Goal: Transaction & Acquisition: Book appointment/travel/reservation

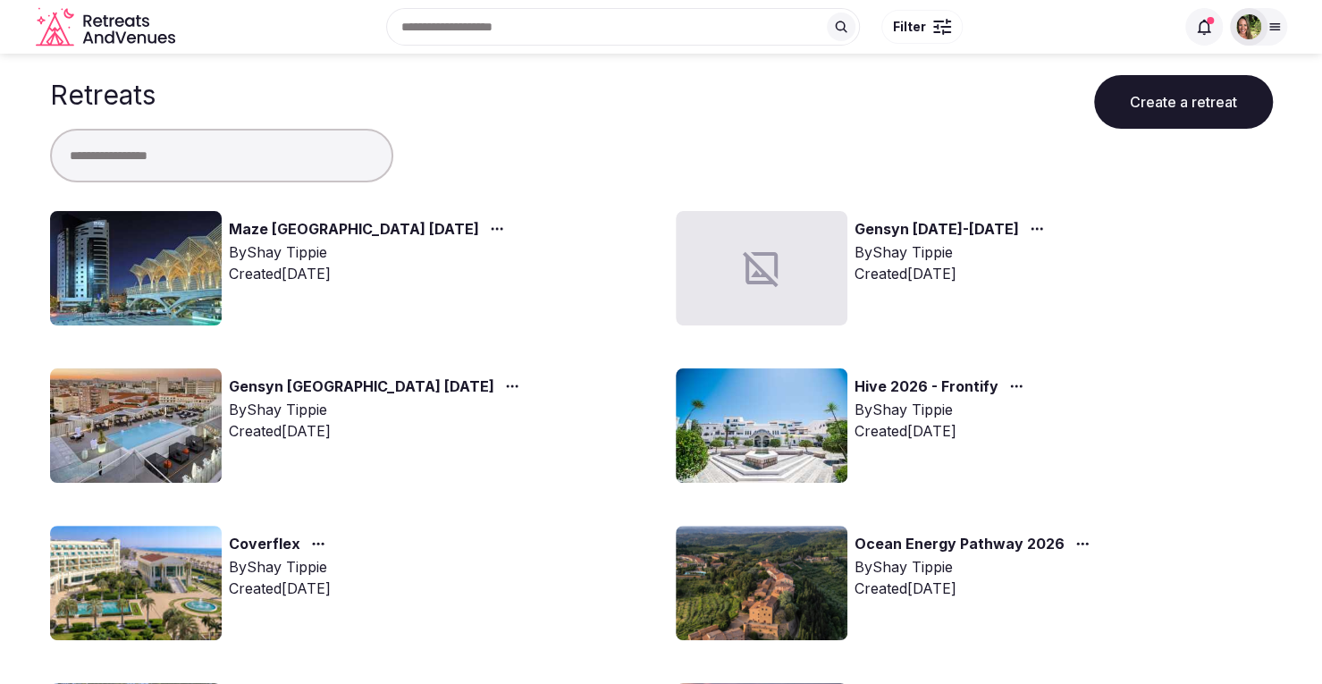
click at [167, 173] on input "text" at bounding box center [221, 156] width 343 height 54
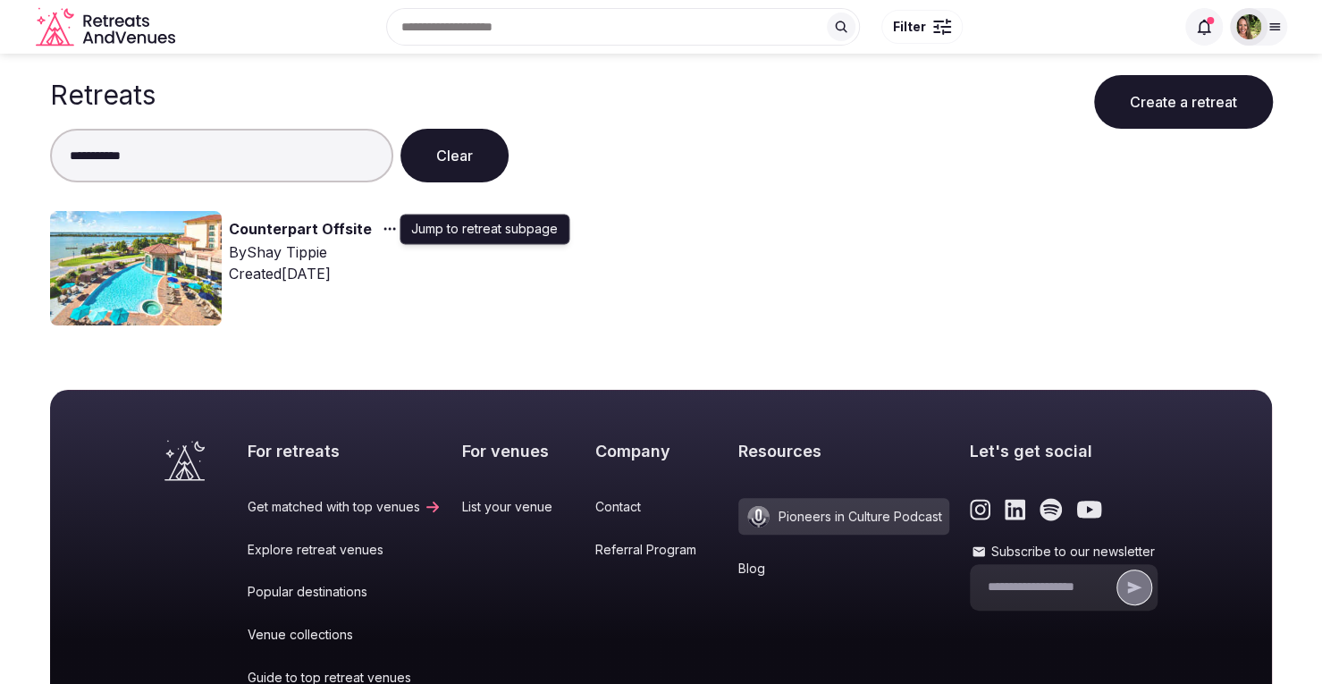
type input "**********"
click at [383, 226] on icon "button" at bounding box center [390, 229] width 14 height 14
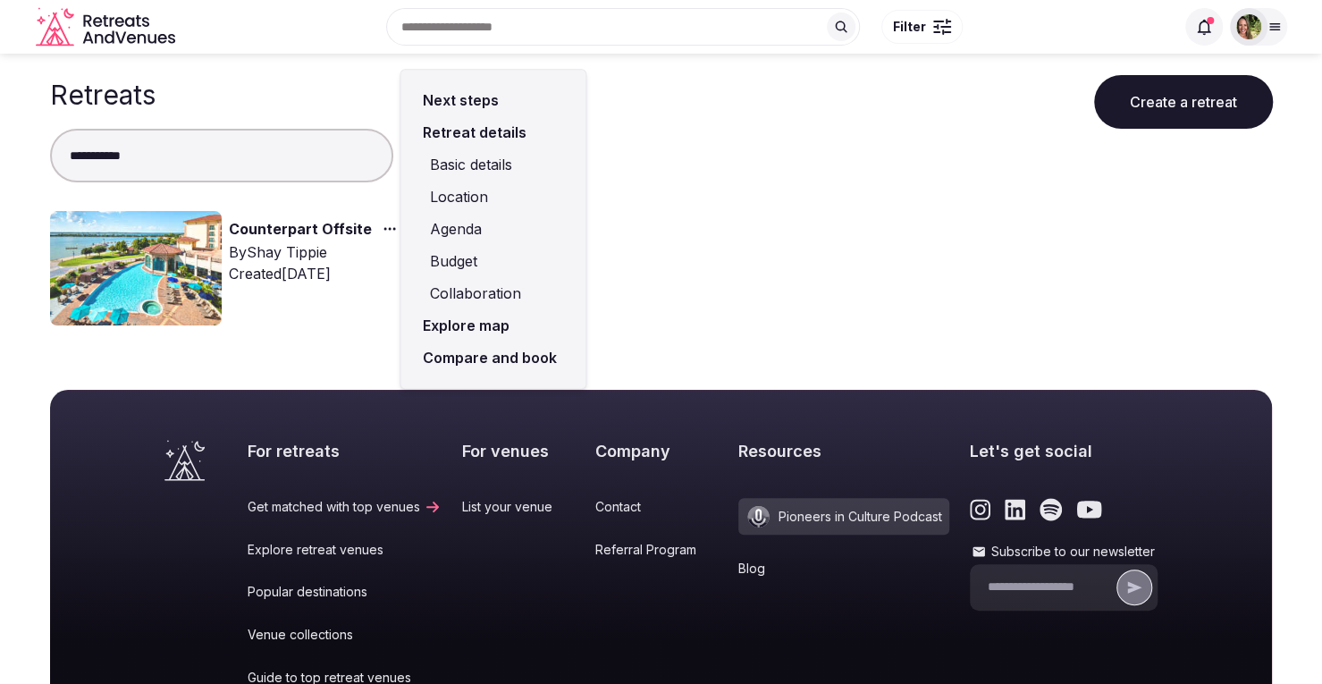
click at [478, 357] on link "Compare and book" at bounding box center [493, 358] width 156 height 32
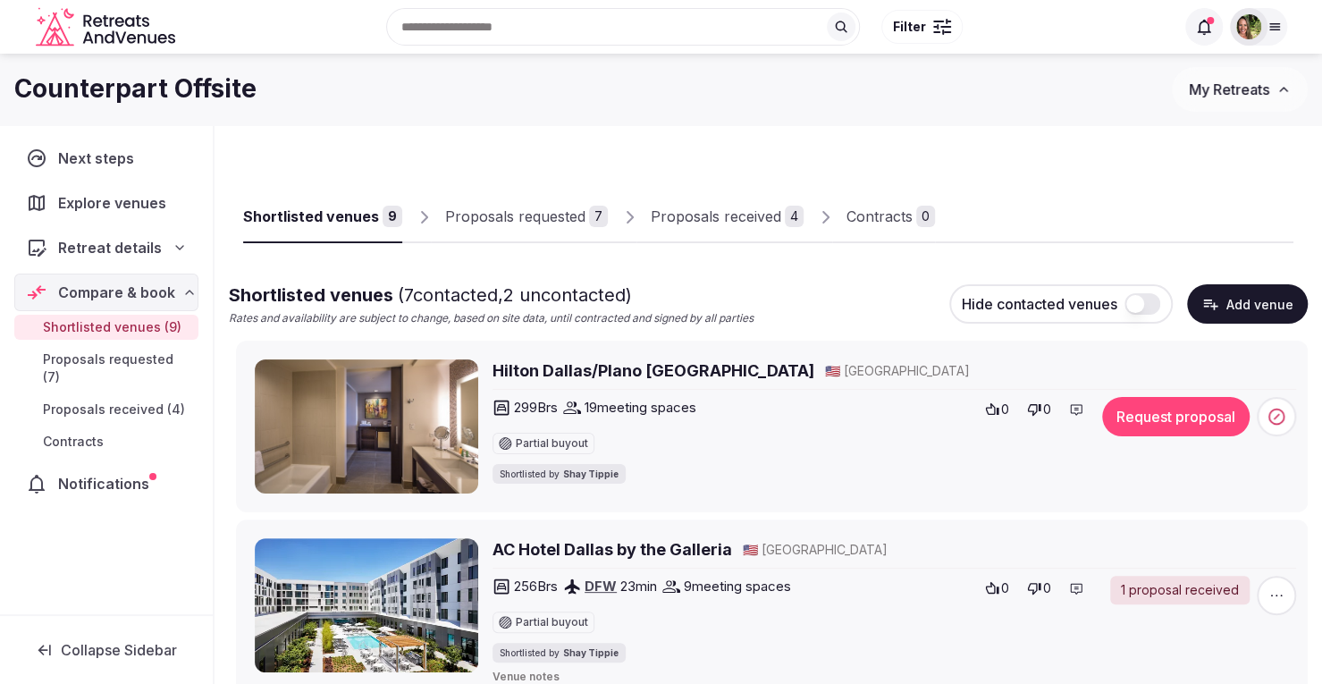
click at [721, 216] on div "Proposals received" at bounding box center [716, 216] width 131 height 21
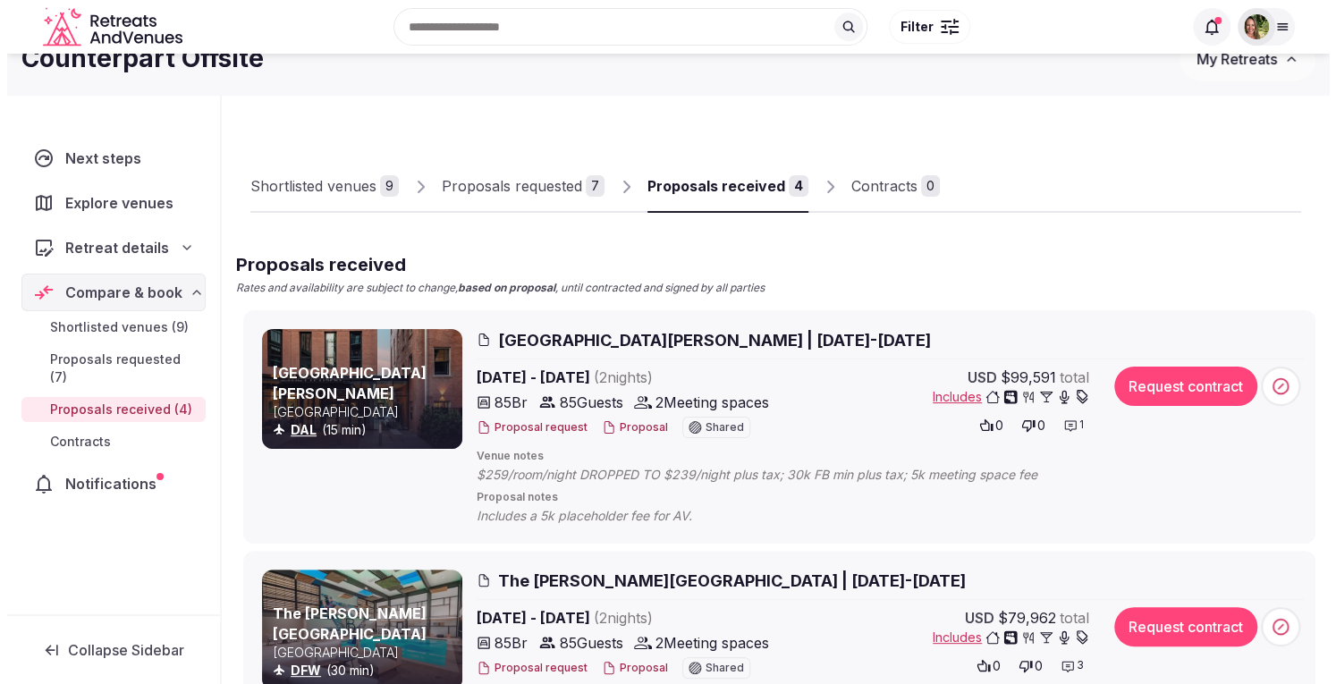
scroll to position [36, 0]
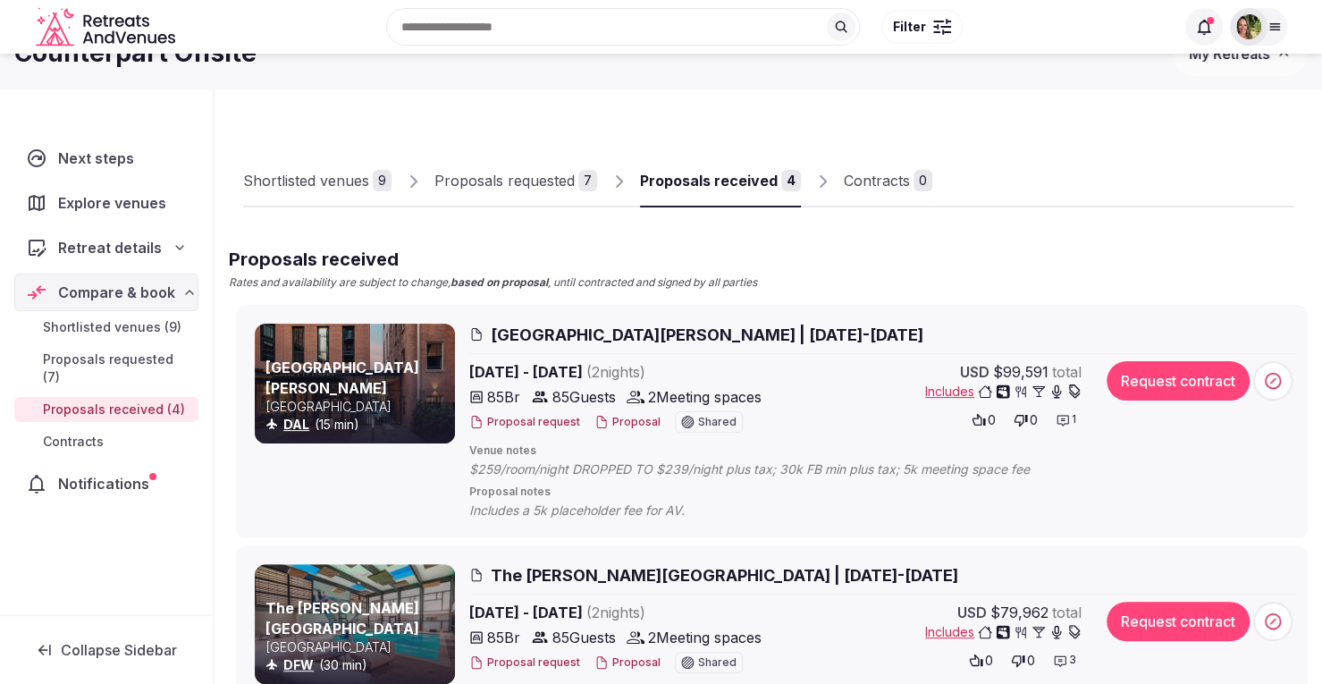
click at [626, 415] on button "Proposal" at bounding box center [628, 422] width 66 height 15
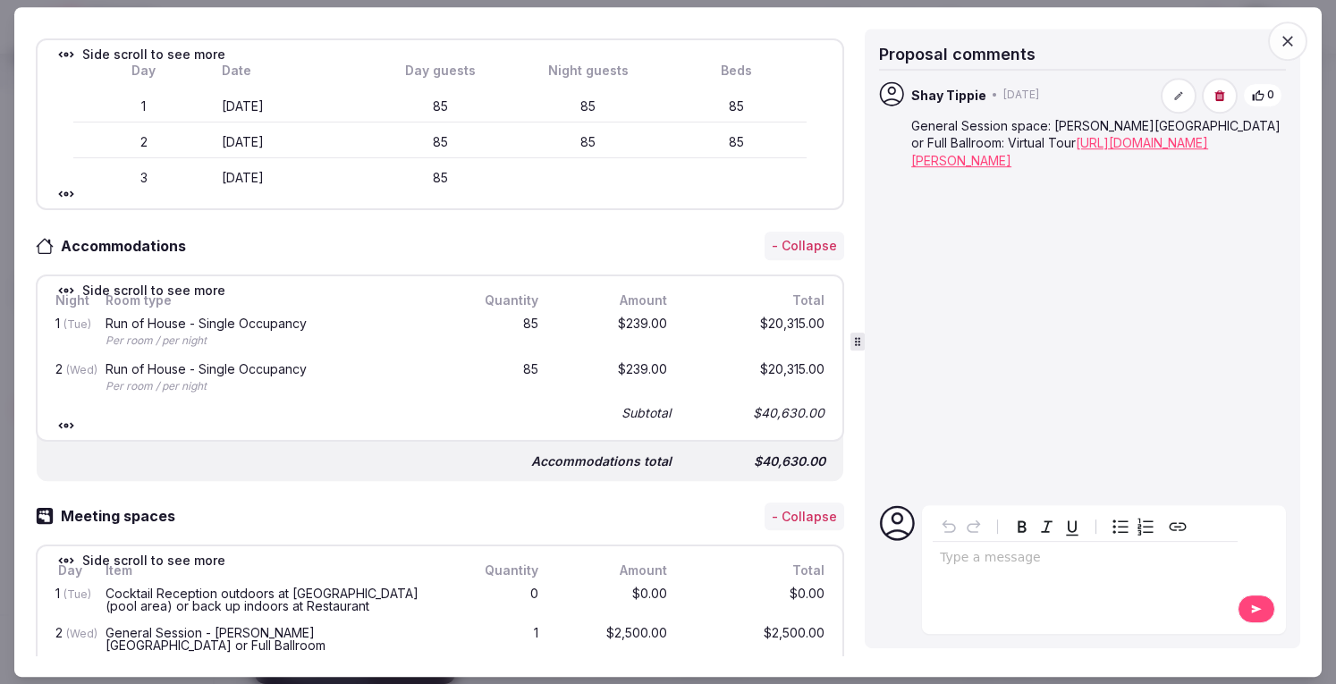
scroll to position [0, 0]
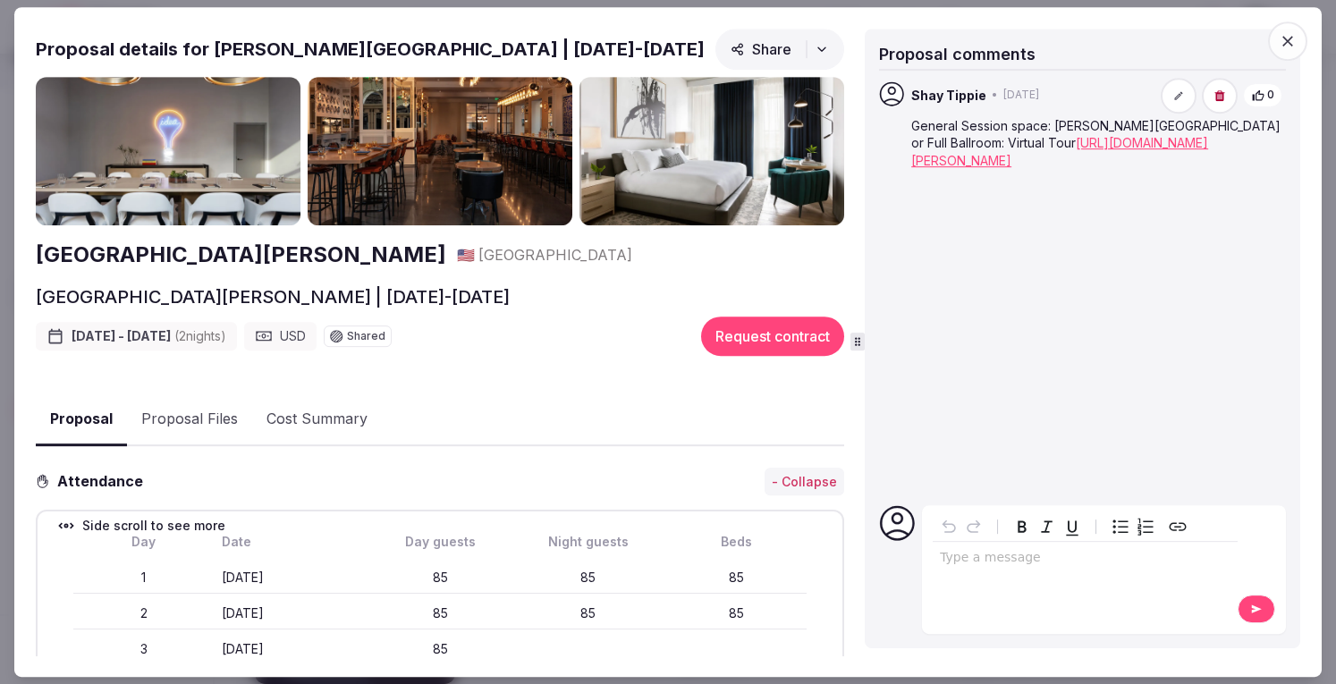
click at [512, 370] on div "Kimpton Pittman Hotel | January 13-15,2026 Jan 13th - 15th, 2026 ( 2 night s ) …" at bounding box center [440, 330] width 808 height 93
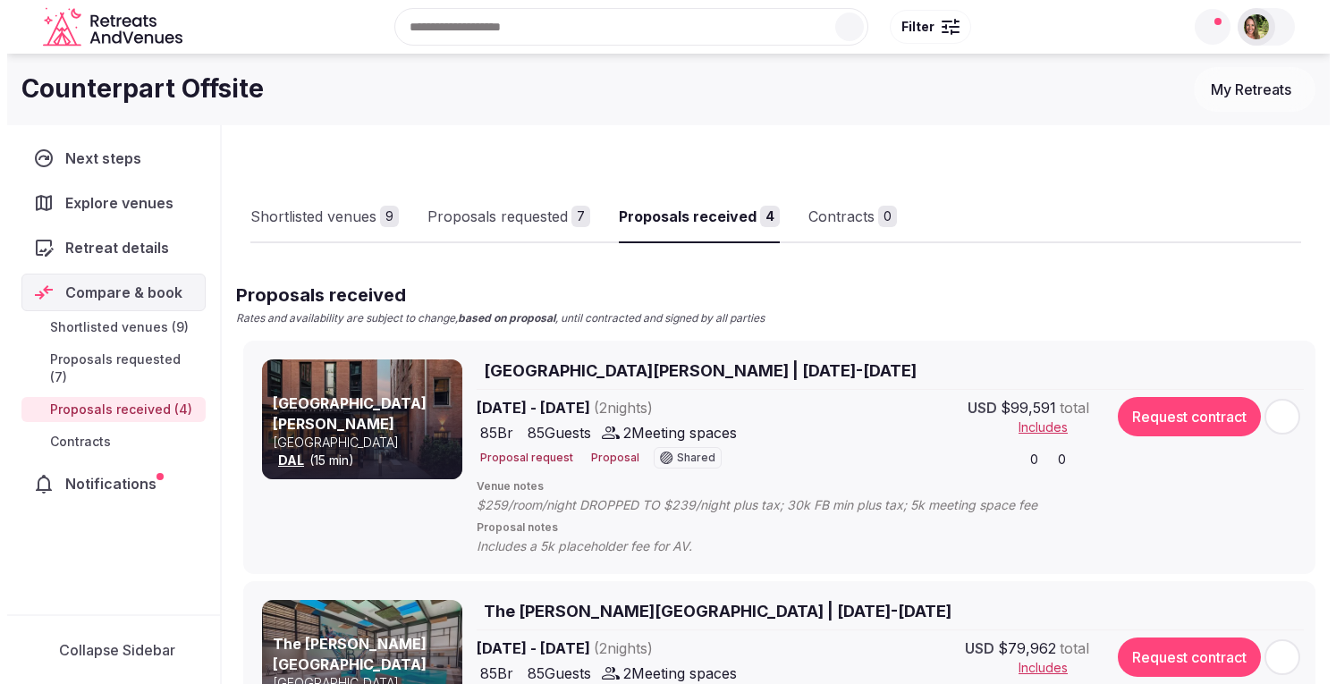
scroll to position [36, 0]
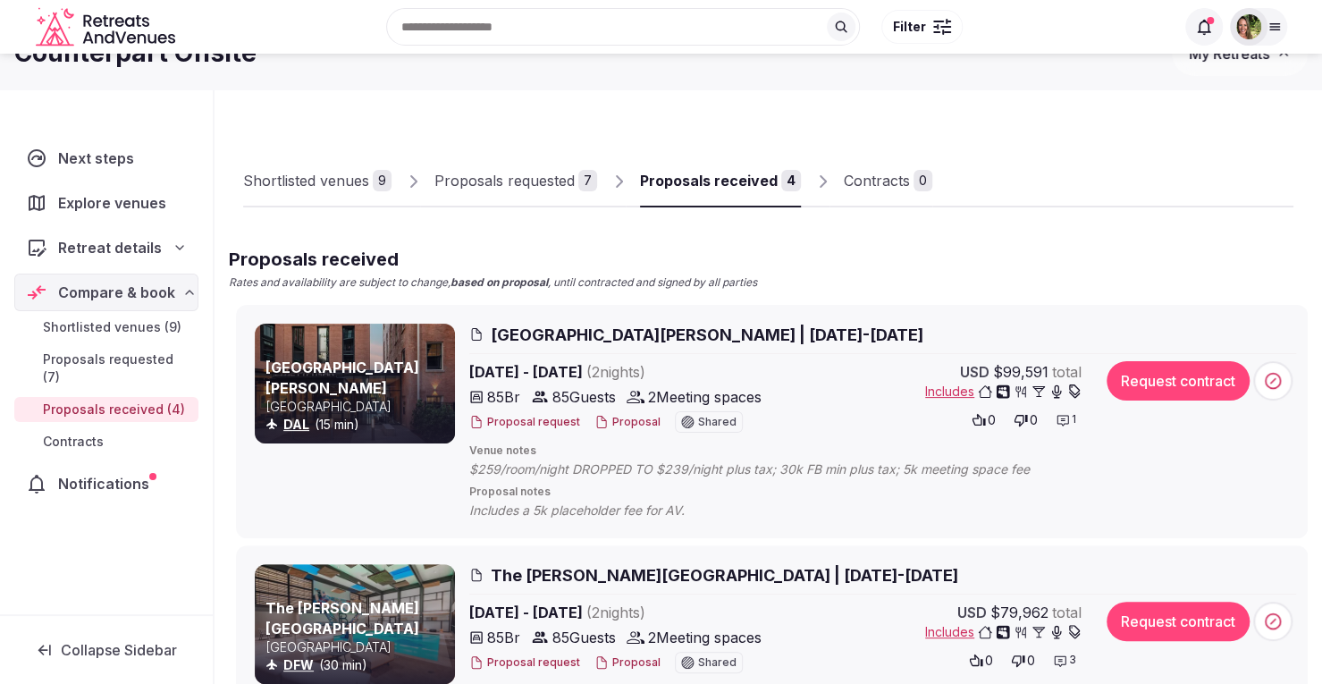
click at [615, 421] on button "Proposal" at bounding box center [628, 422] width 66 height 15
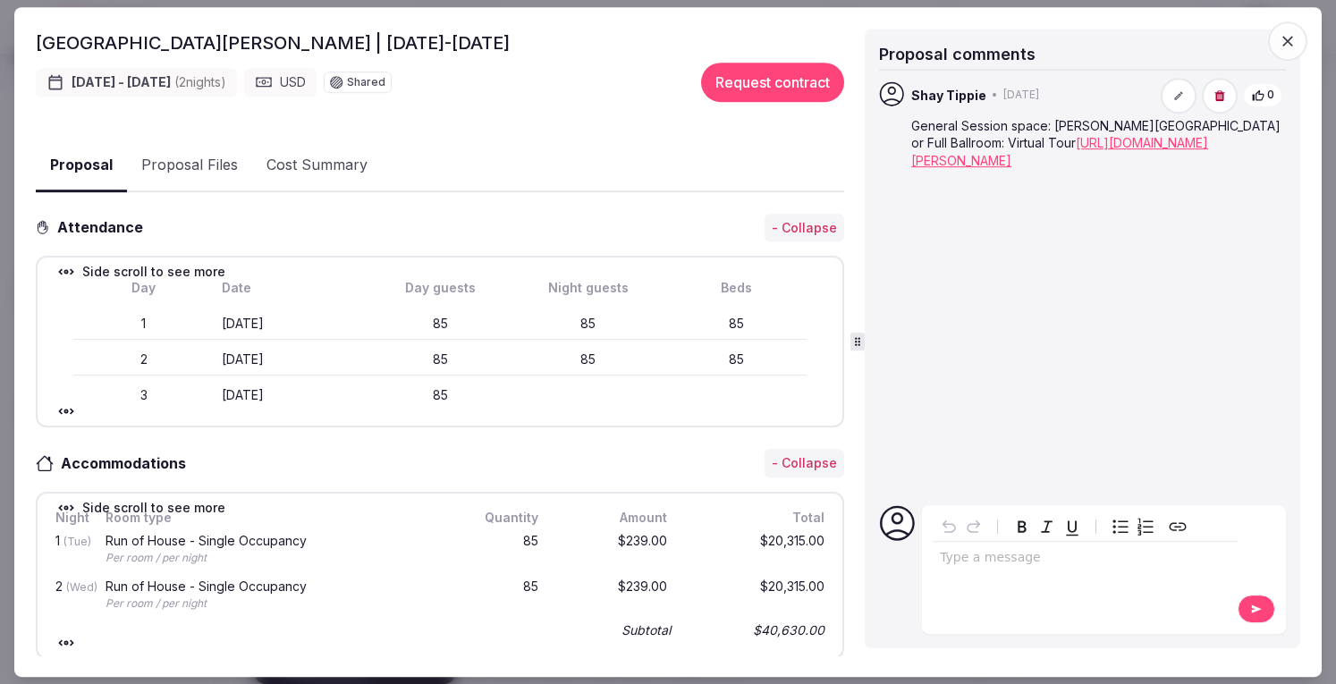
scroll to position [0, 0]
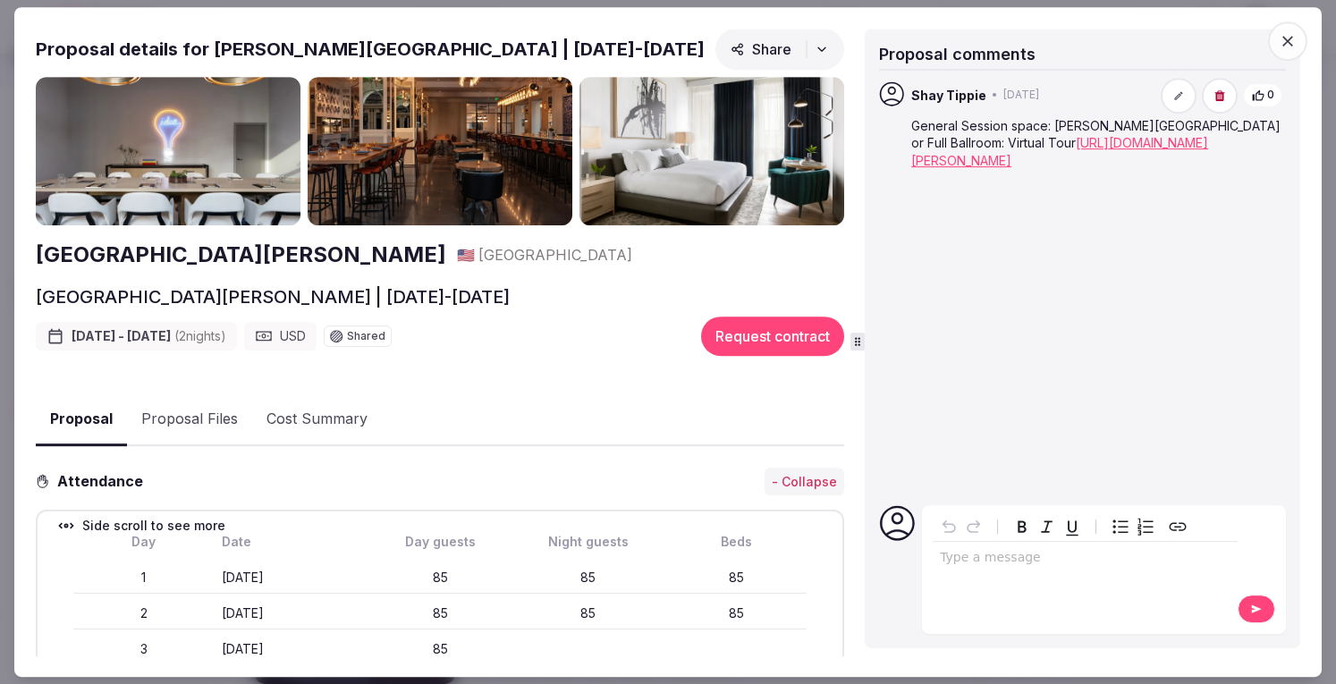
click at [1284, 46] on icon "button" at bounding box center [1288, 41] width 18 height 18
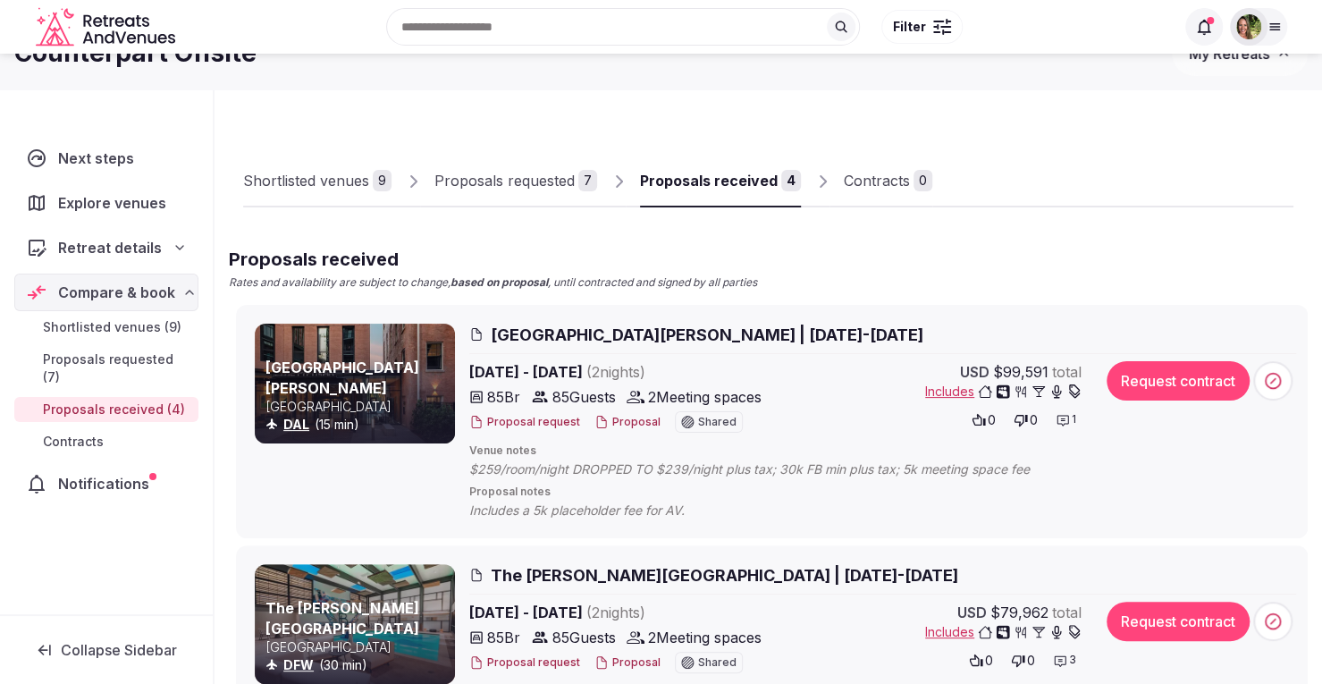
click at [1270, 27] on icon at bounding box center [1275, 27] width 10 height 6
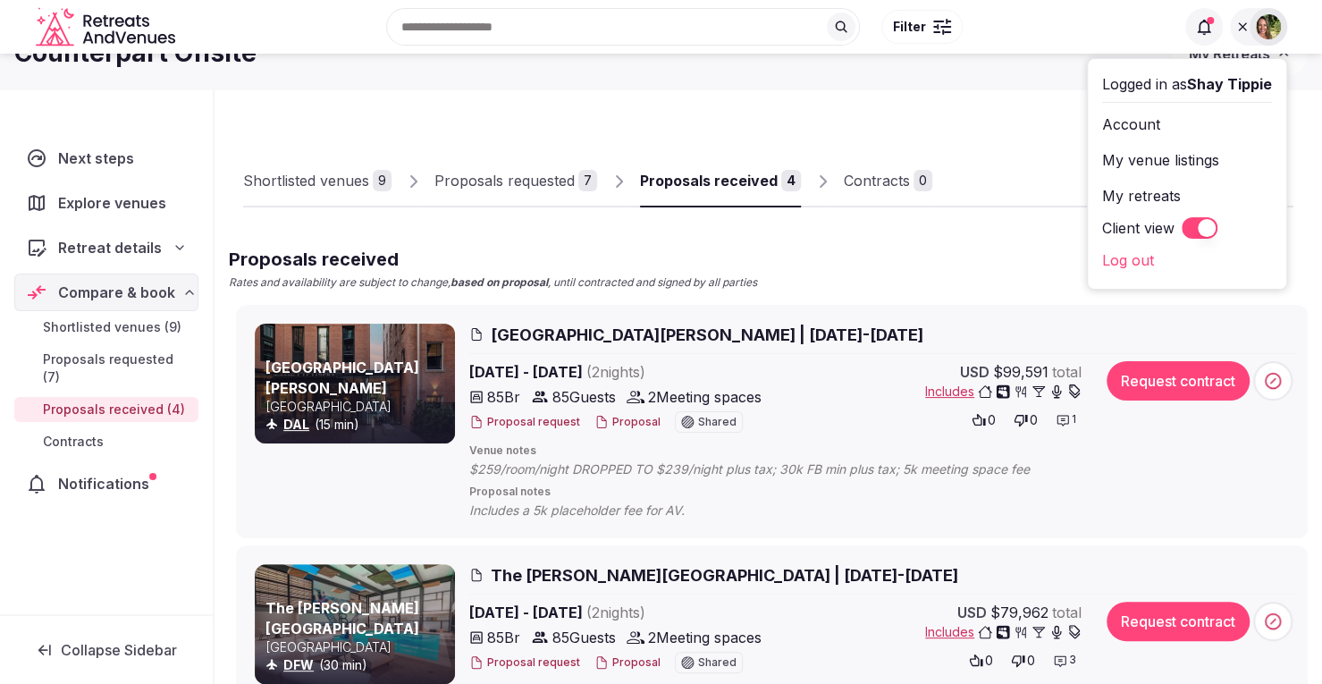
click at [1186, 226] on button "Client view" at bounding box center [1200, 227] width 36 height 21
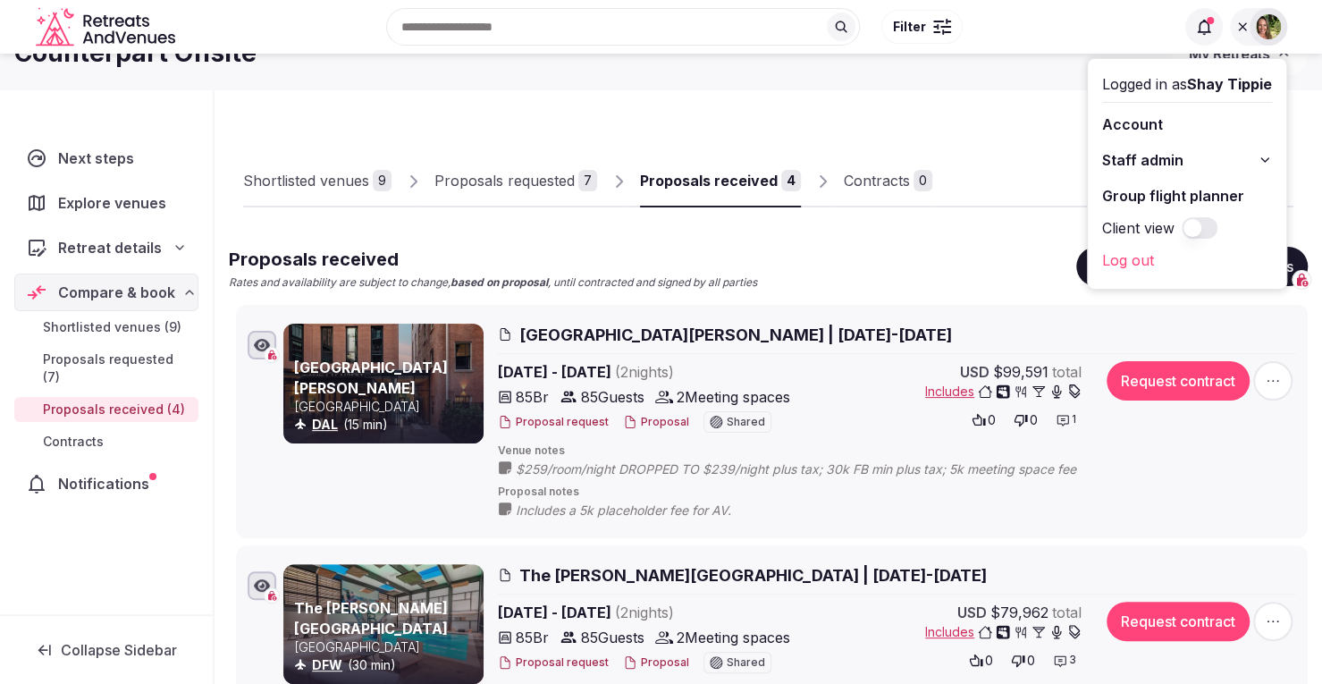
click at [1246, 20] on icon at bounding box center [1243, 27] width 14 height 14
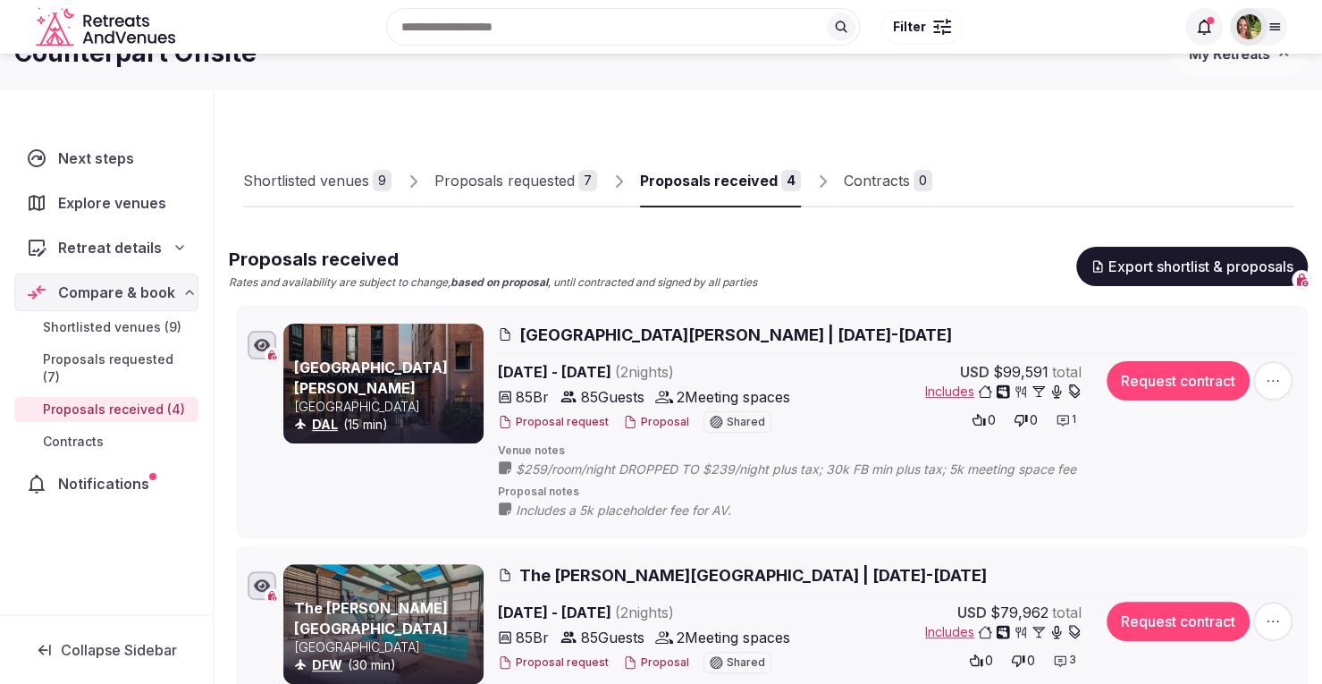
click at [649, 421] on button "Proposal" at bounding box center [656, 422] width 66 height 15
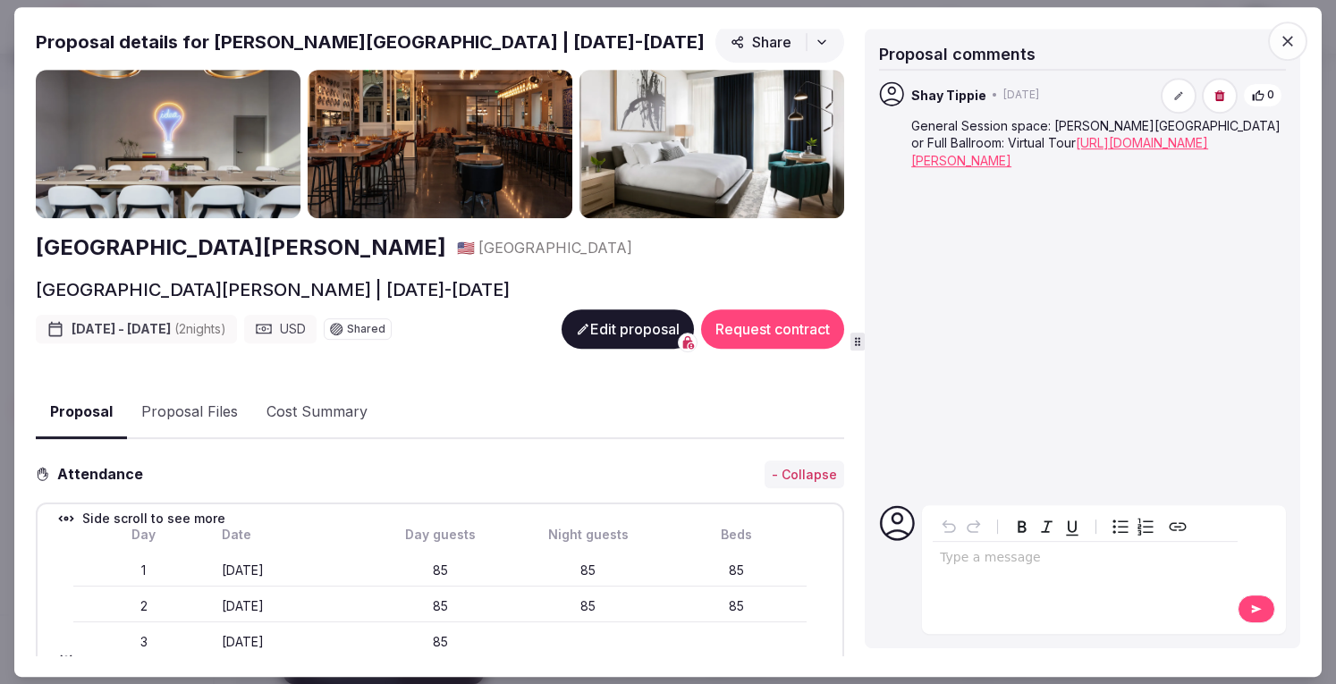
scroll to position [25, 0]
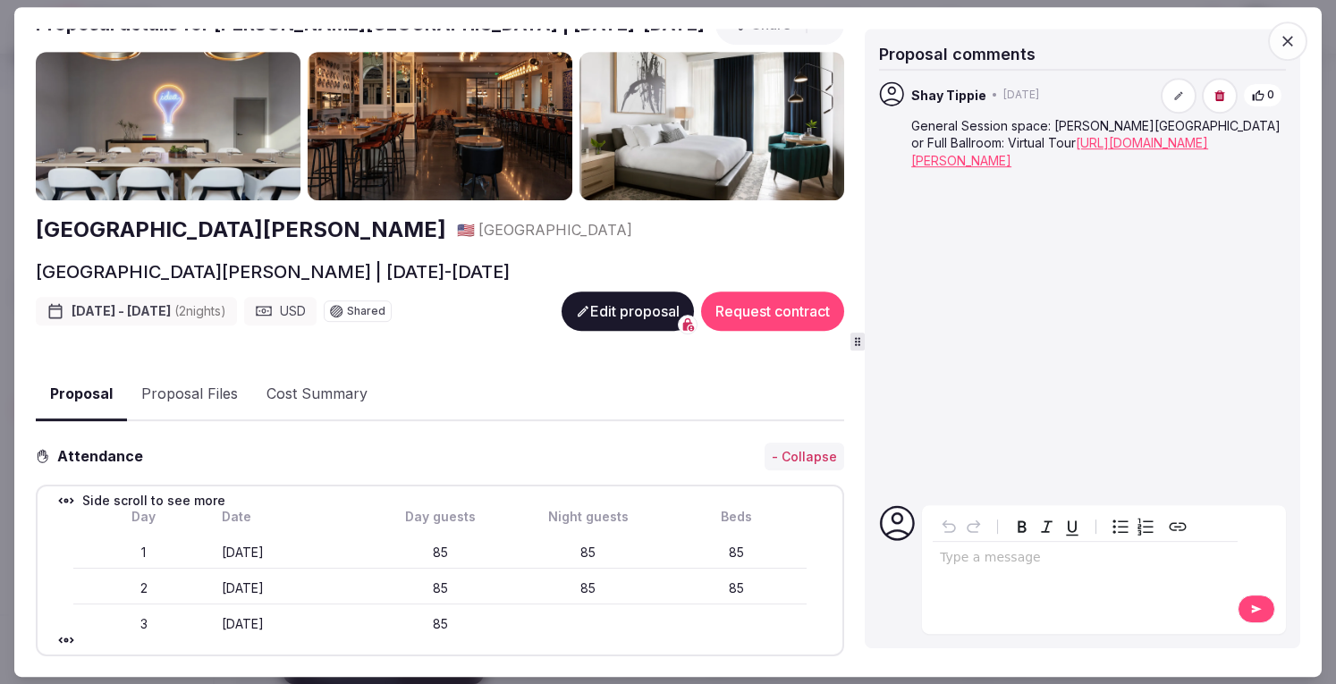
click at [574, 310] on button "Edit proposal" at bounding box center [627, 310] width 132 height 39
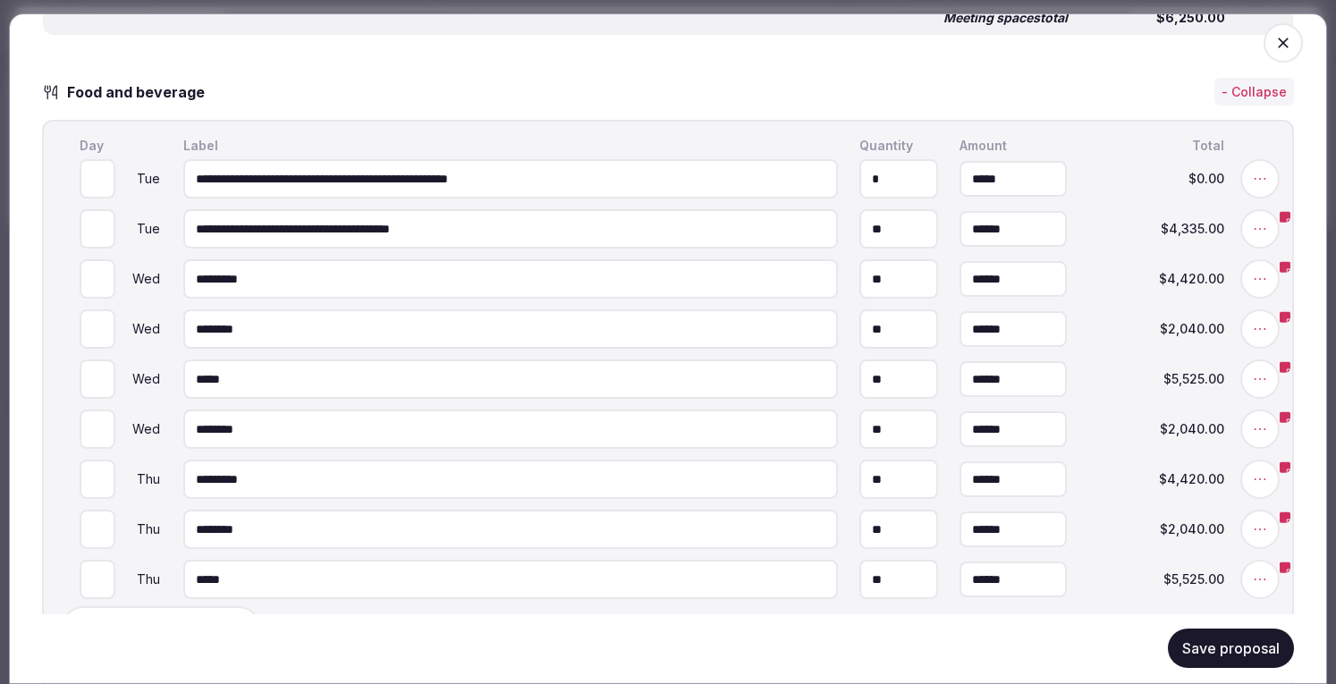
scroll to position [1540, 0]
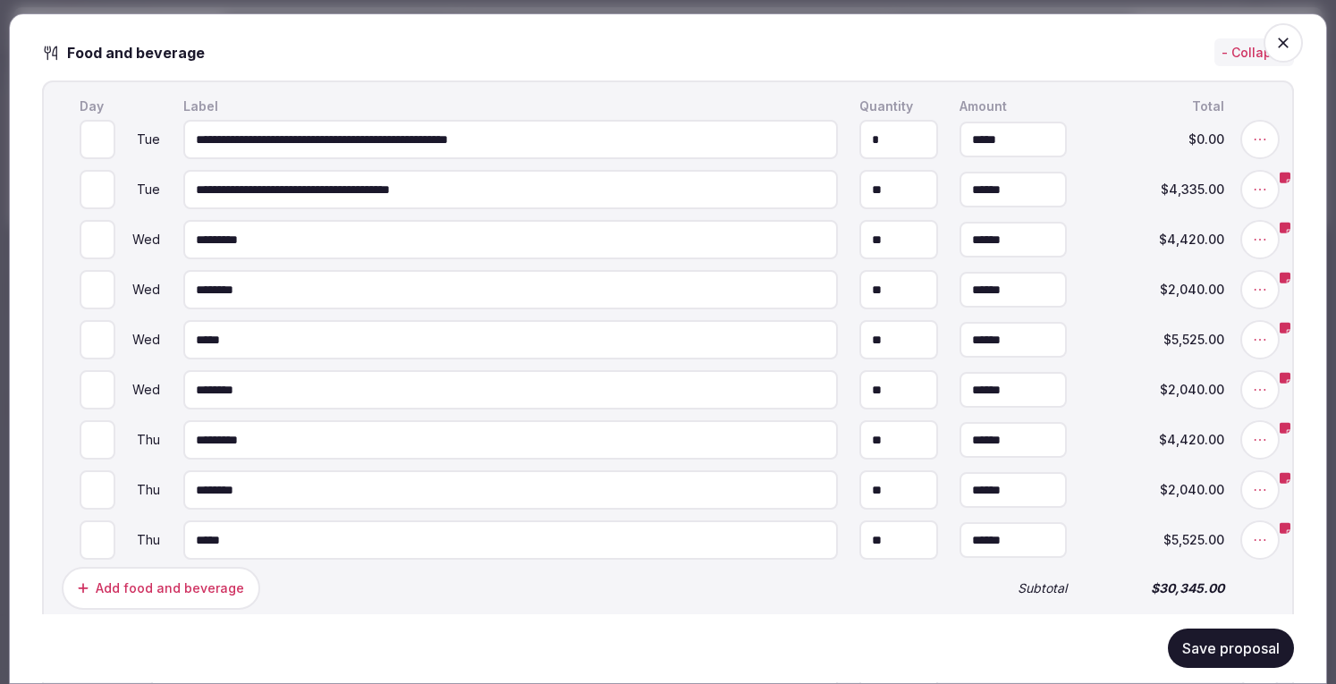
drag, startPoint x: 481, startPoint y: 177, endPoint x: 467, endPoint y: 174, distance: 14.6
click at [467, 160] on input "**********" at bounding box center [510, 140] width 654 height 39
type input "**********"
click at [1257, 199] on icon at bounding box center [1260, 190] width 18 height 18
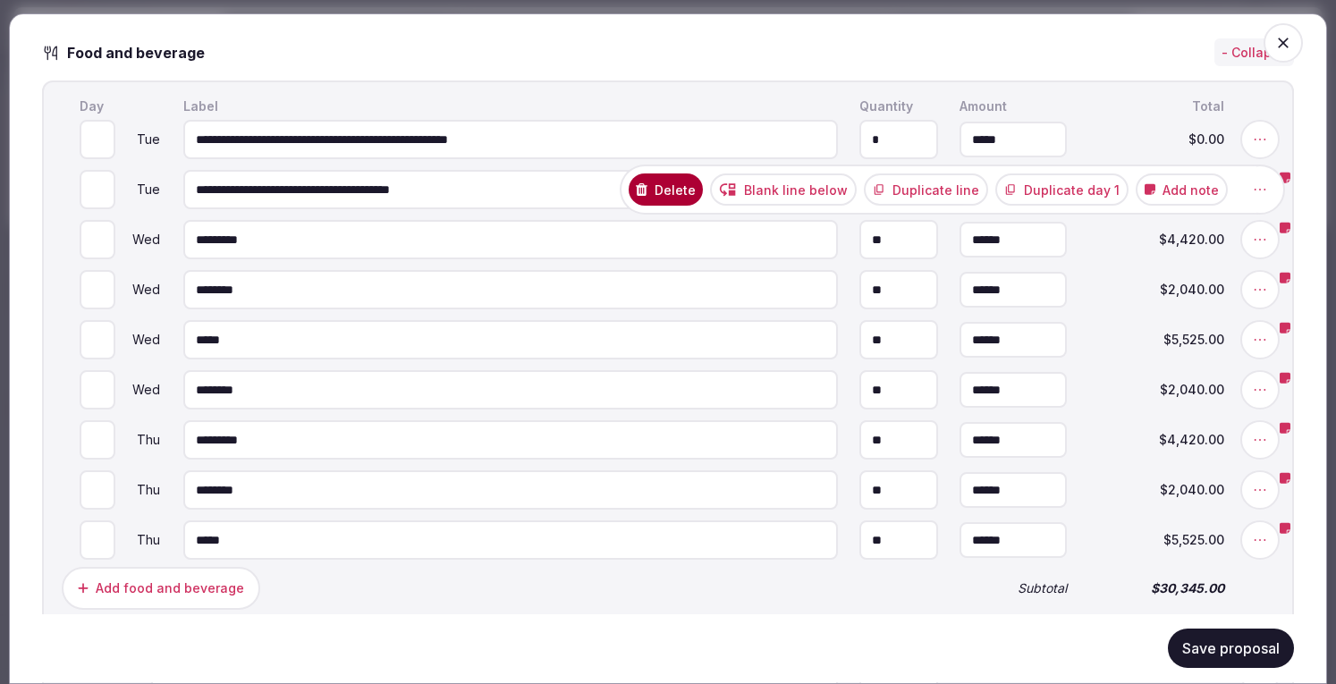
click at [685, 207] on button "Delete" at bounding box center [666, 190] width 74 height 32
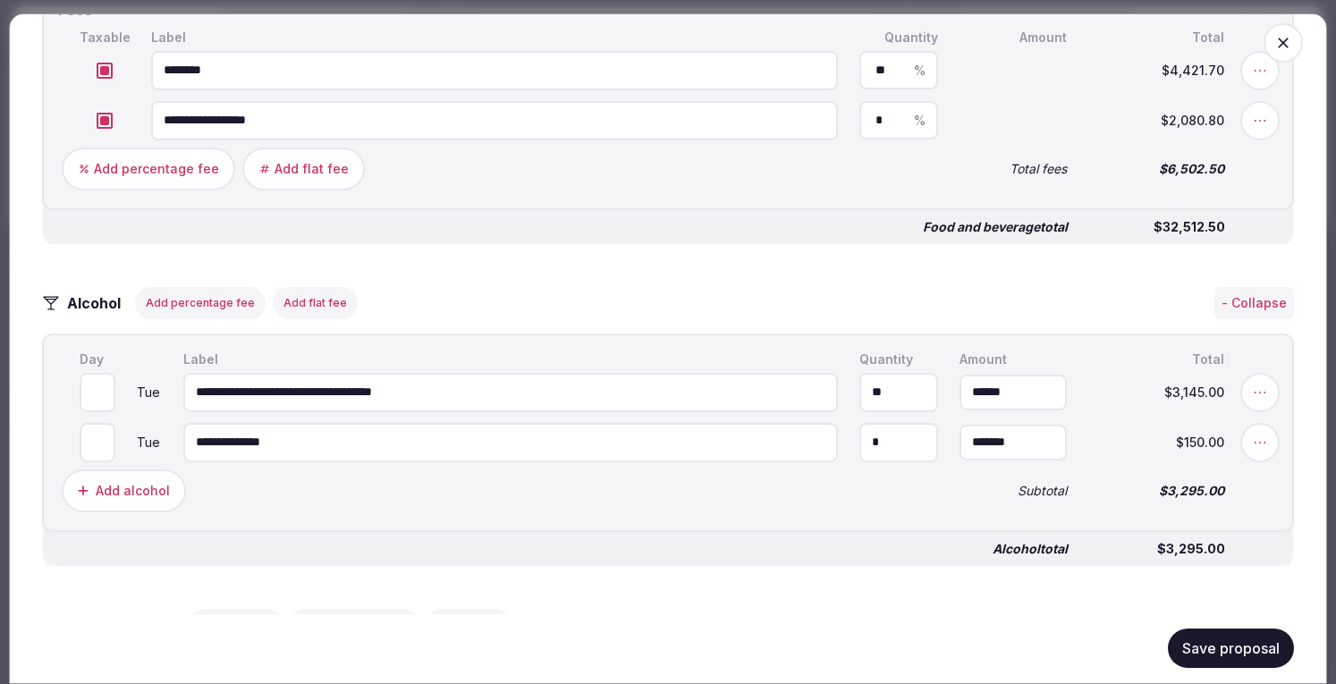
scroll to position [2115, 0]
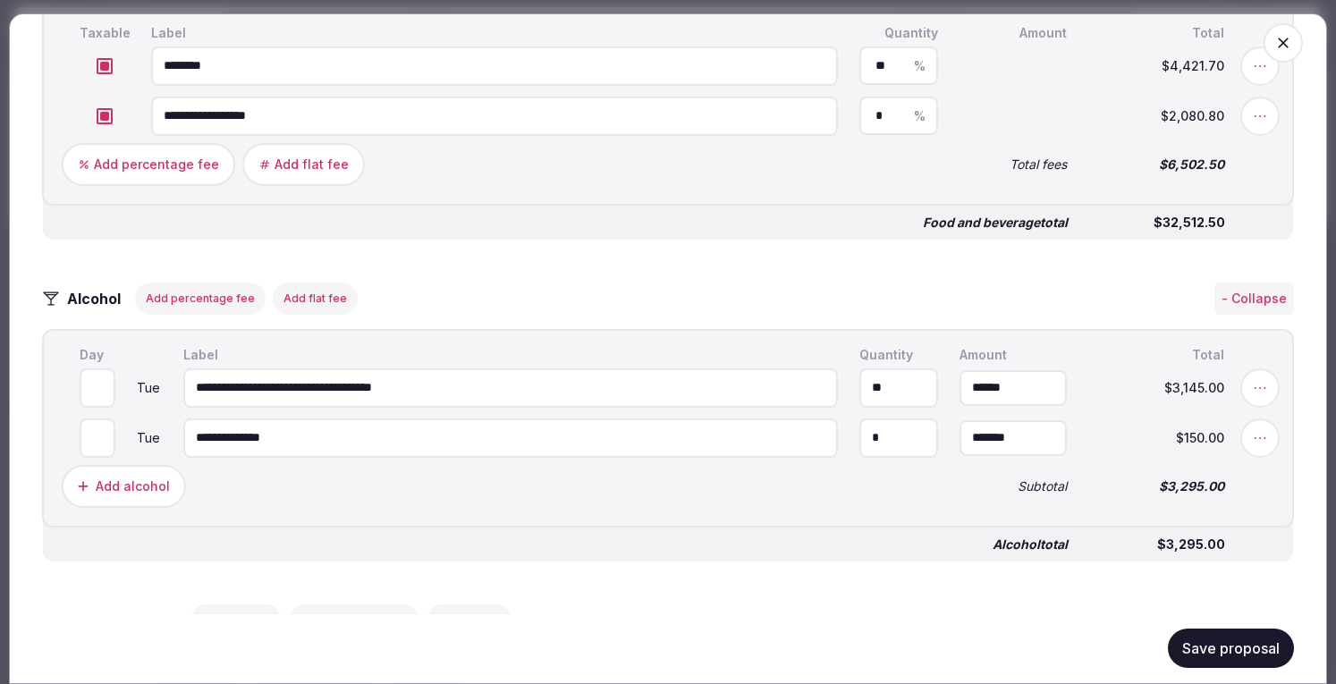
click at [1217, 645] on button "Save proposal" at bounding box center [1231, 648] width 126 height 39
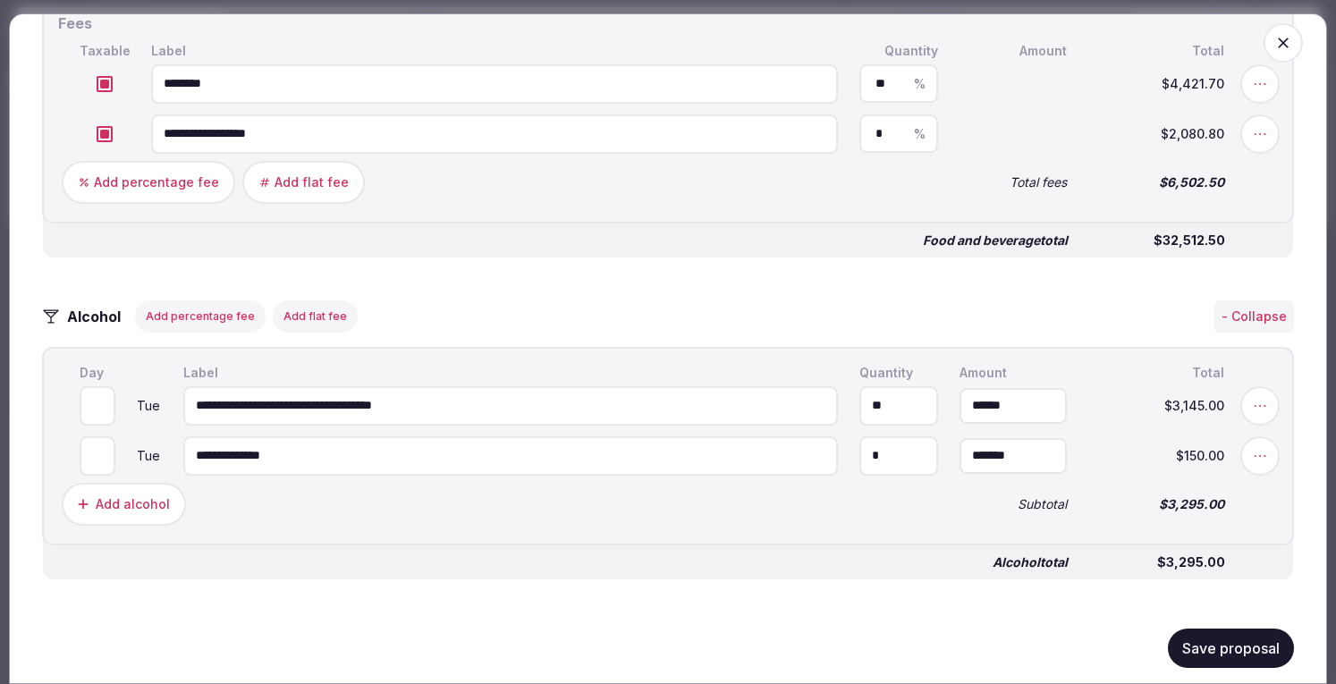
scroll to position [2171, 0]
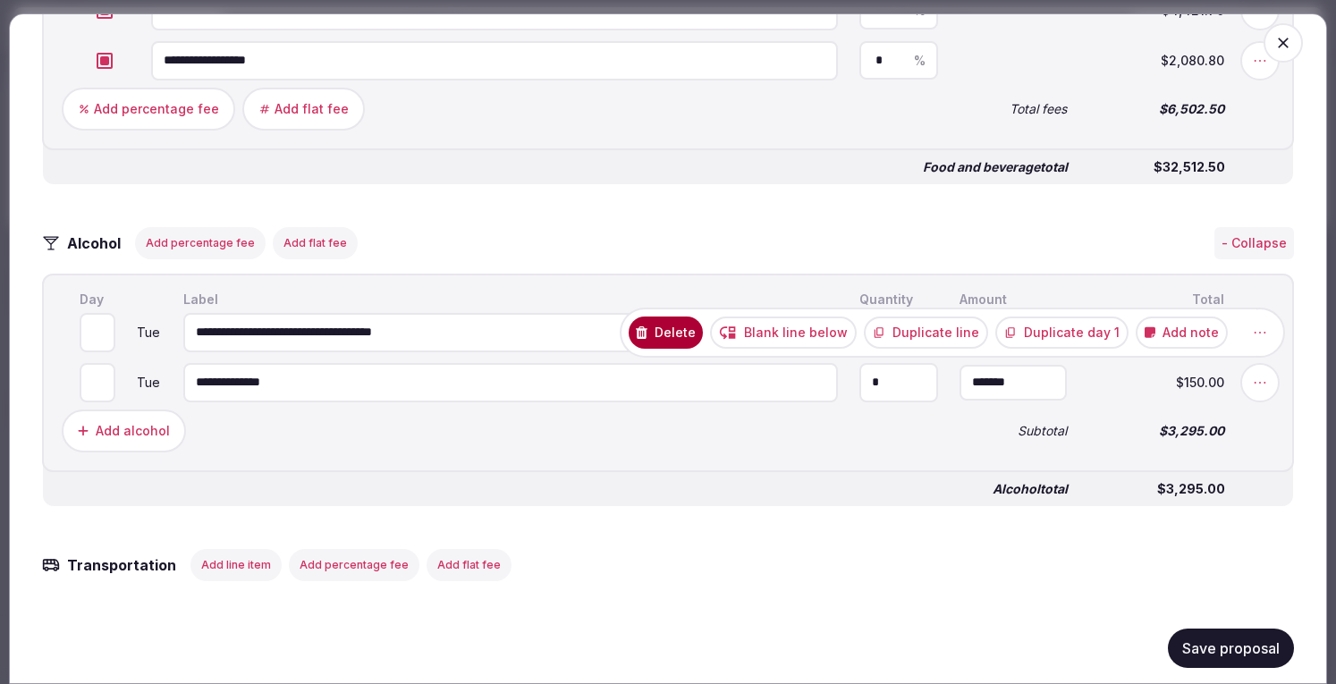
click at [679, 349] on button "Delete" at bounding box center [666, 332] width 74 height 32
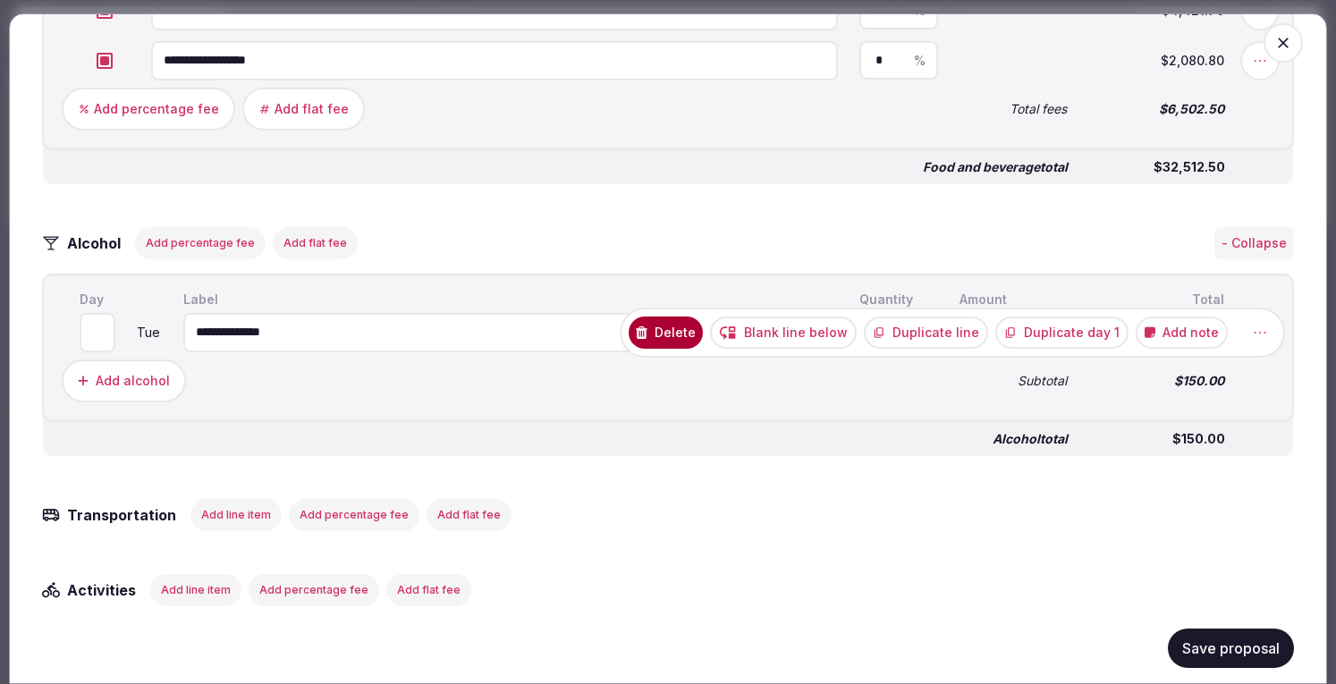
click at [677, 349] on button "Delete" at bounding box center [666, 332] width 74 height 32
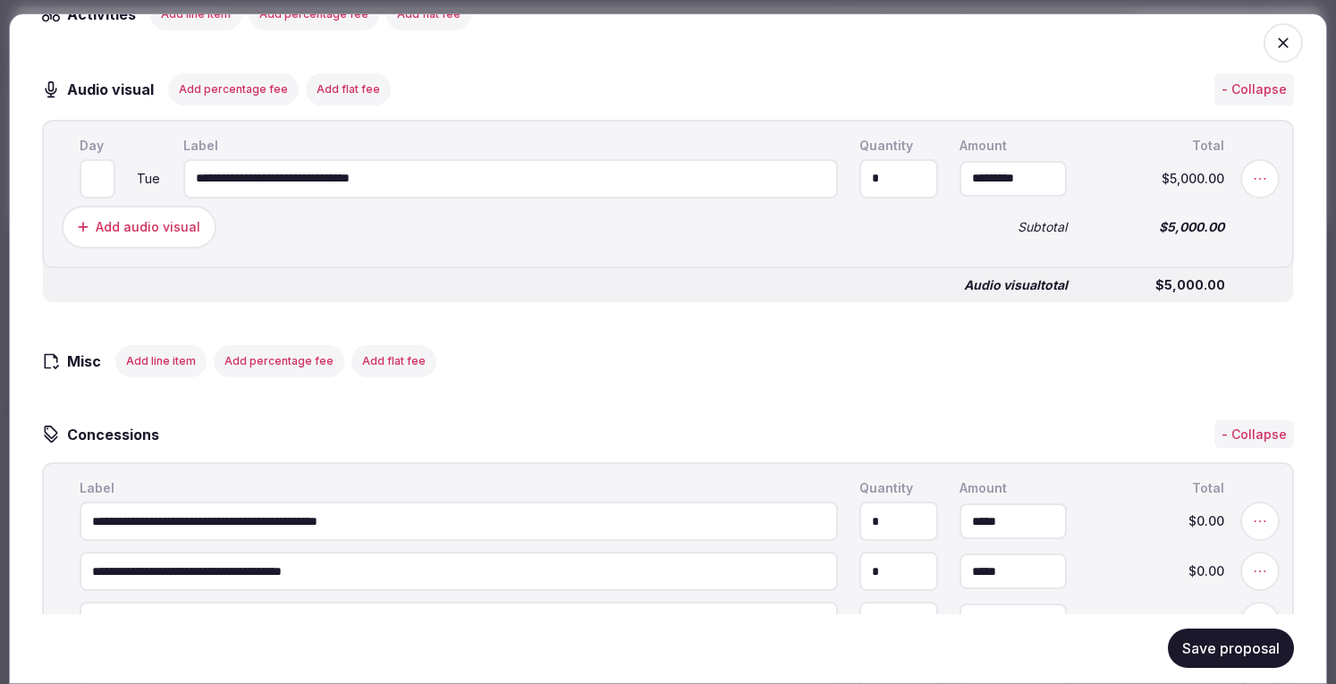
scroll to position [2595, 0]
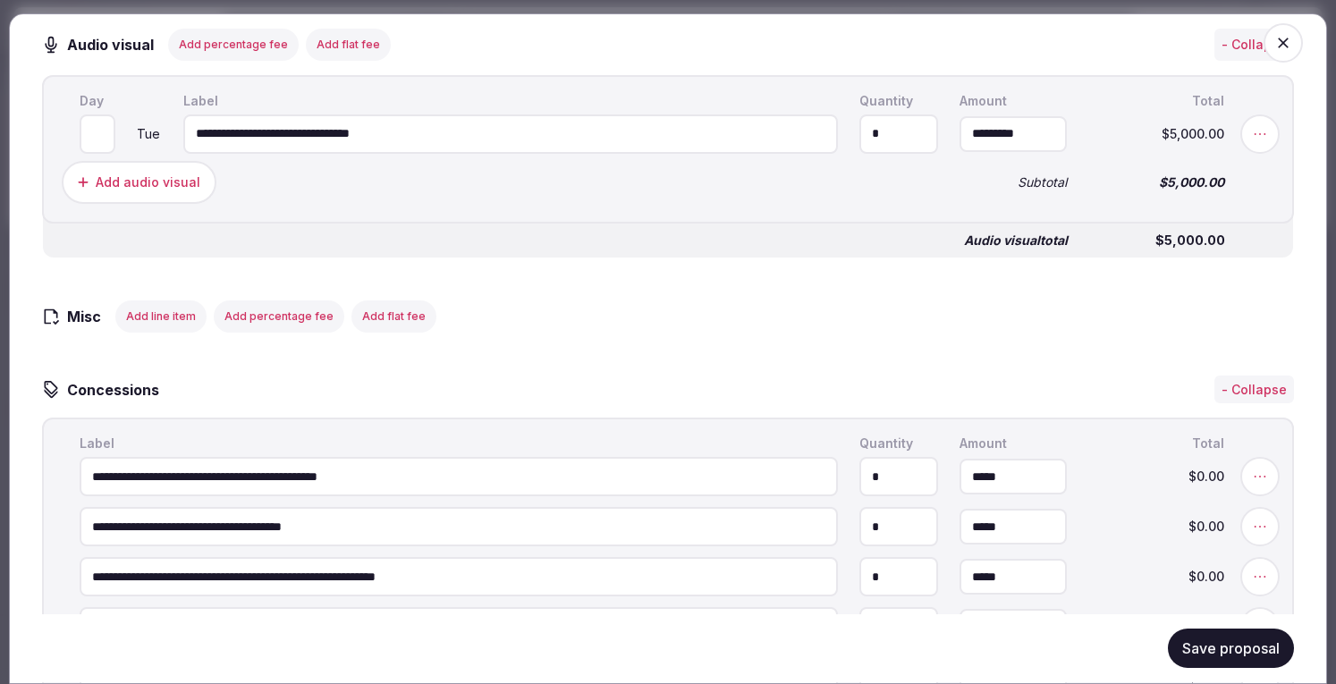
click at [514, 154] on input "**********" at bounding box center [510, 133] width 654 height 39
drag, startPoint x: 1038, startPoint y: 161, endPoint x: 855, endPoint y: 177, distance: 184.0
click at [959, 152] on input "****" at bounding box center [1012, 134] width 107 height 36
drag, startPoint x: 1034, startPoint y: 167, endPoint x: 942, endPoint y: 165, distance: 92.1
click at [959, 152] on input "*******" at bounding box center [1012, 134] width 107 height 36
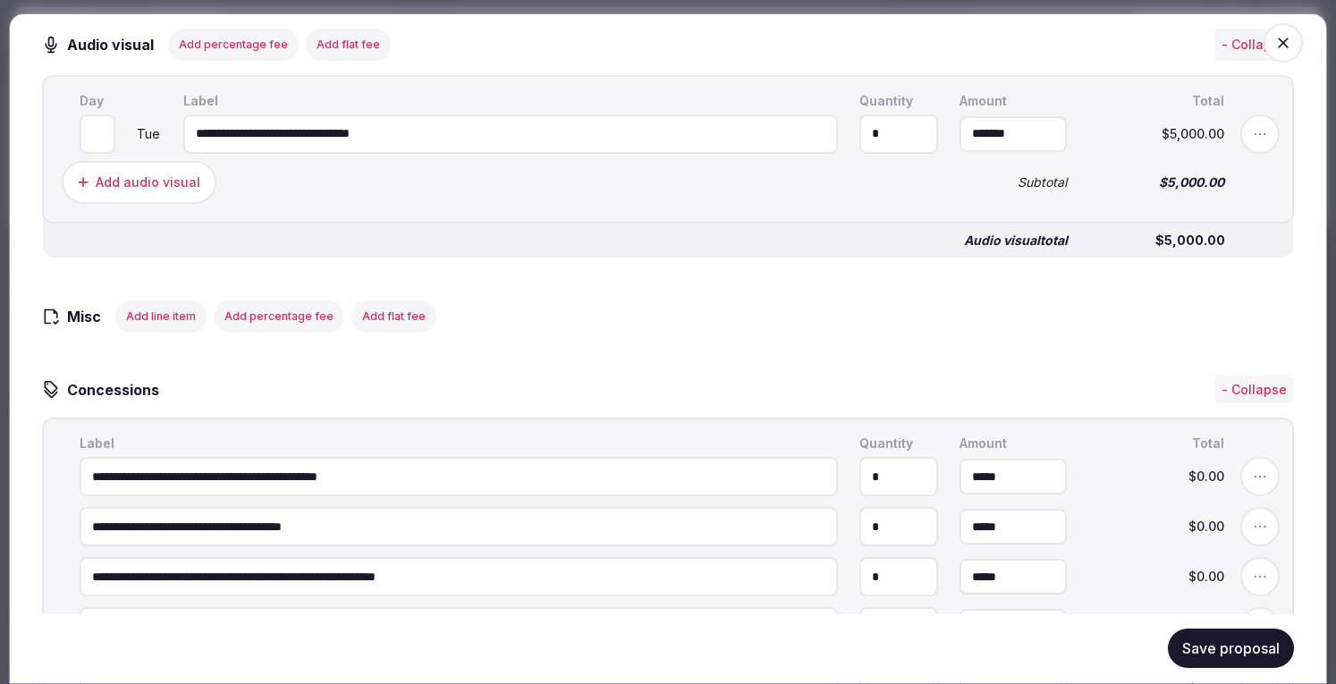
paste input "**********"
click at [999, 152] on input "**********" at bounding box center [1012, 134] width 107 height 36
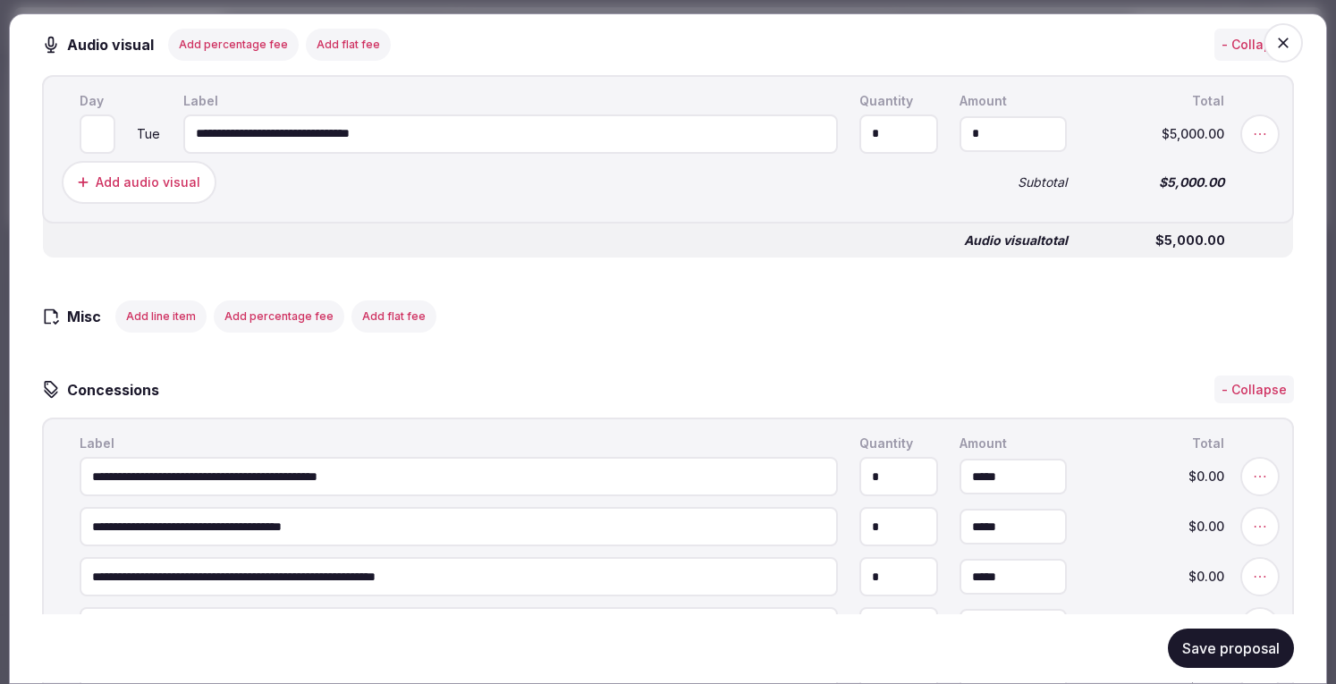
scroll to position [0, 0]
type input "*********"
drag, startPoint x: 464, startPoint y: 160, endPoint x: 127, endPoint y: 137, distance: 337.9
click at [183, 137] on input "**********" at bounding box center [510, 133] width 654 height 39
type input "**********"
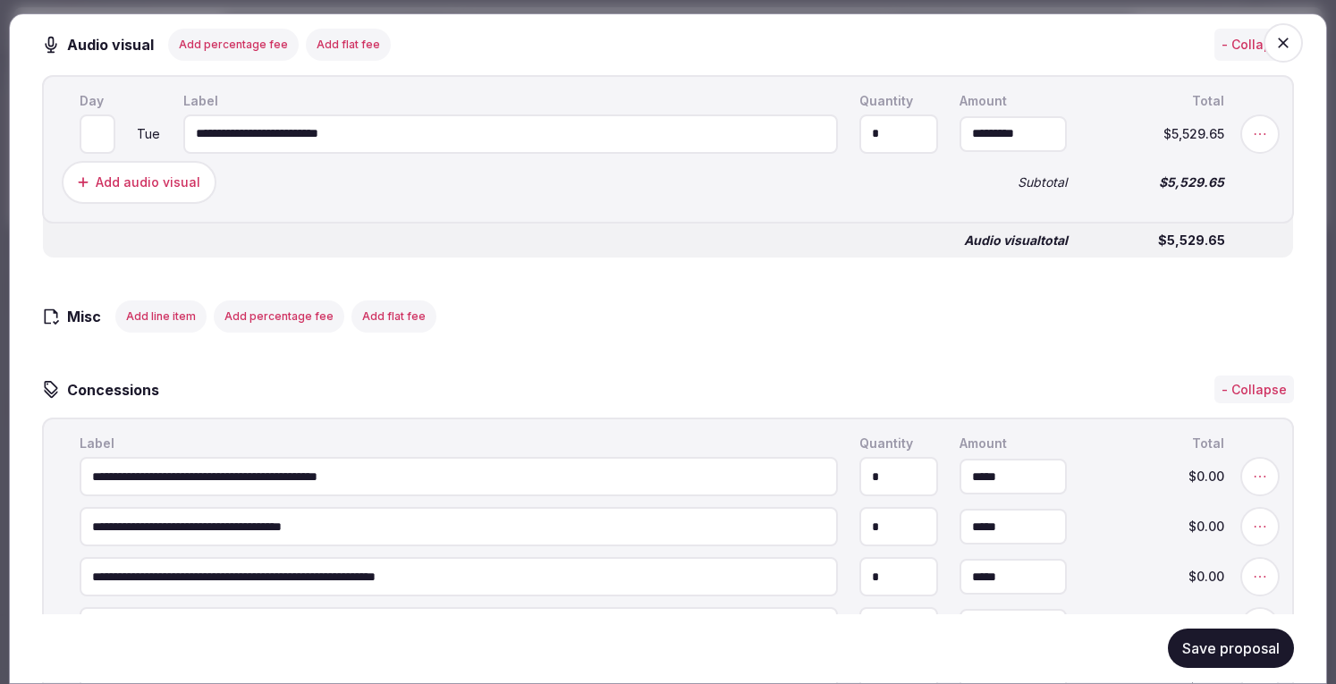
click at [1196, 648] on button "Save proposal" at bounding box center [1231, 648] width 126 height 39
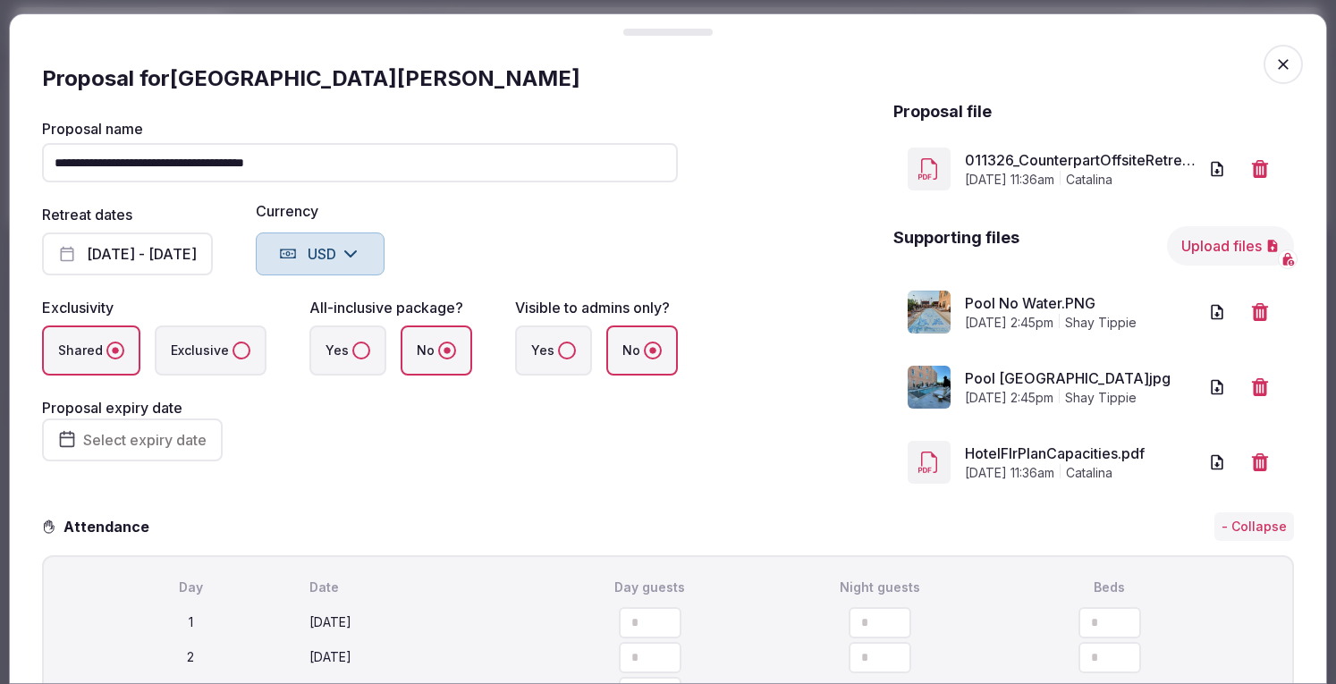
click at [1274, 55] on icon "button" at bounding box center [1283, 64] width 18 height 18
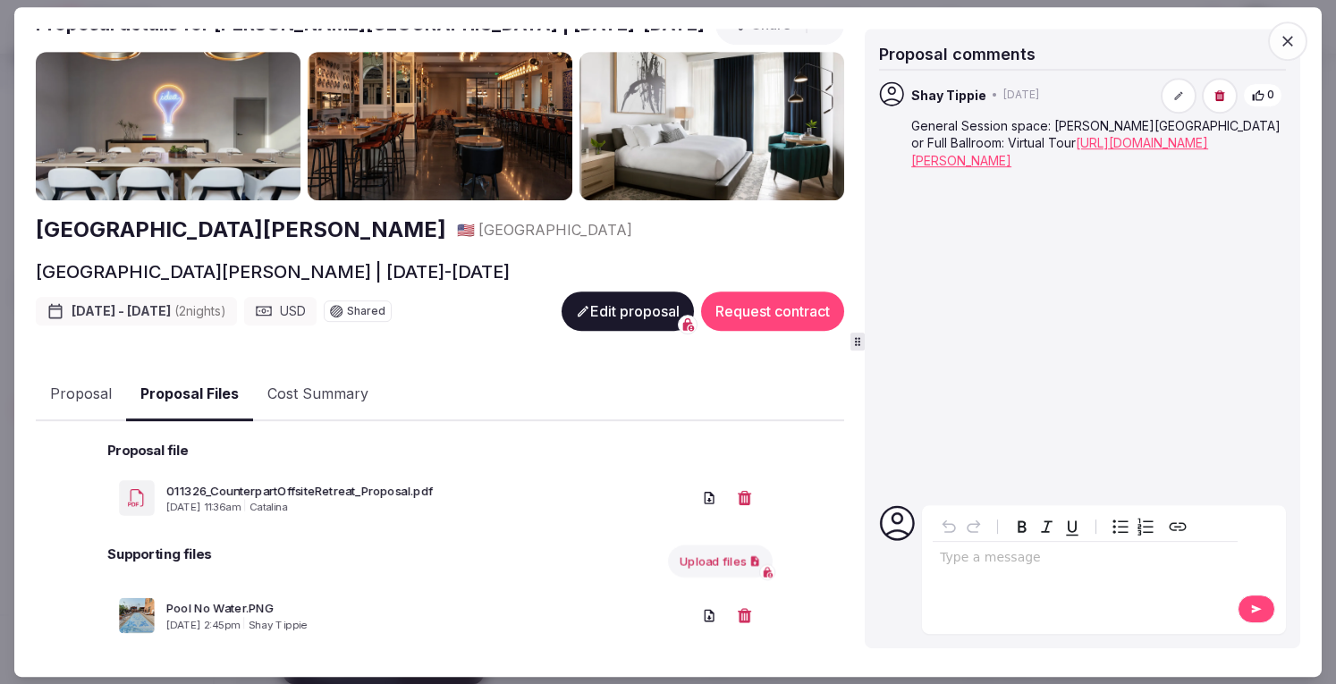
click at [200, 380] on button "Proposal Files" at bounding box center [189, 394] width 127 height 53
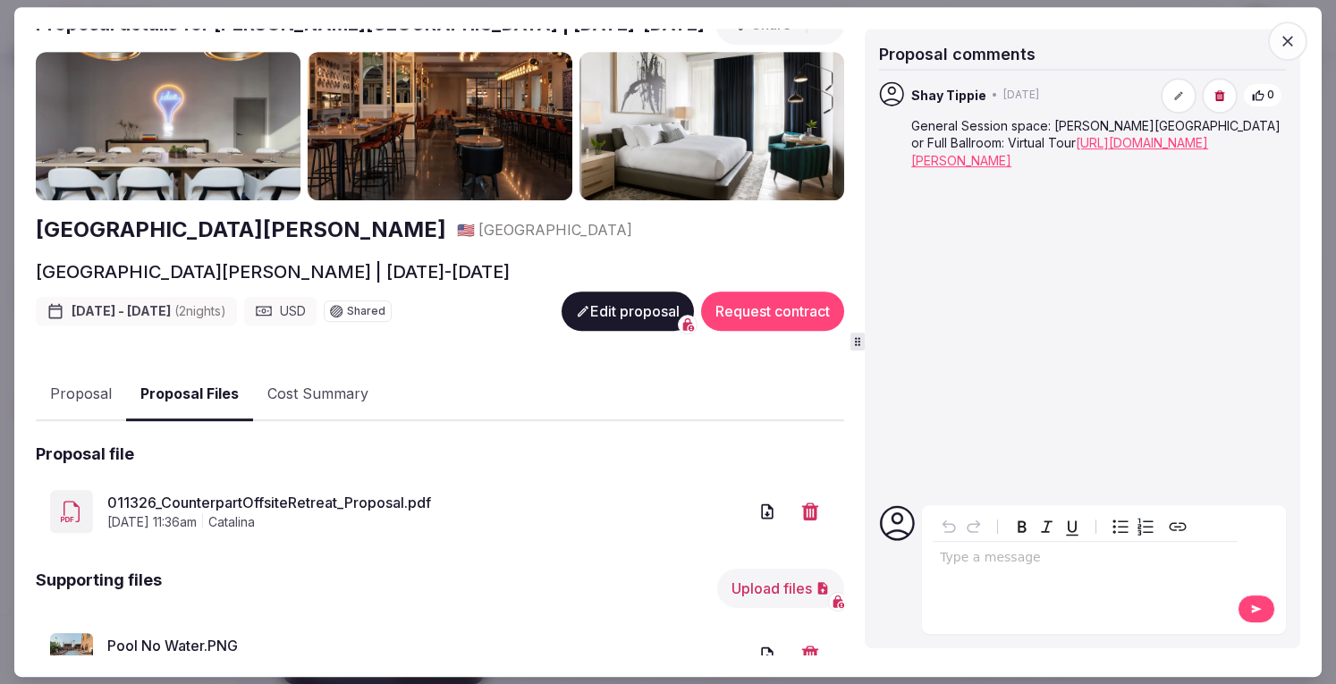
click at [223, 501] on link "011326_CounterpartOffsiteRetreat_Proposal.pdf" at bounding box center [427, 502] width 640 height 21
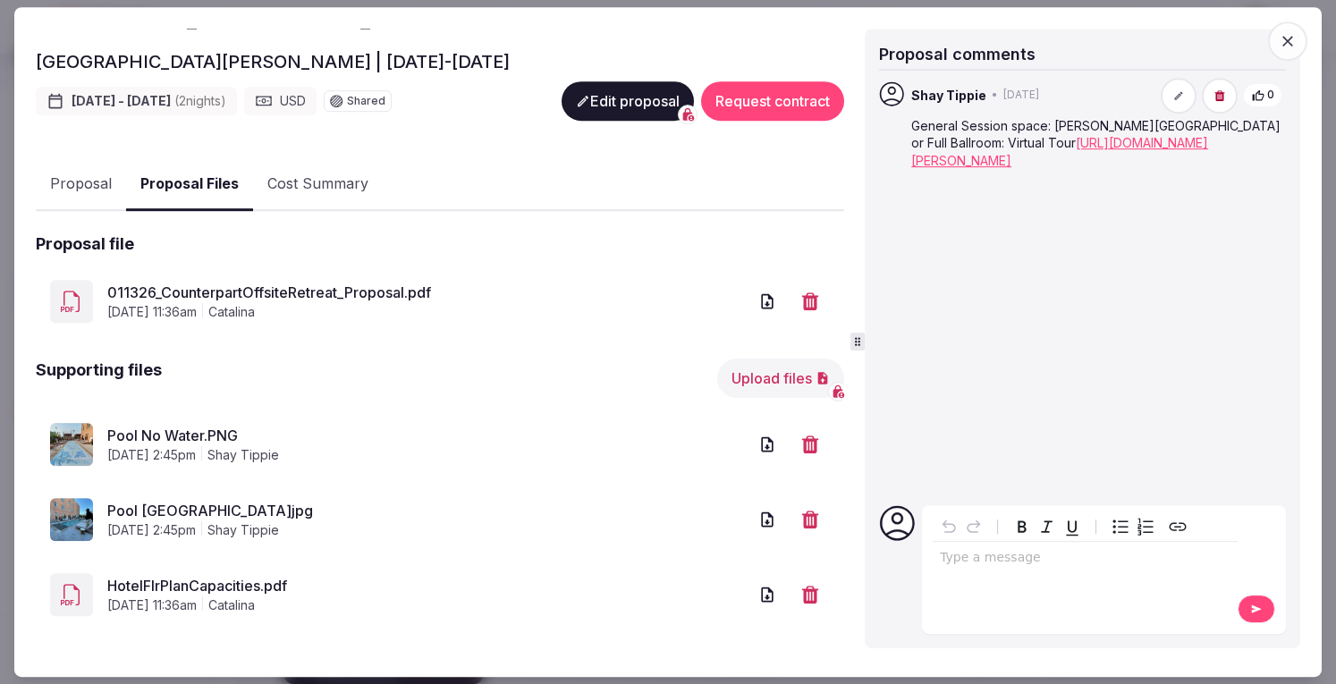
scroll to position [241, 0]
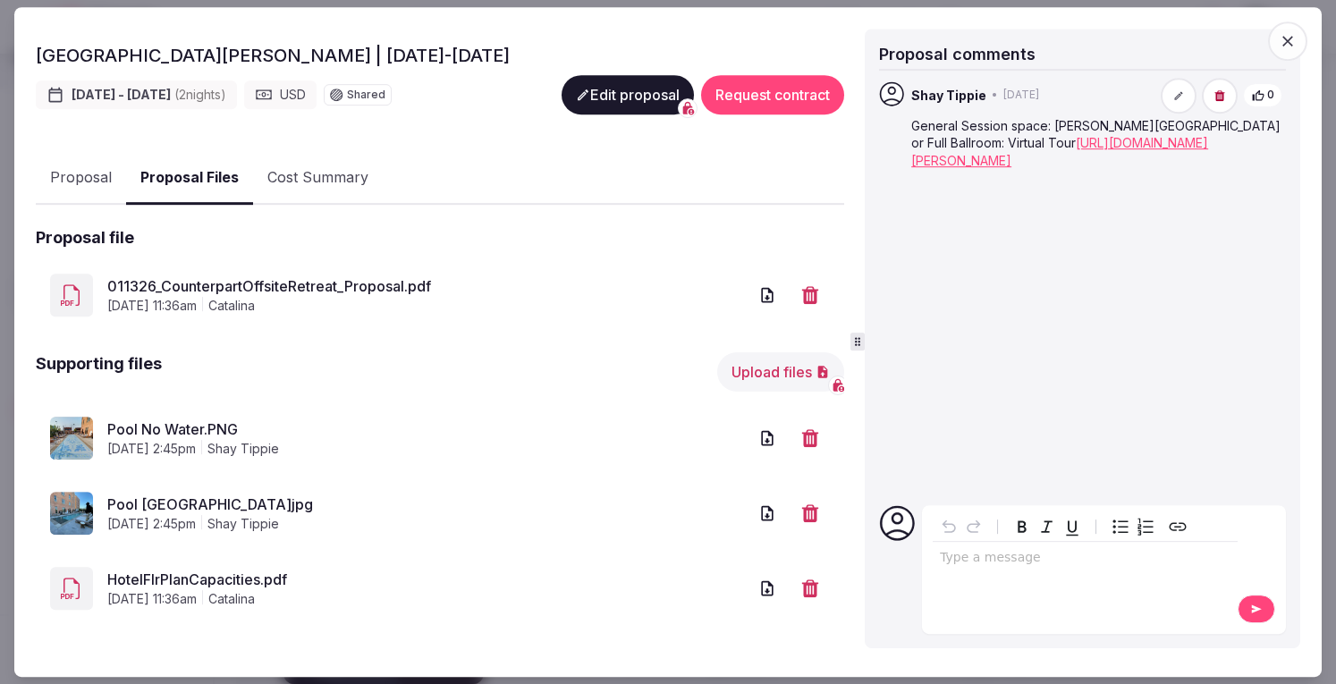
click at [1286, 48] on icon "button" at bounding box center [1288, 41] width 18 height 18
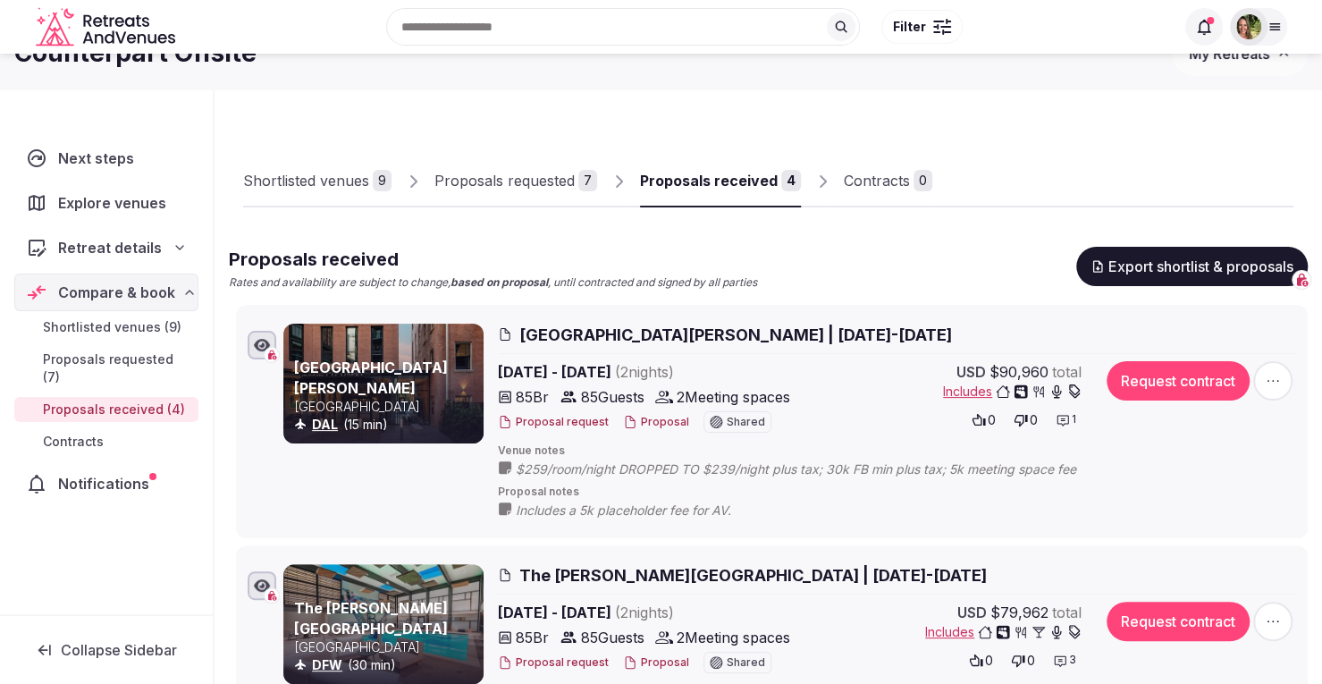
click at [649, 421] on button "Proposal" at bounding box center [656, 422] width 66 height 15
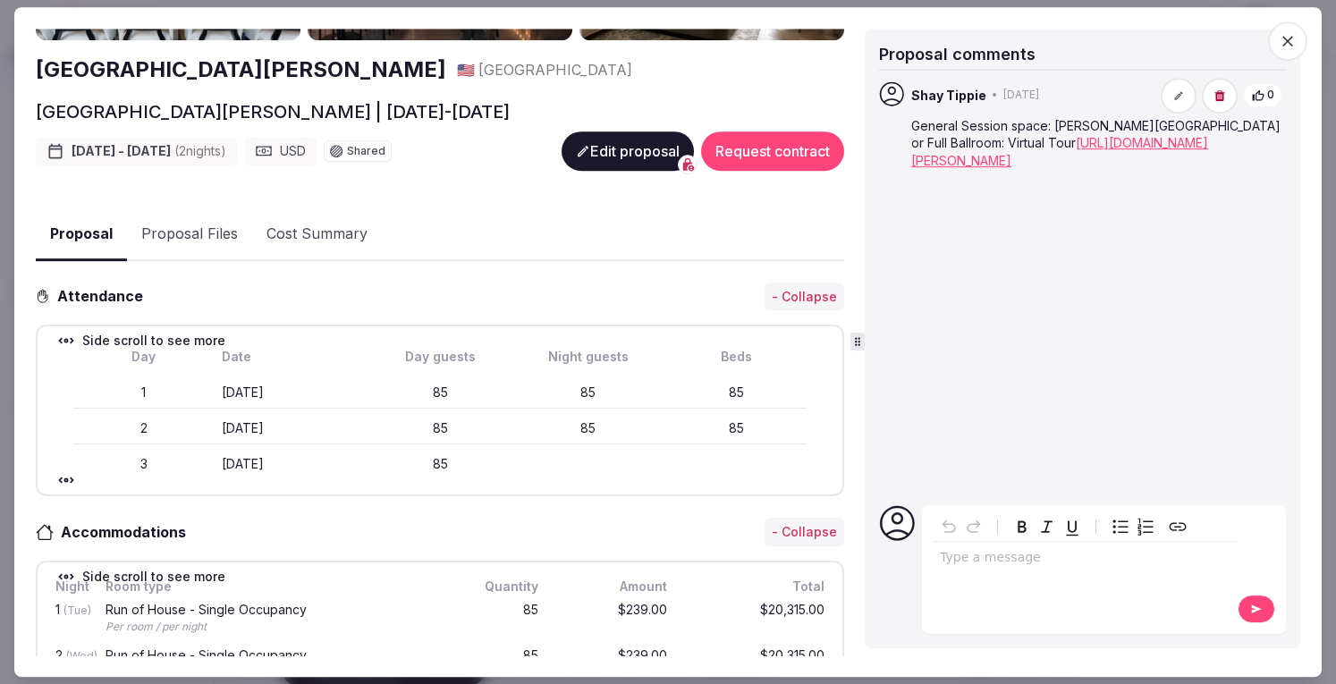
scroll to position [189, 0]
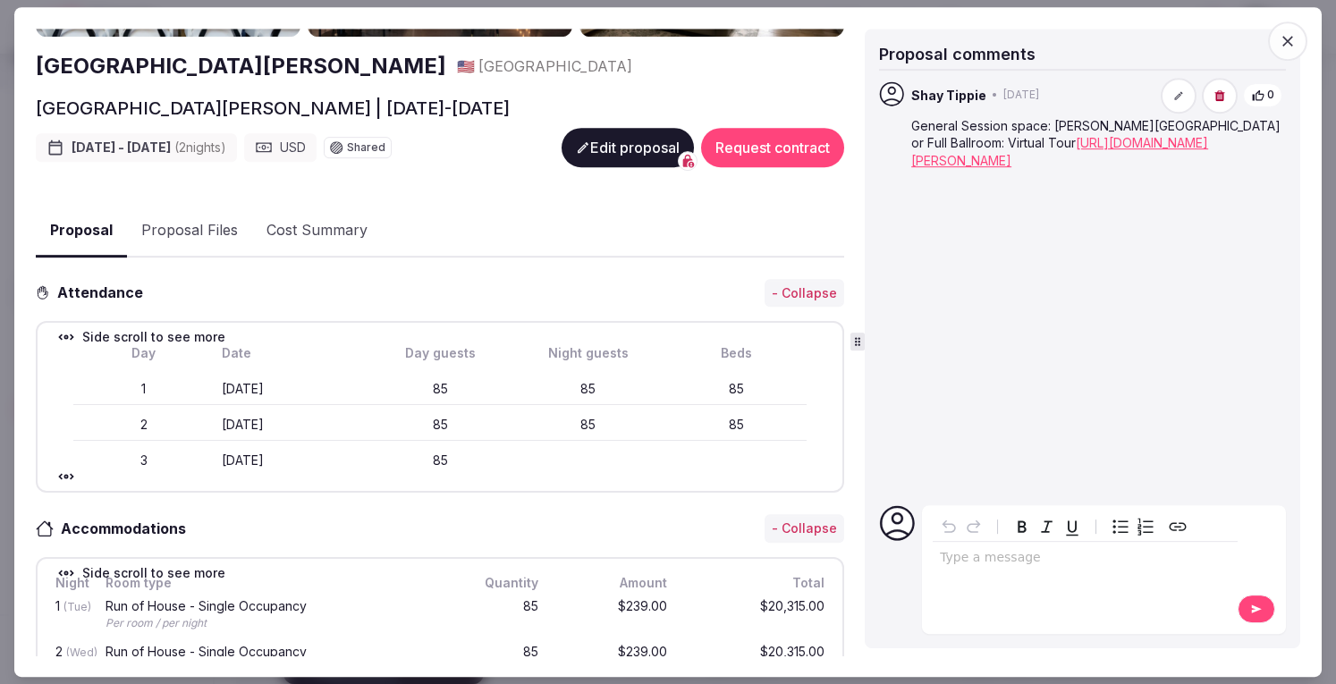
click at [589, 149] on button "Edit proposal" at bounding box center [627, 147] width 132 height 39
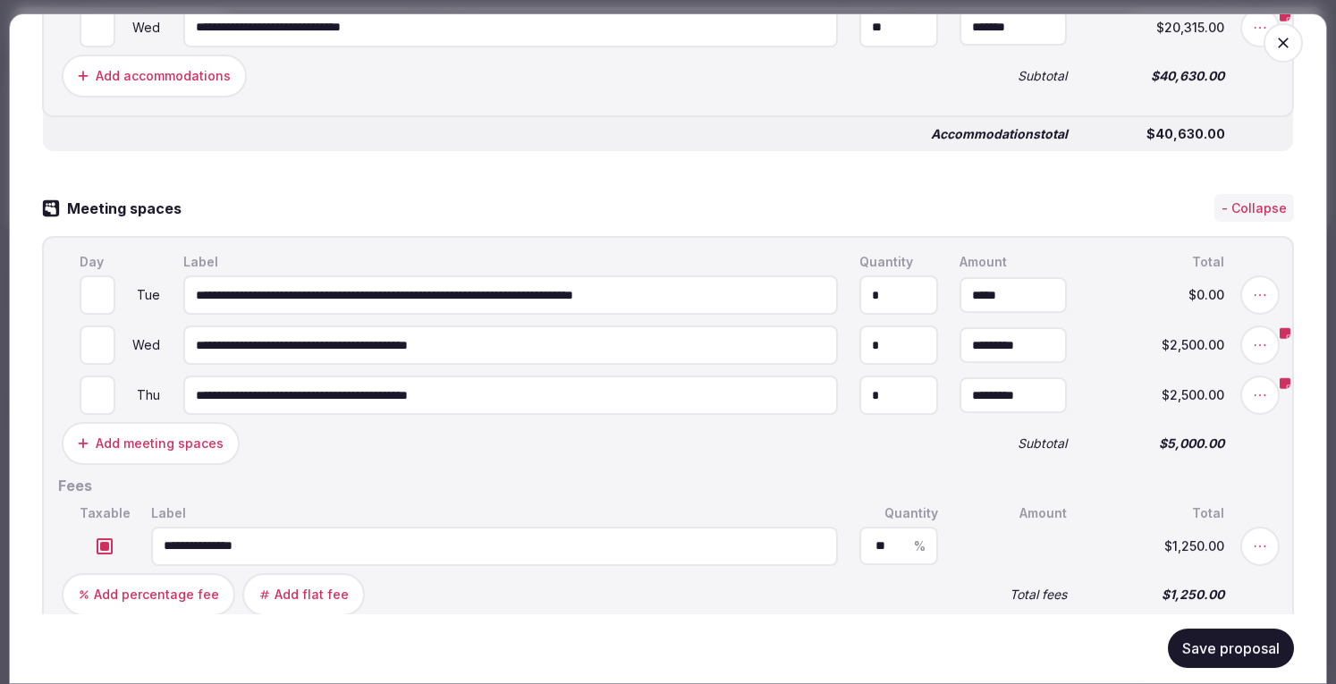
scroll to position [899, 0]
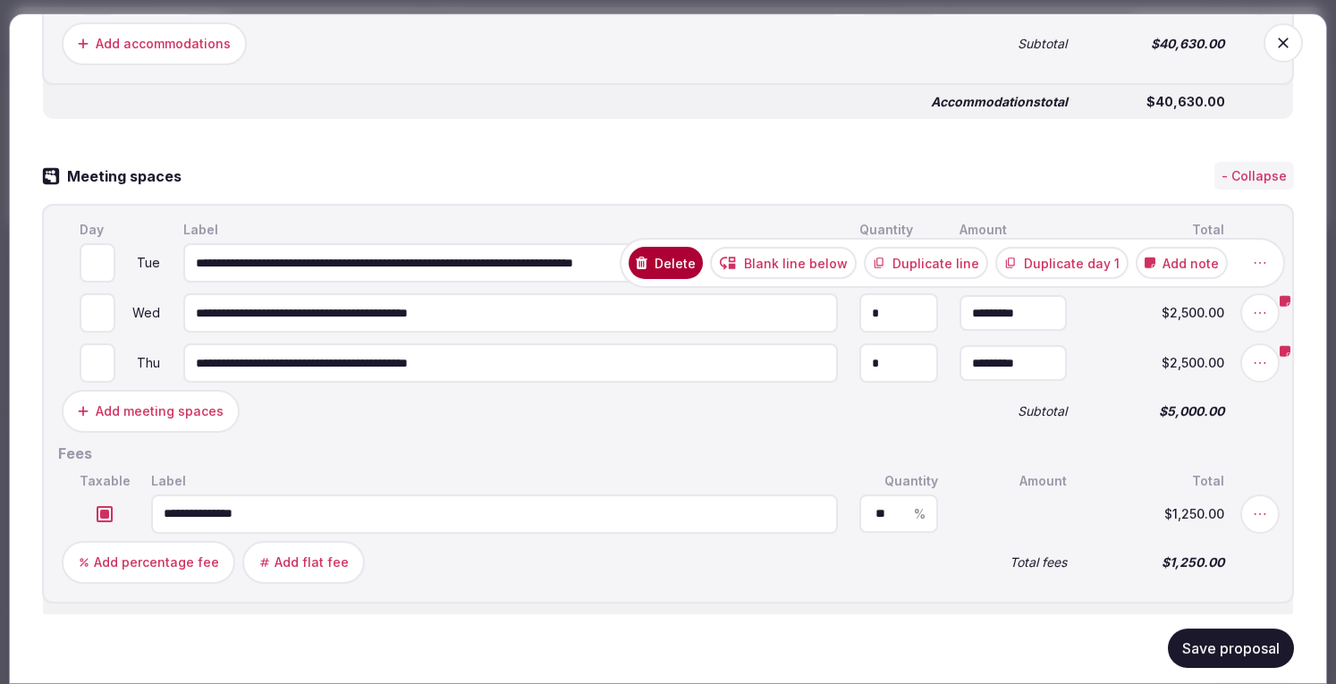
click at [683, 280] on button "Delete" at bounding box center [666, 264] width 74 height 32
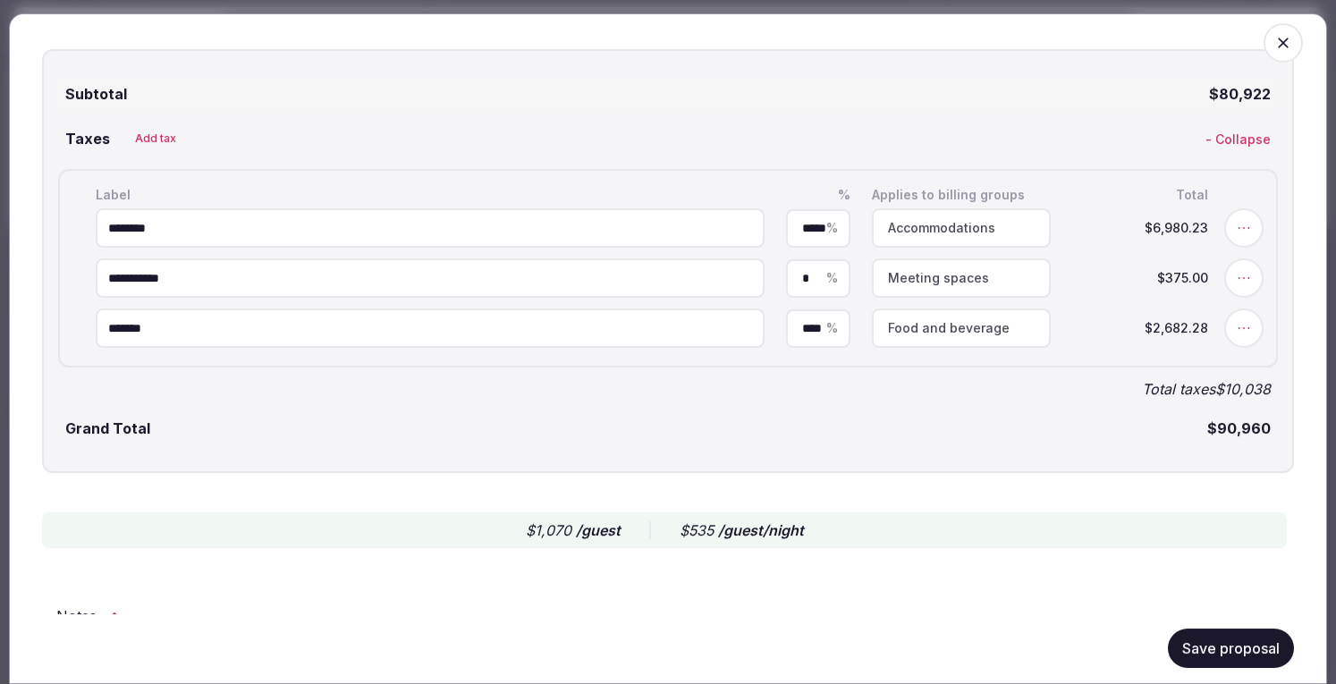
scroll to position [3618, 0]
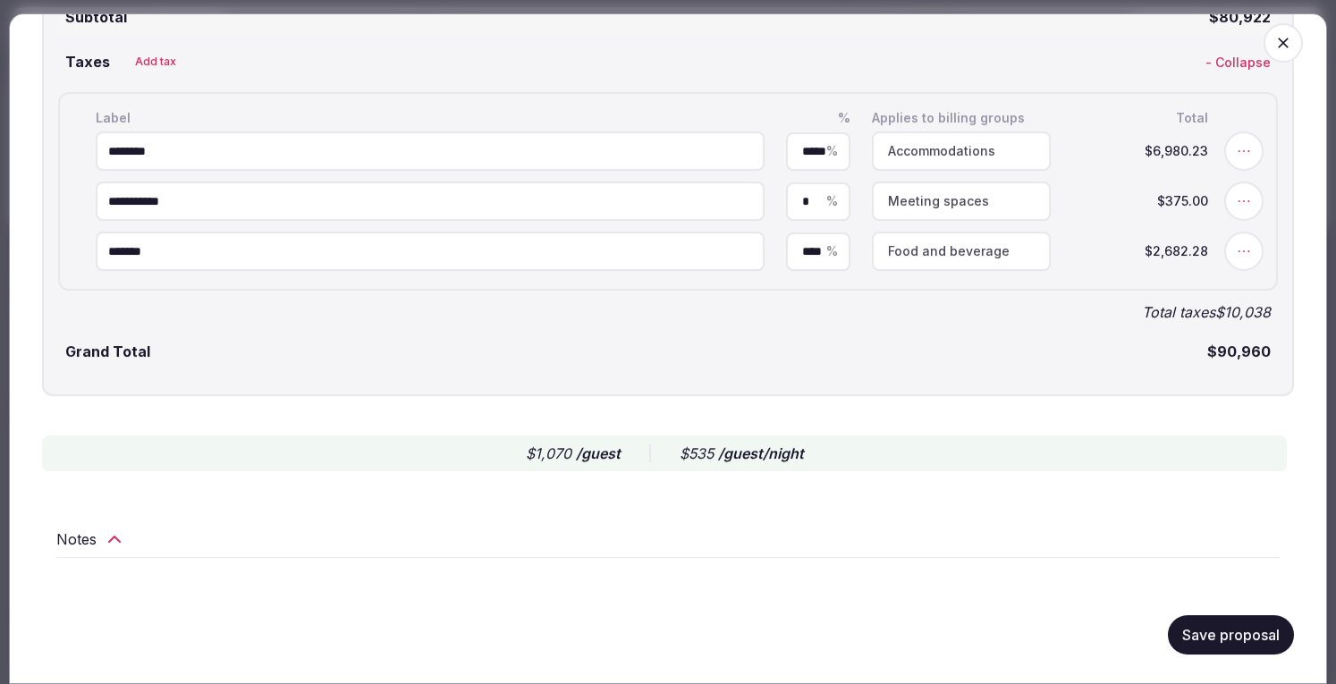
click at [1189, 637] on button "Save proposal" at bounding box center [1231, 635] width 126 height 39
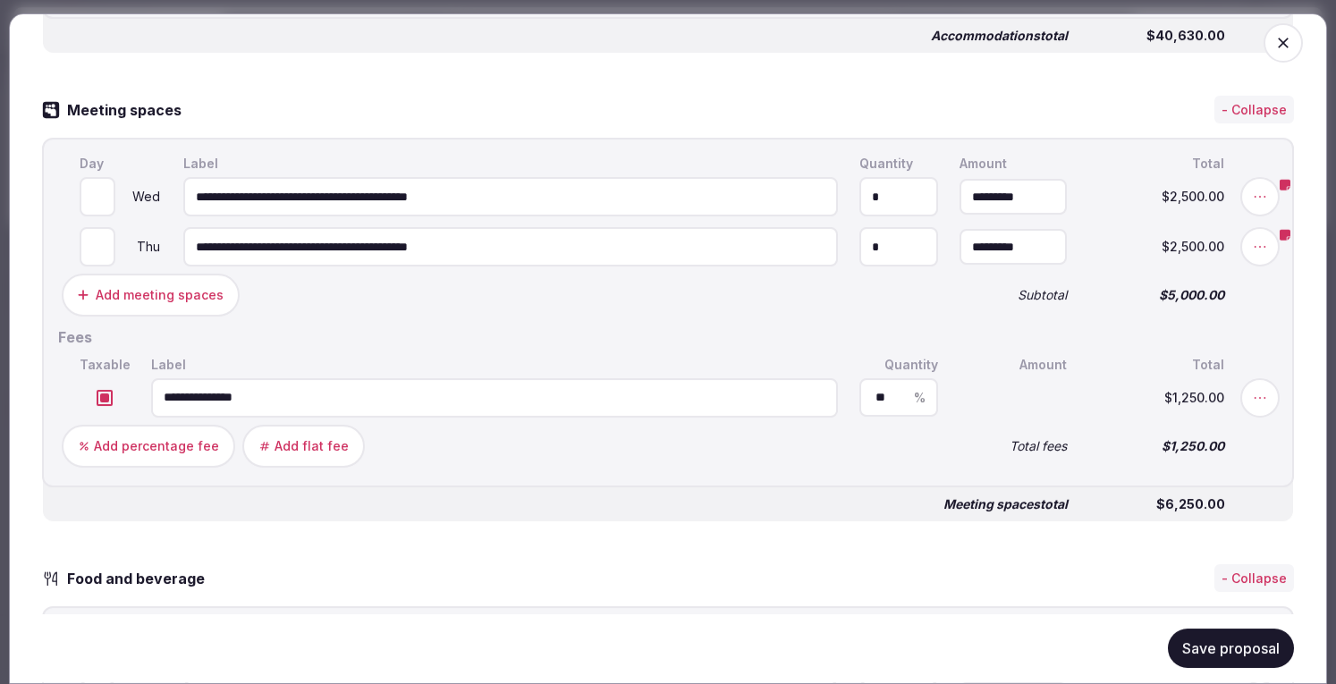
scroll to position [2257, 0]
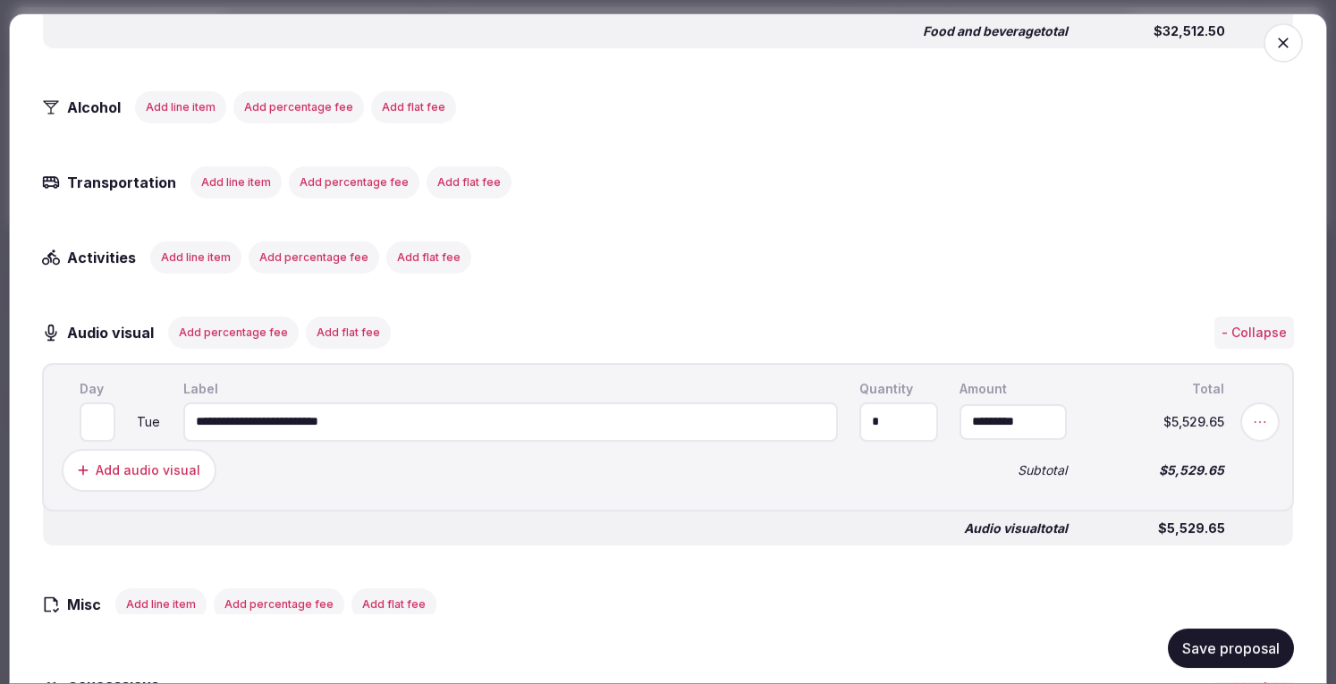
click at [1228, 641] on button "Save proposal" at bounding box center [1231, 648] width 126 height 39
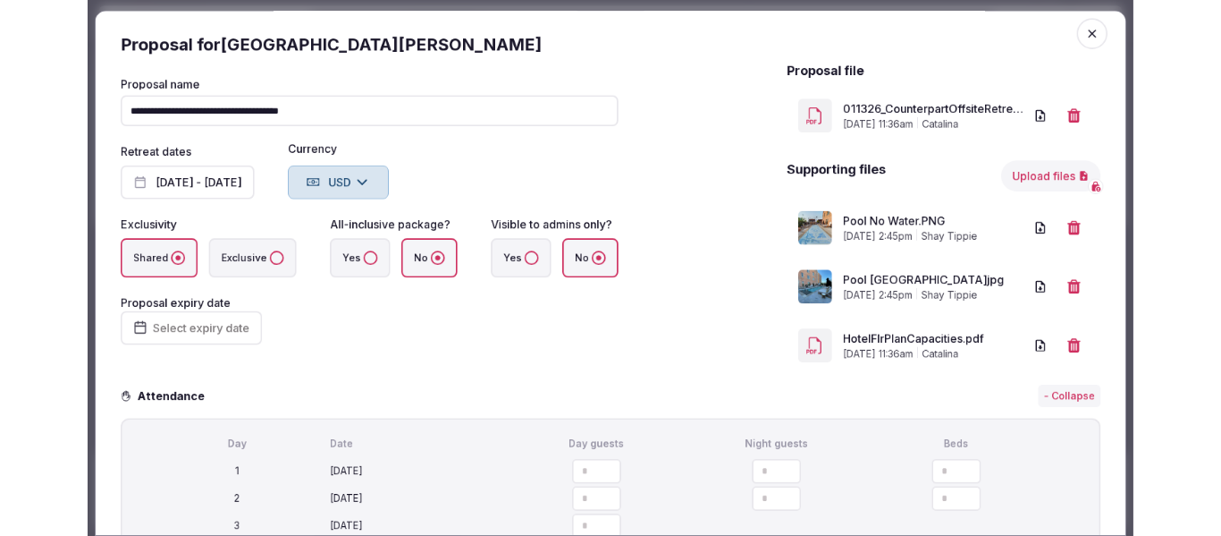
scroll to position [0, 0]
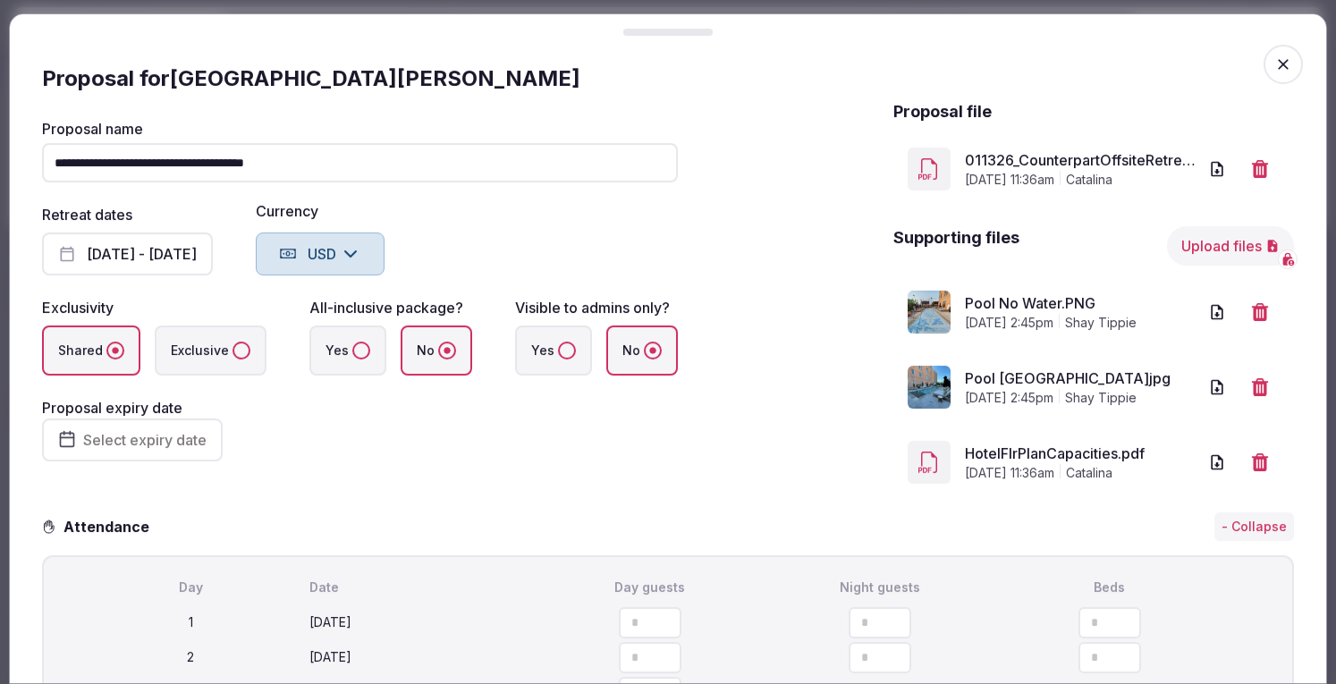
click at [1274, 63] on icon "button" at bounding box center [1283, 64] width 18 height 18
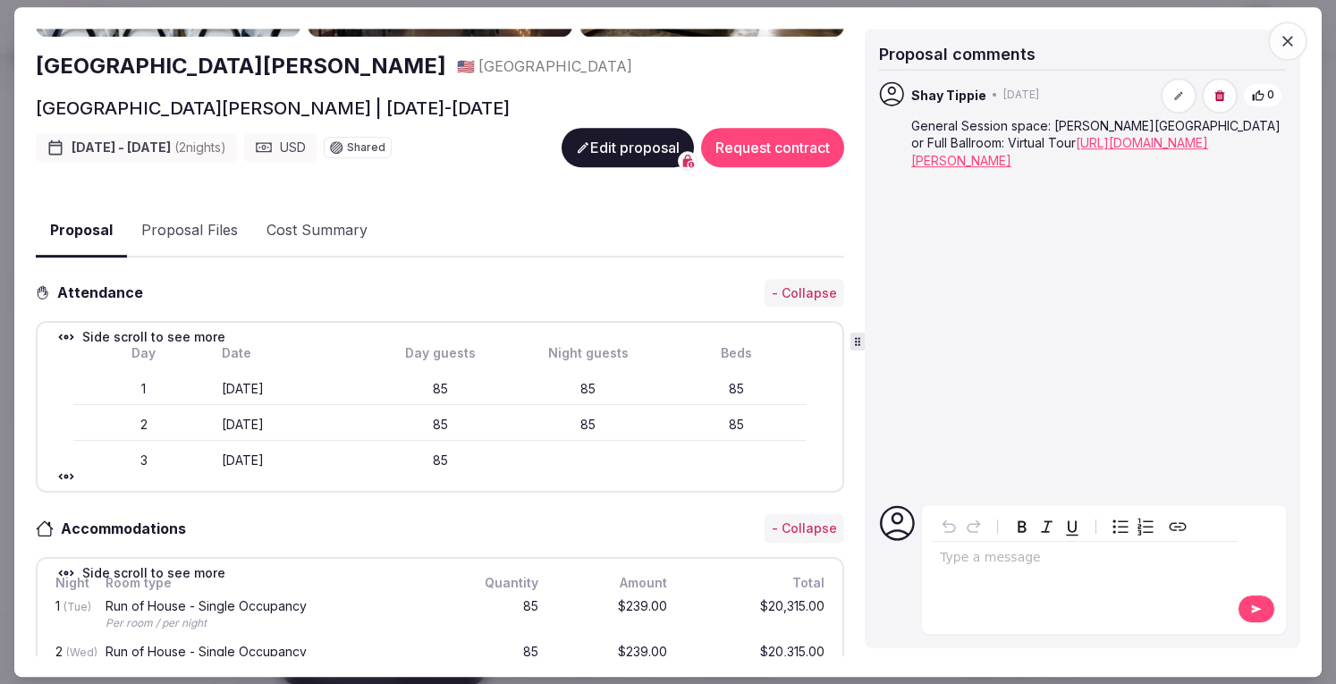
click at [1150, 163] on link "https://360.visitingmedia.com/vm-pano-frontend/?folderId=the-kimpton-pittman-ho…" at bounding box center [1059, 151] width 297 height 33
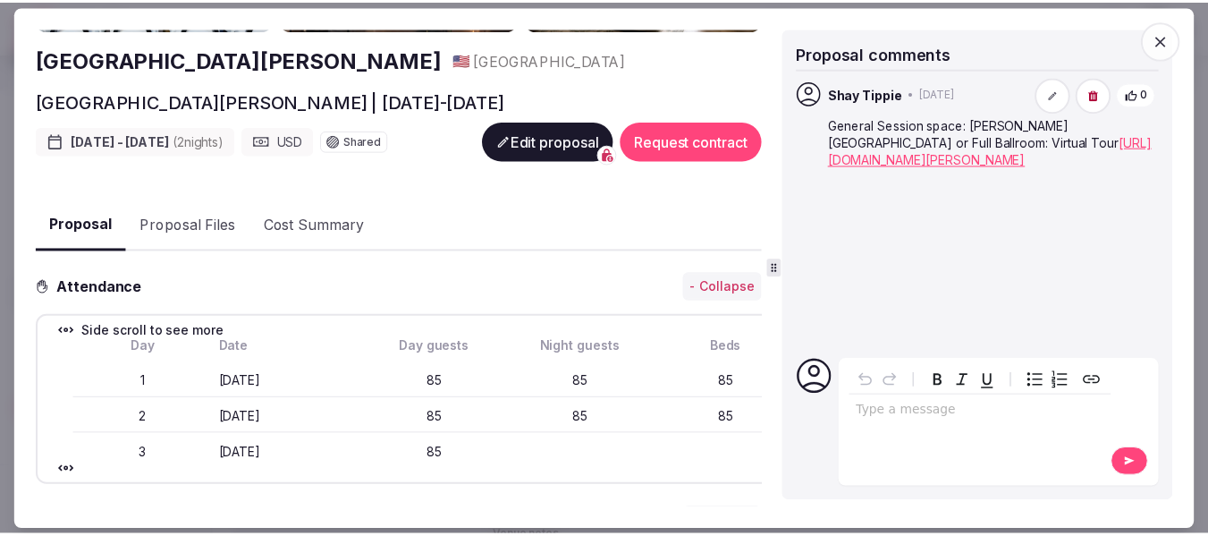
scroll to position [189, 0]
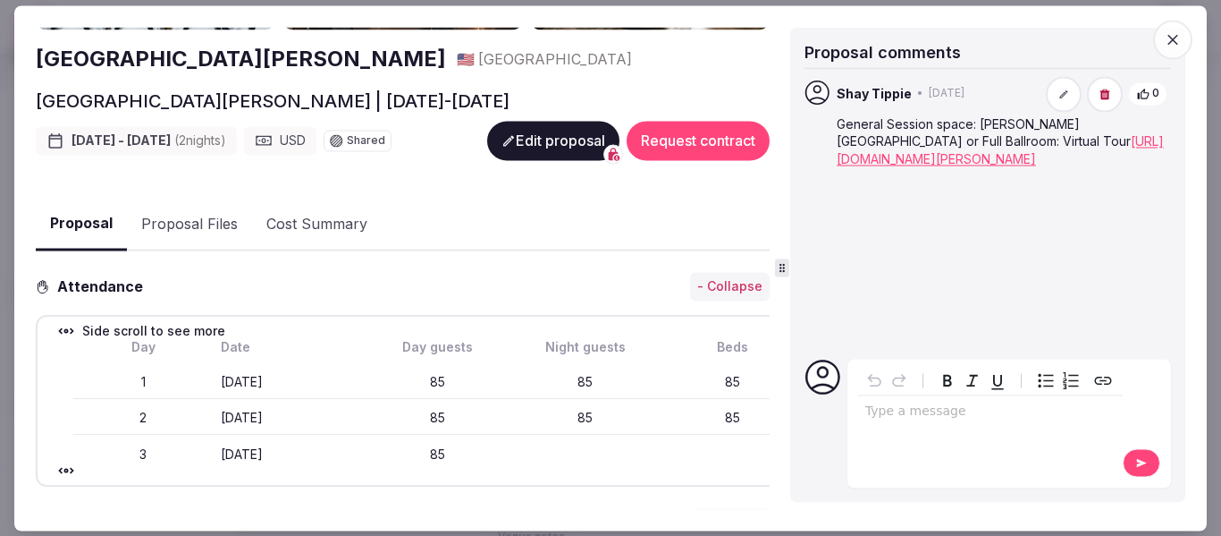
click at [1182, 38] on span "button" at bounding box center [1172, 39] width 39 height 39
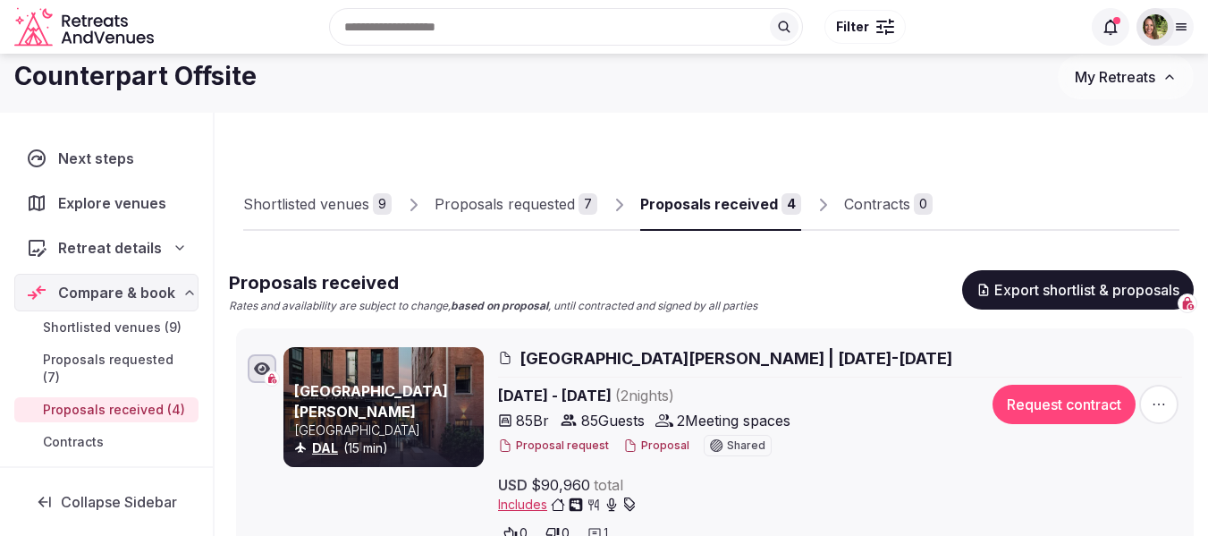
scroll to position [0, 0]
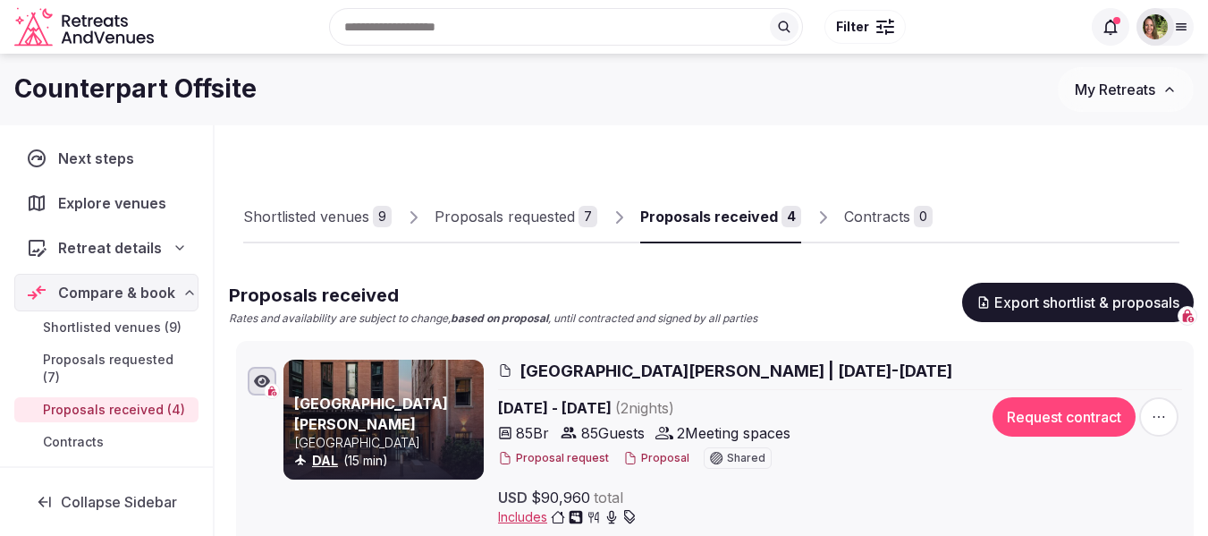
click at [1119, 97] on span "My Retreats" at bounding box center [1115, 89] width 80 height 18
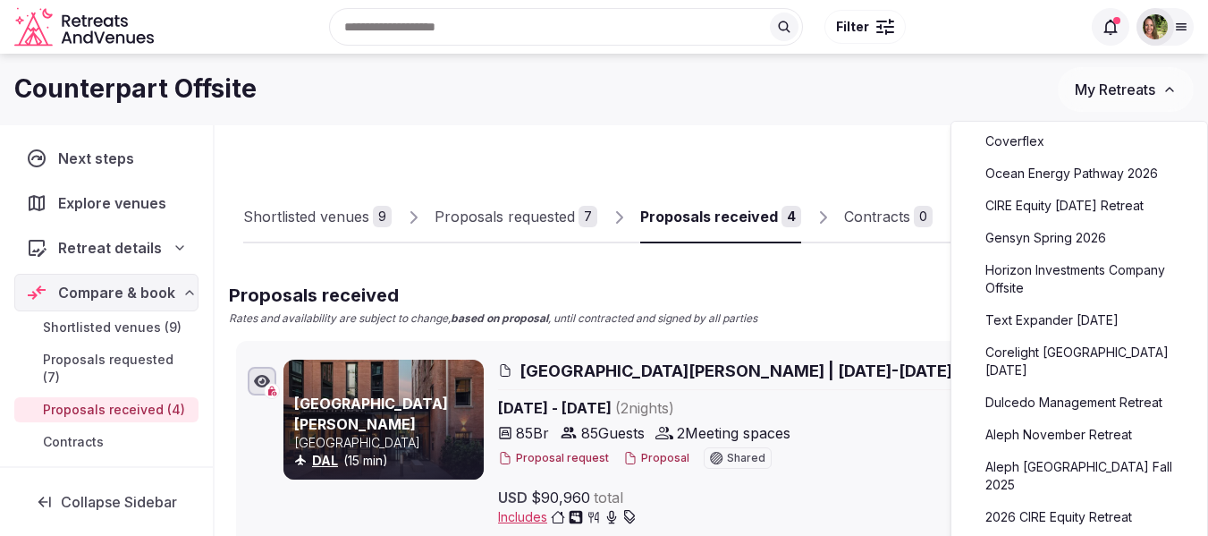
scroll to position [179, 0]
click at [1051, 420] on link "Aleph November Retreat" at bounding box center [1079, 432] width 220 height 29
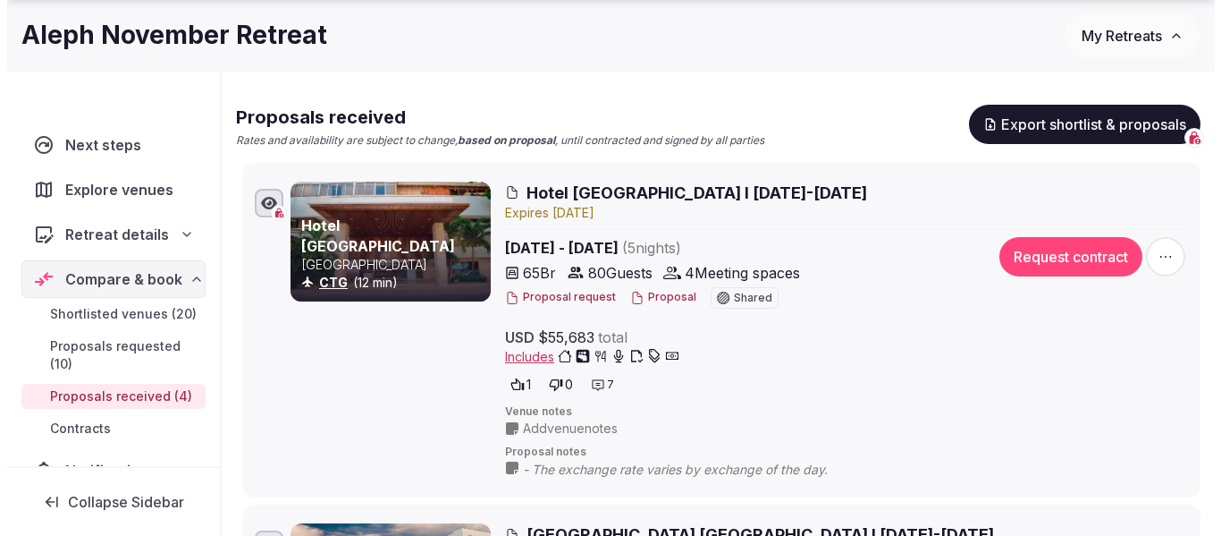
scroll to position [179, 0]
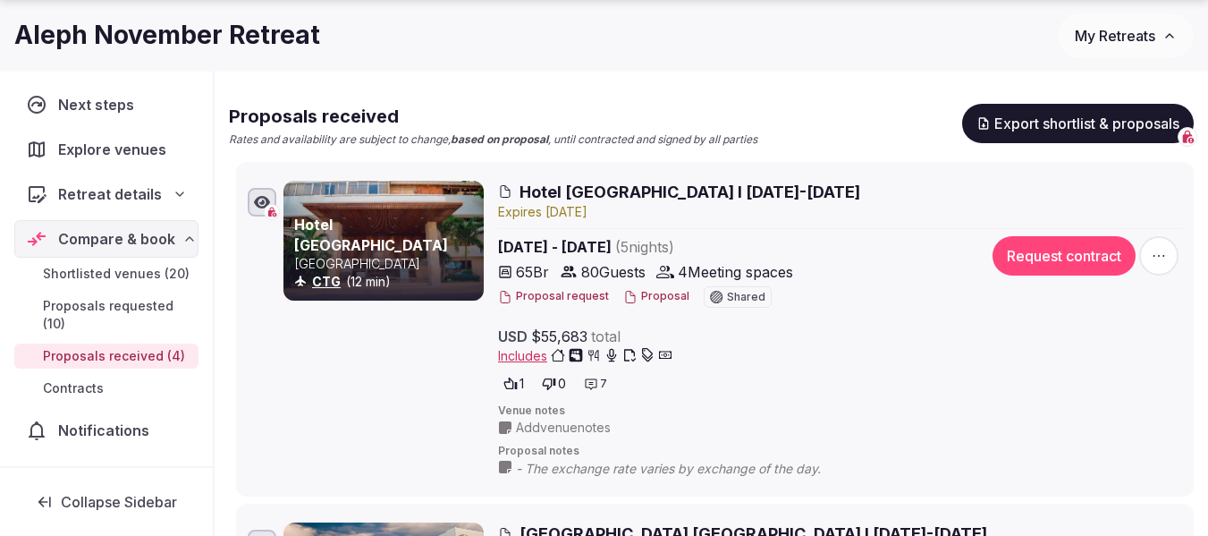
click at [655, 297] on button "Proposal" at bounding box center [656, 296] width 66 height 15
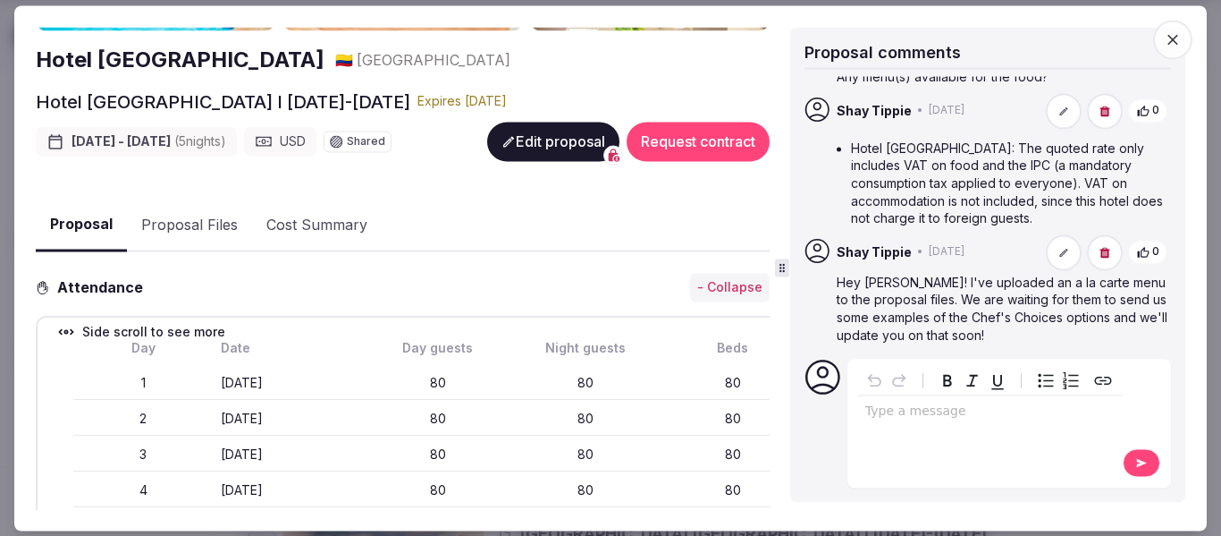
click at [197, 221] on button "Proposal Files" at bounding box center [189, 225] width 125 height 52
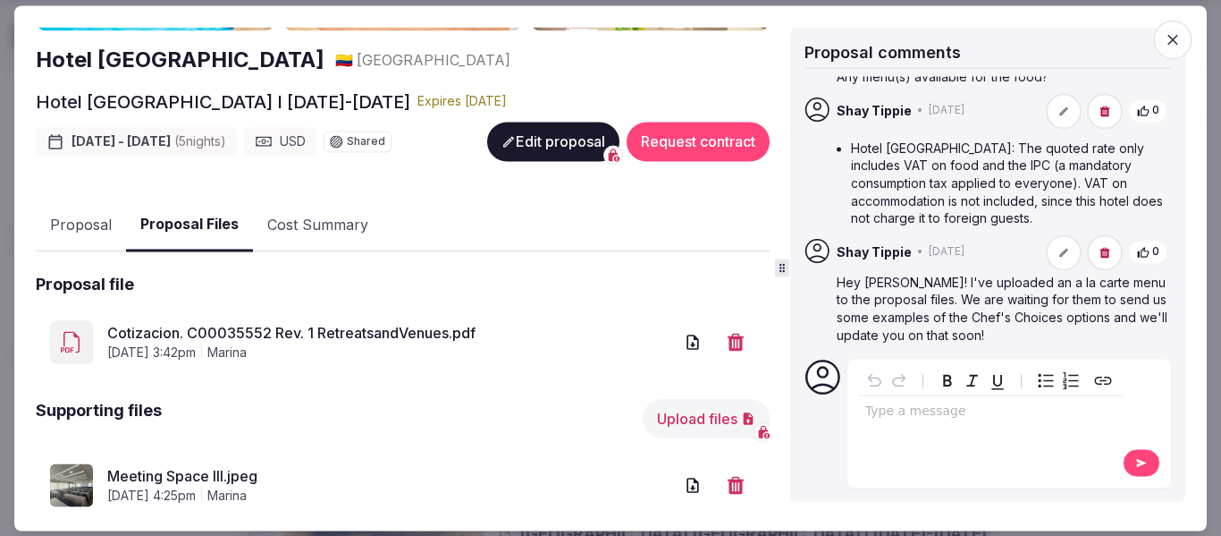
click at [891, 418] on p "editable markdown" at bounding box center [990, 411] width 250 height 18
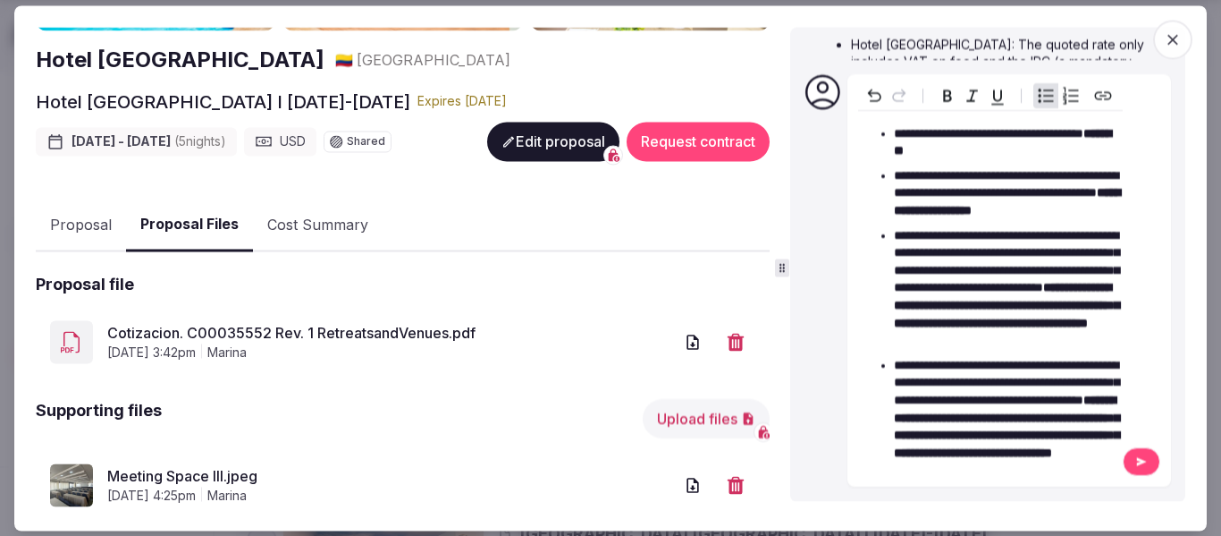
scroll to position [174, 0]
click at [1129, 454] on button at bounding box center [1142, 462] width 38 height 29
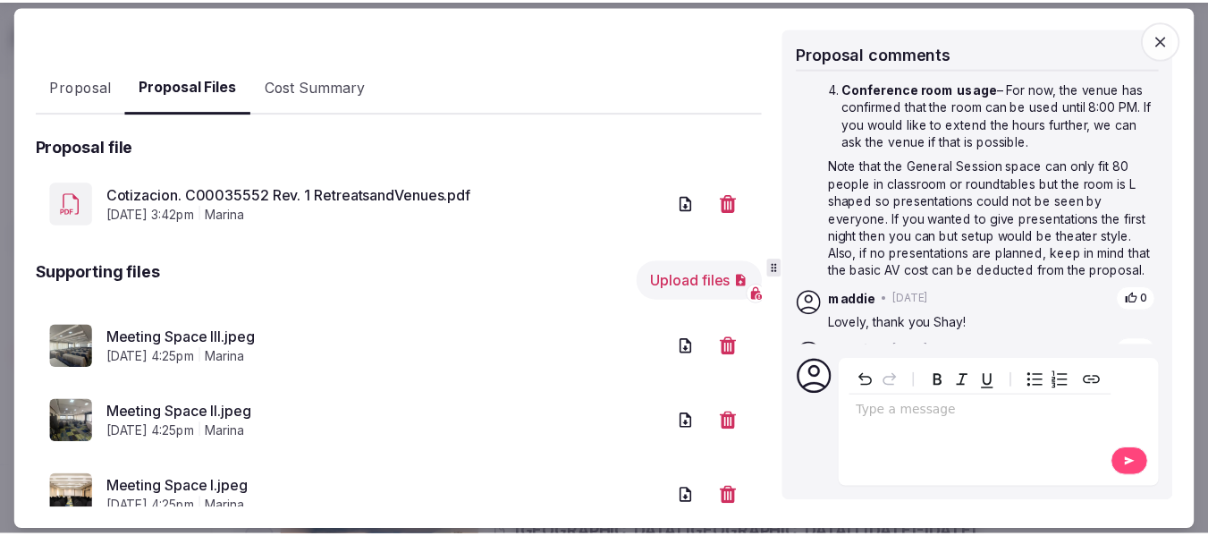
scroll to position [358, 0]
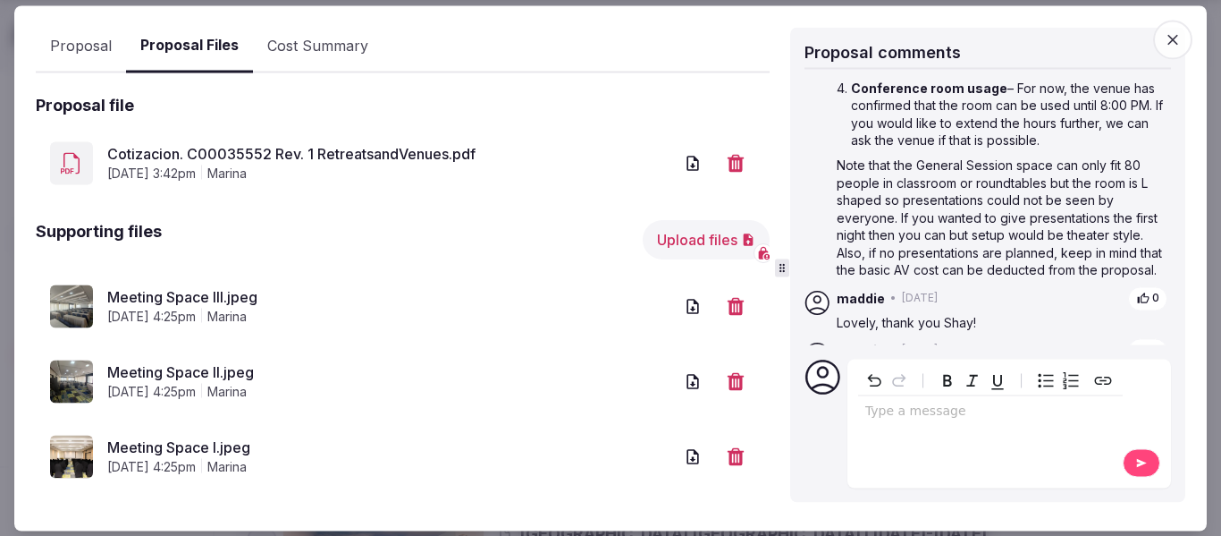
click at [1169, 35] on icon "button" at bounding box center [1173, 39] width 11 height 11
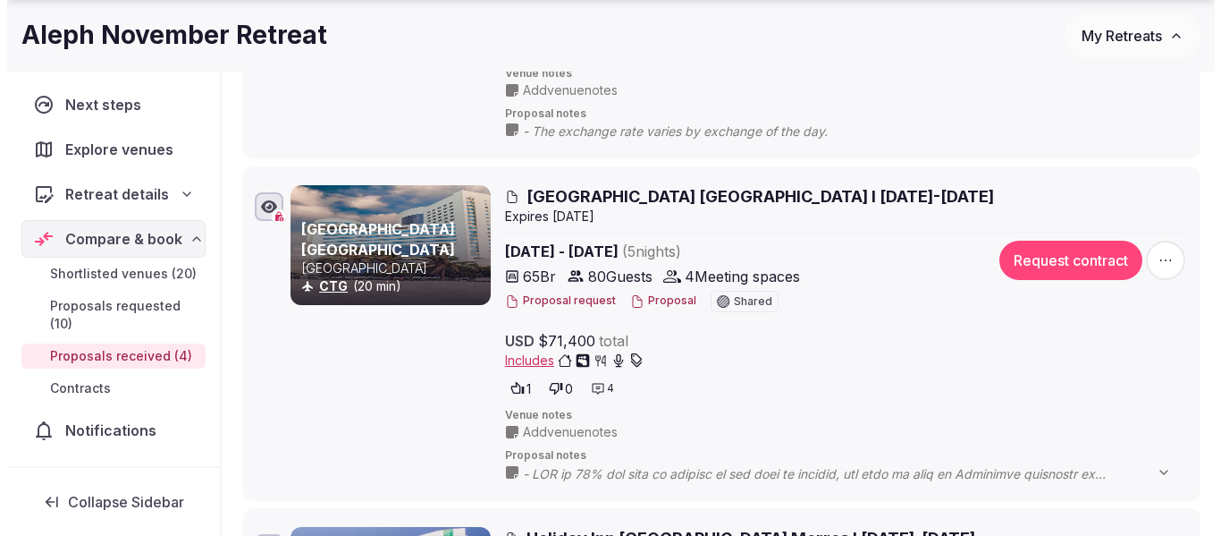
scroll to position [626, 0]
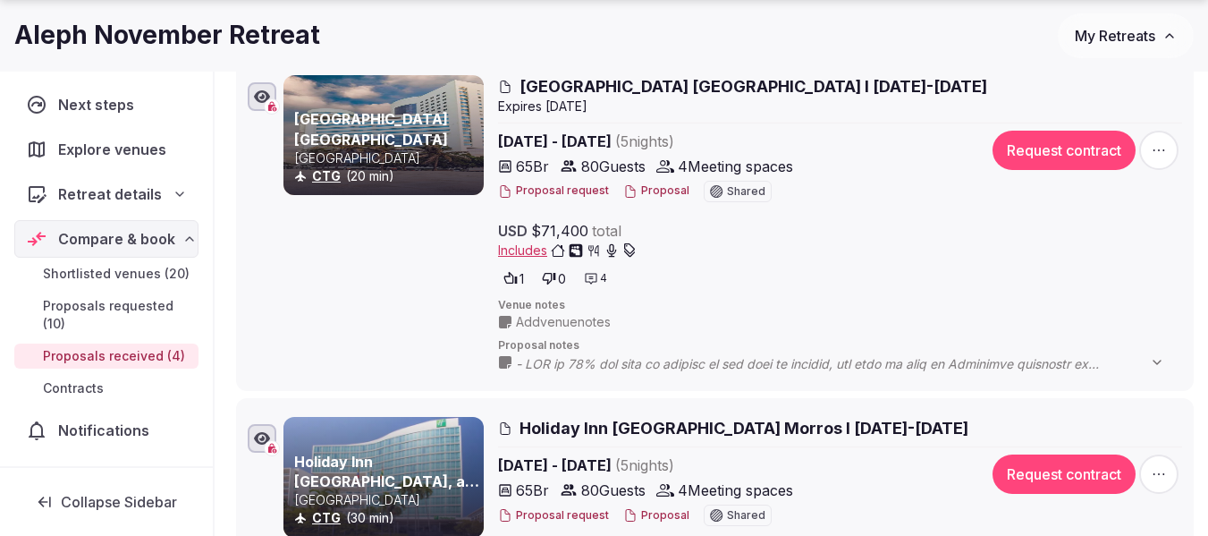
click at [654, 191] on button "Proposal" at bounding box center [656, 190] width 66 height 15
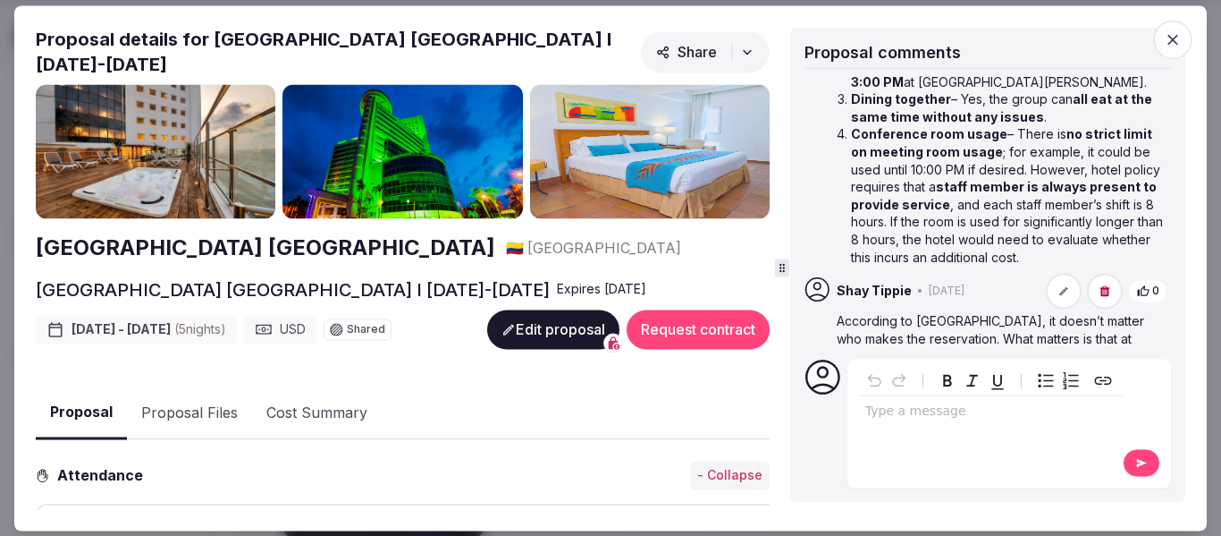
scroll to position [584, 0]
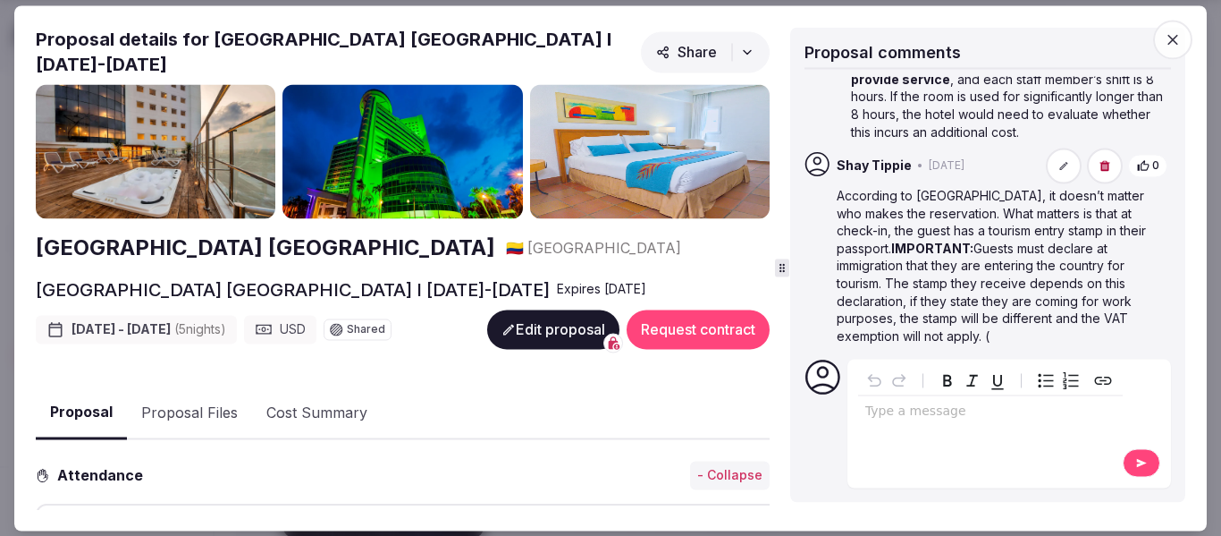
click at [900, 412] on p "editable markdown" at bounding box center [990, 411] width 250 height 18
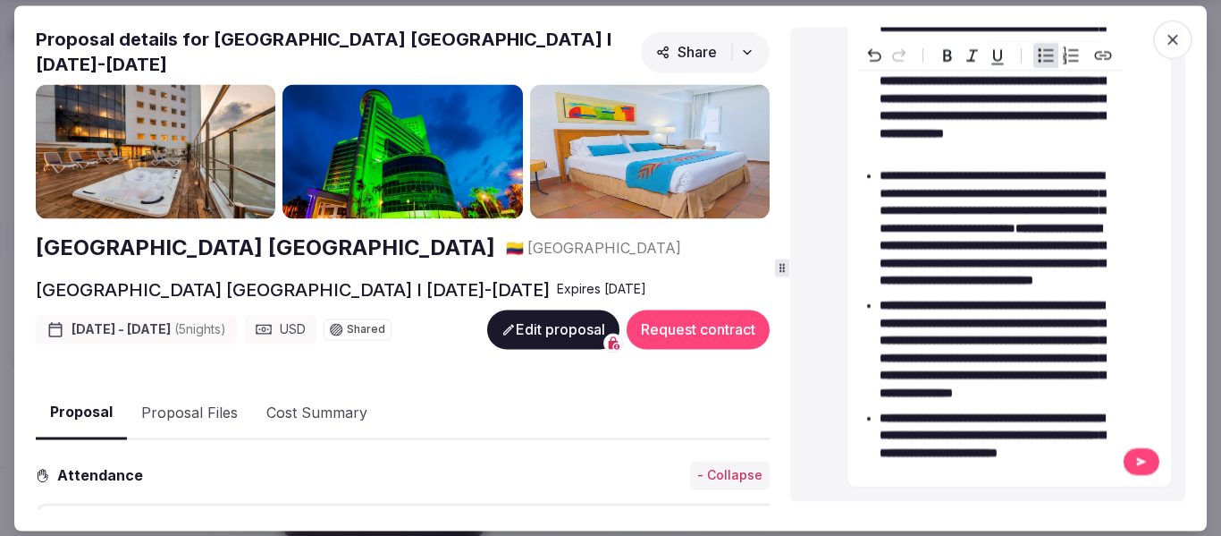
scroll to position [794, 0]
click at [1123, 459] on button at bounding box center [1142, 462] width 38 height 29
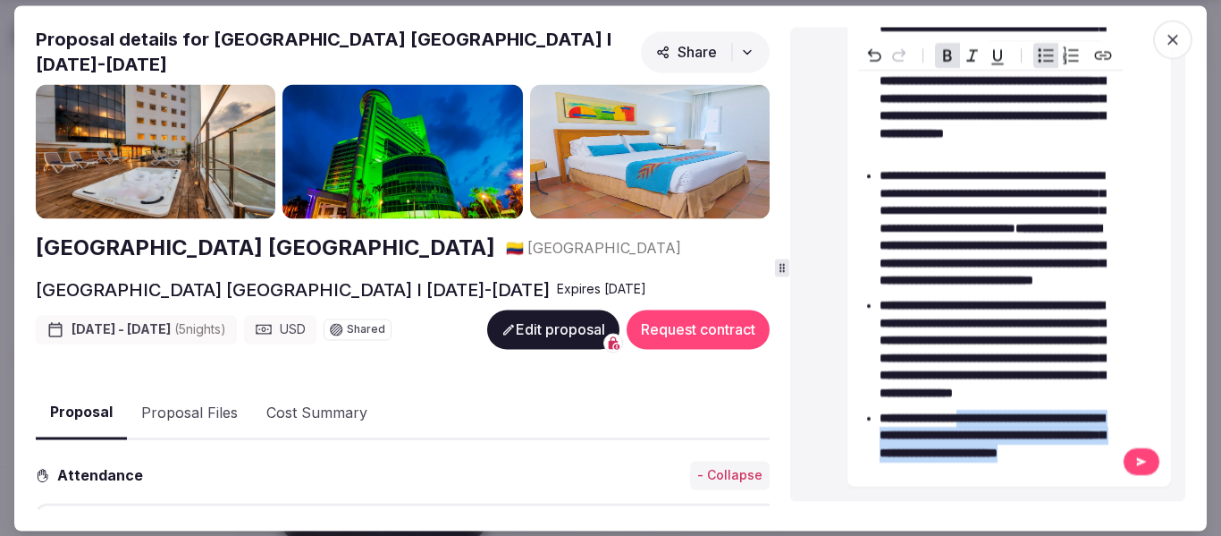
drag, startPoint x: 1025, startPoint y: 461, endPoint x: 988, endPoint y: 387, distance: 82.8
click at [988, 387] on ul "**********" at bounding box center [990, 53] width 250 height 817
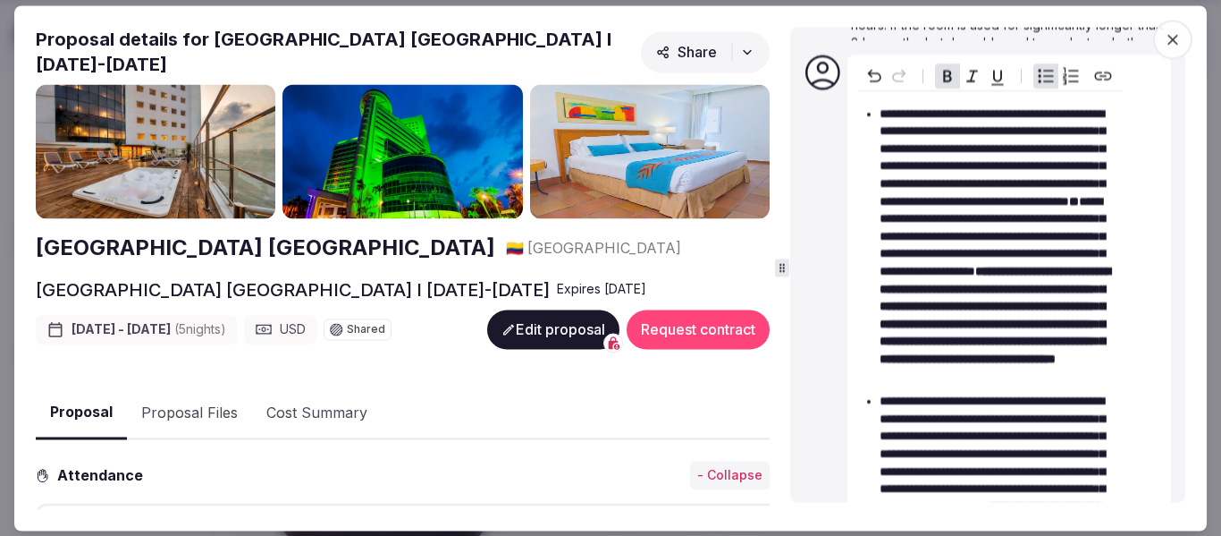
scroll to position [0, 0]
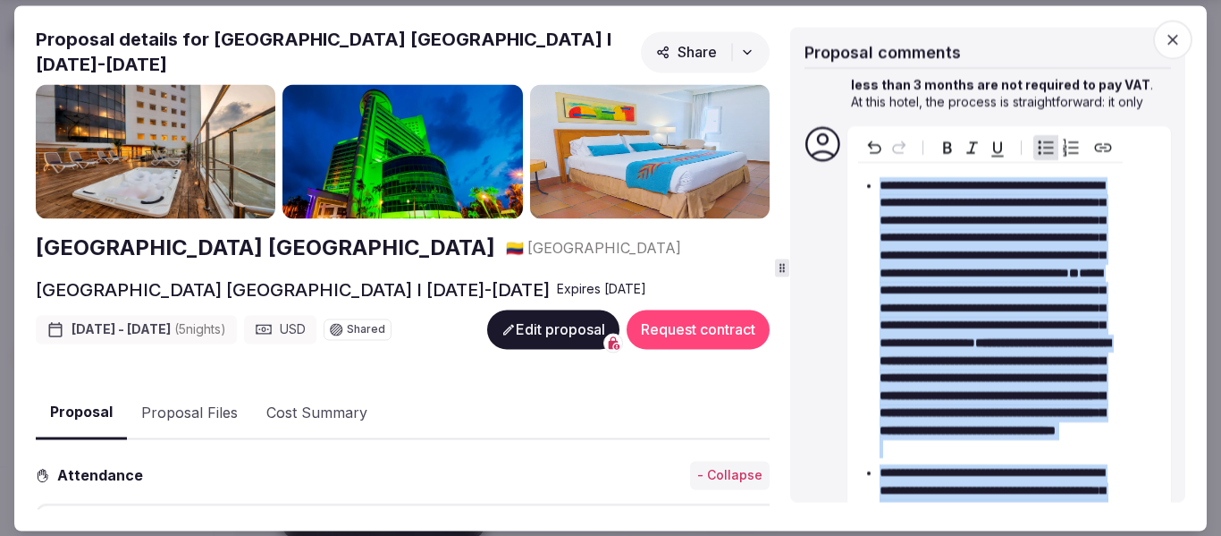
drag, startPoint x: 1025, startPoint y: 442, endPoint x: 808, endPoint y: 9, distance: 483.8
click at [808, 9] on div "Proposal Proposal Proposal details for [GEOGRAPHIC_DATA] [GEOGRAPHIC_DATA] I [D…" at bounding box center [610, 267] width 1193 height 525
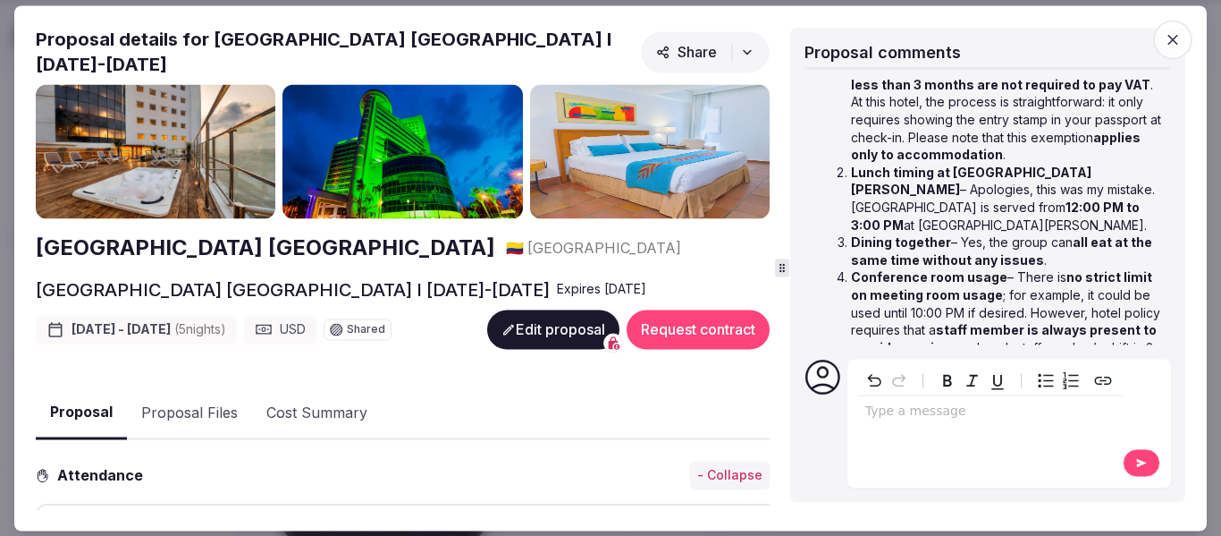
click at [1169, 35] on icon "button" at bounding box center [1173, 39] width 11 height 11
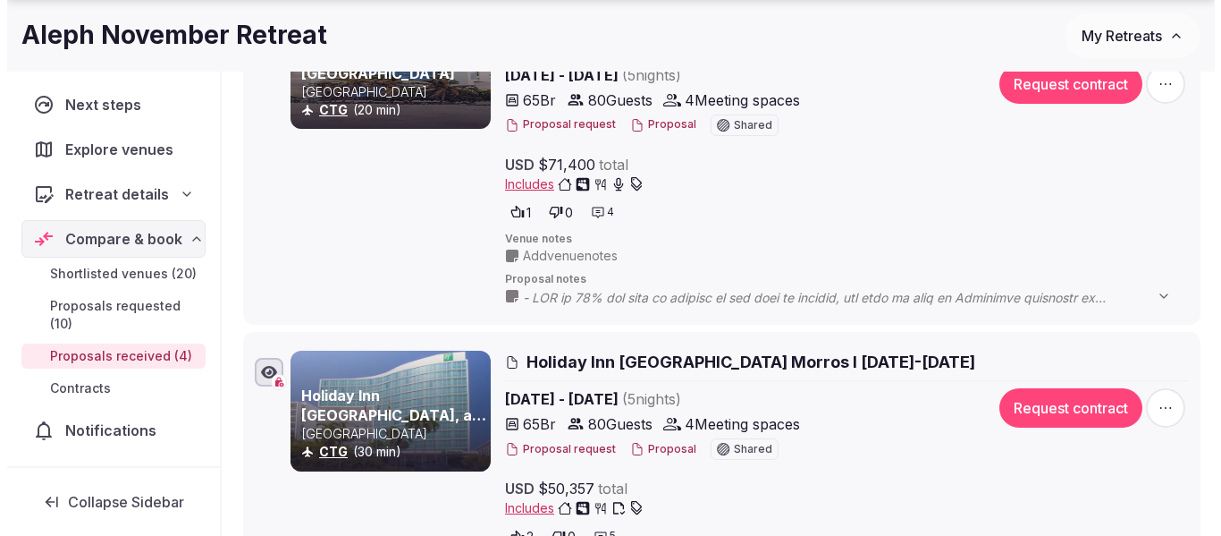
scroll to position [805, 0]
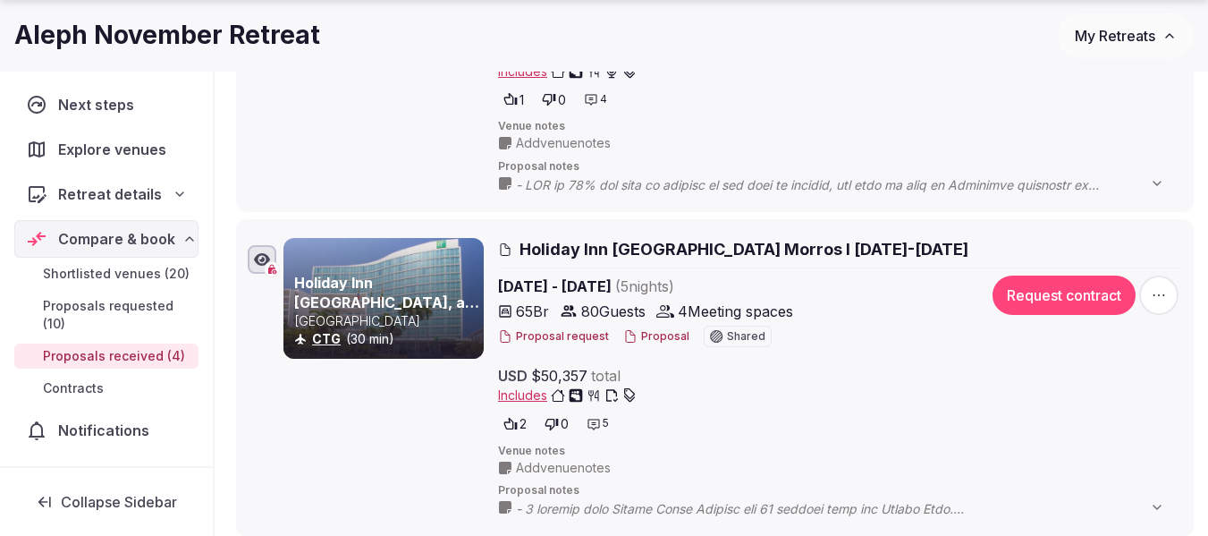
click at [658, 337] on button "Proposal" at bounding box center [656, 336] width 66 height 15
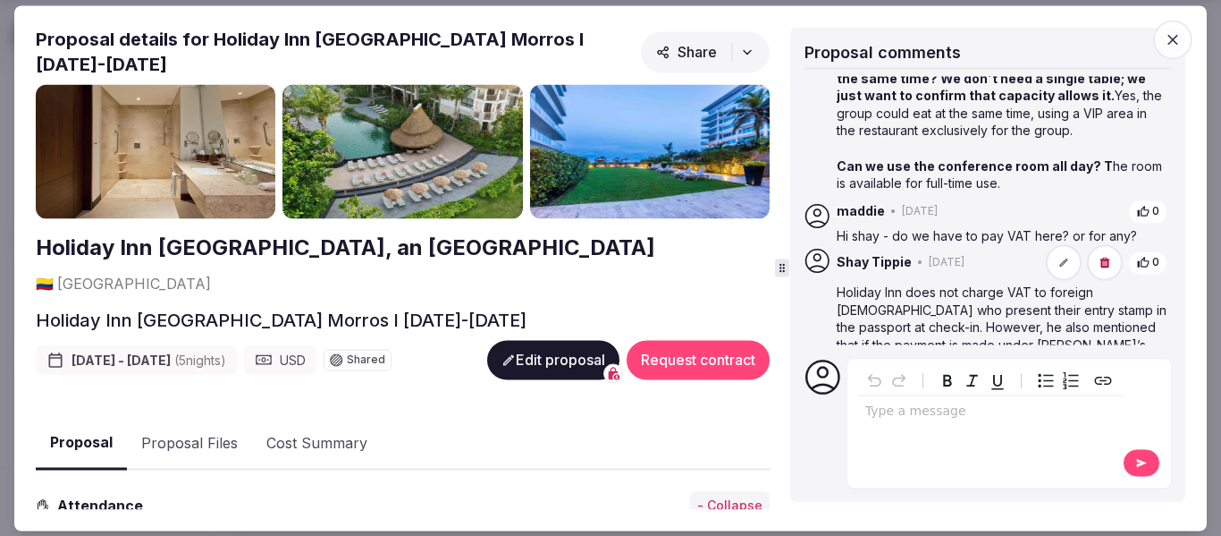
scroll to position [710, 0]
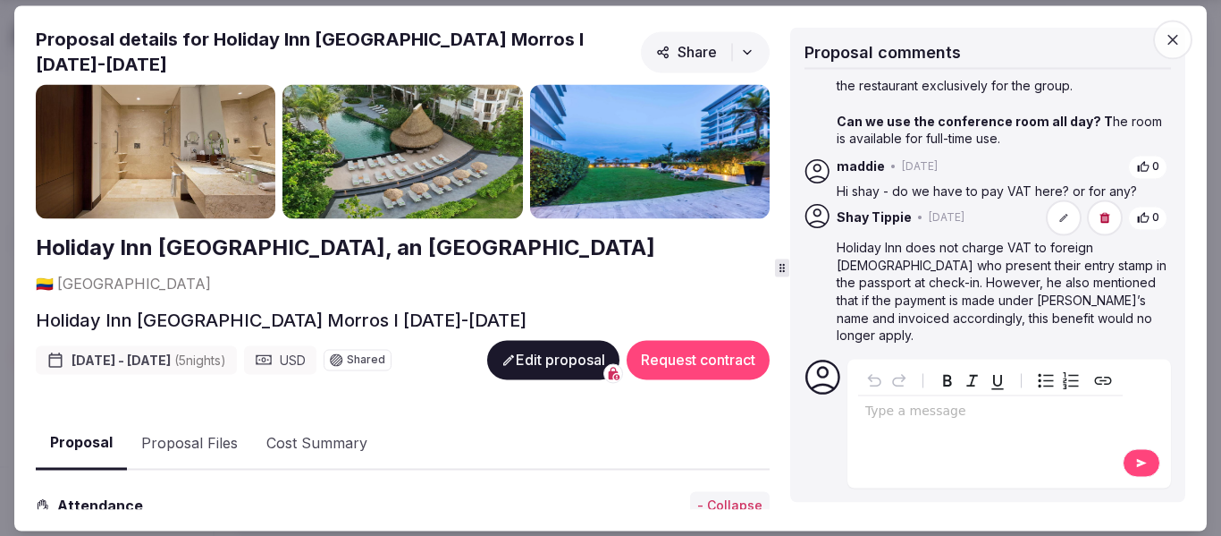
click at [907, 417] on p "editable markdown" at bounding box center [990, 411] width 250 height 18
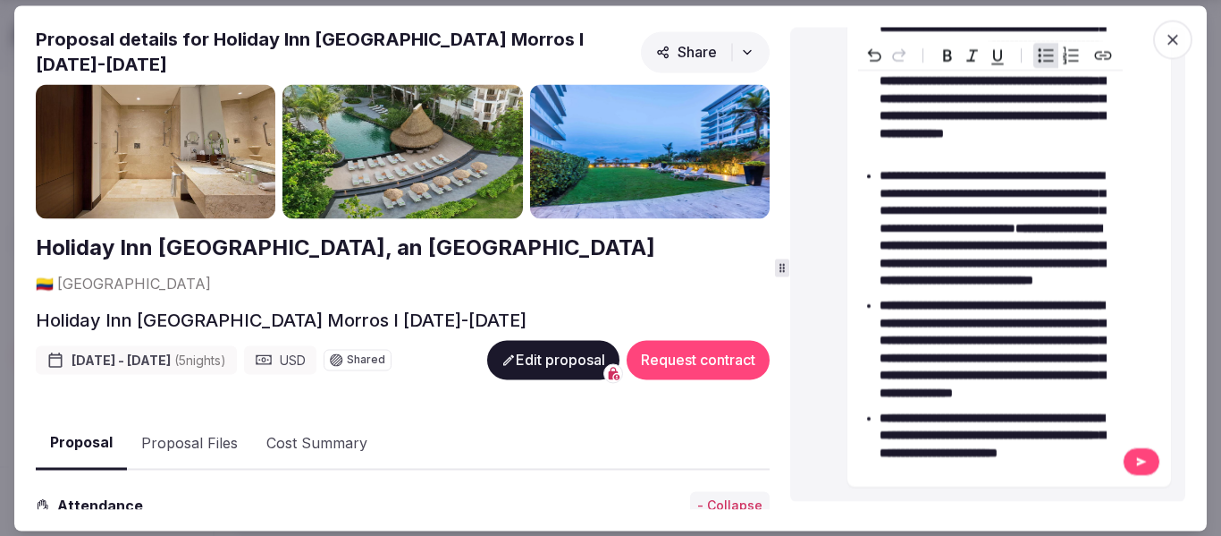
click at [1130, 477] on button at bounding box center [1142, 462] width 38 height 29
click at [1137, 465] on icon at bounding box center [1142, 462] width 10 height 8
click at [1136, 468] on icon at bounding box center [1142, 462] width 14 height 13
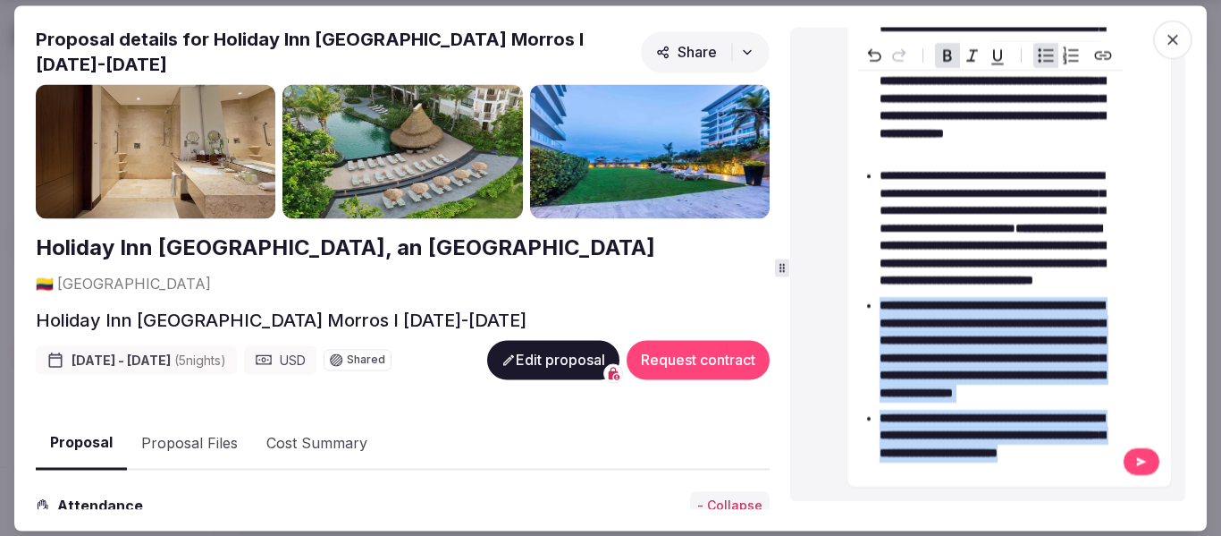
drag, startPoint x: 1062, startPoint y: 460, endPoint x: 868, endPoint y: 246, distance: 289.3
click at [868, 246] on ul "**********" at bounding box center [990, 53] width 250 height 817
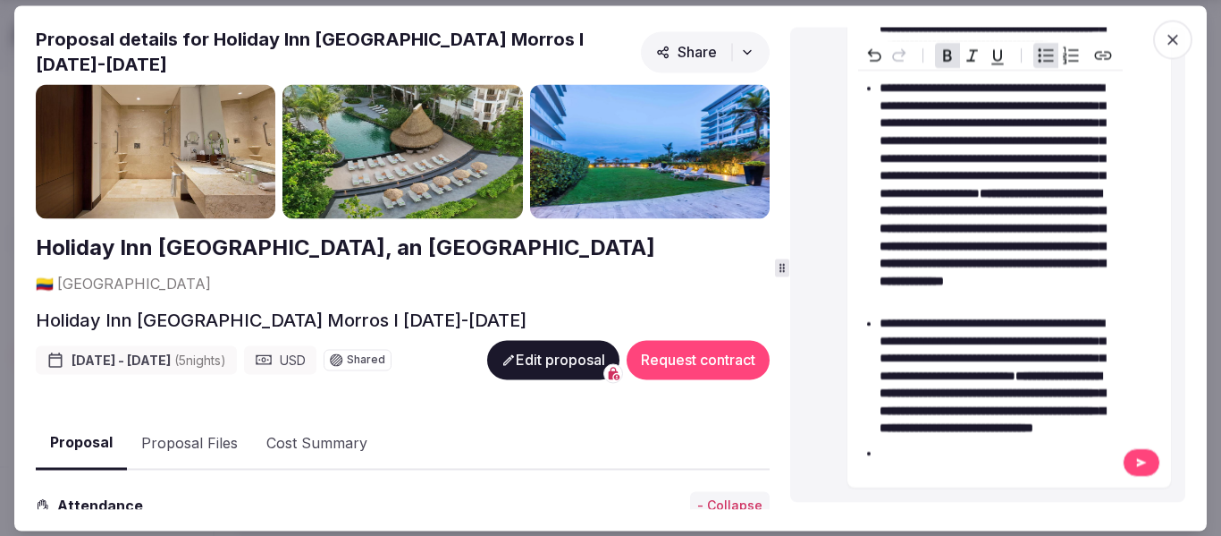
scroll to position [570, 0]
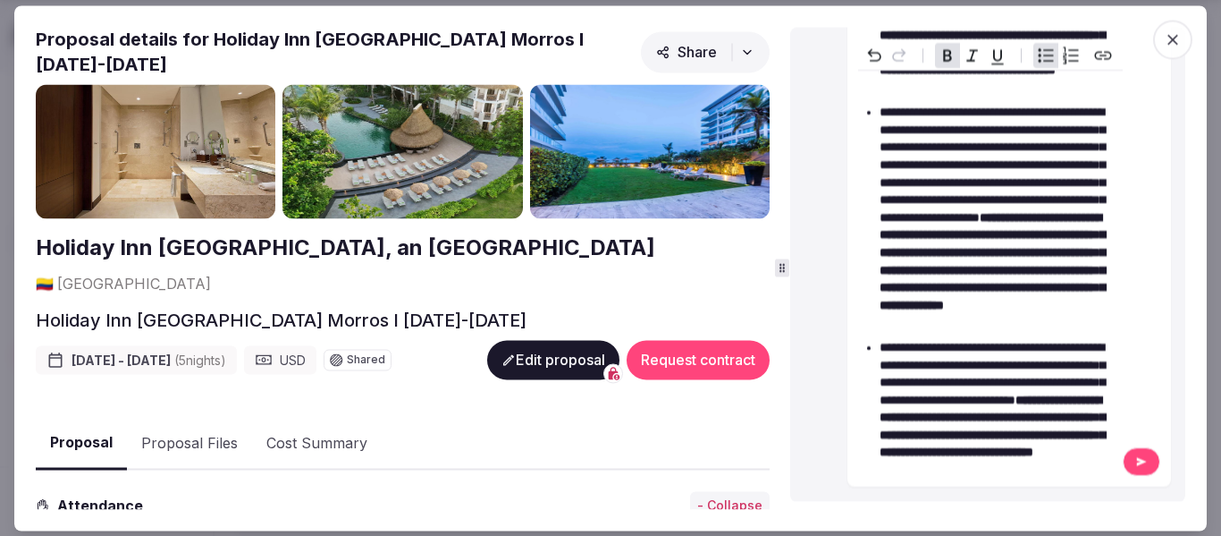
click at [1135, 462] on icon at bounding box center [1142, 462] width 14 height 13
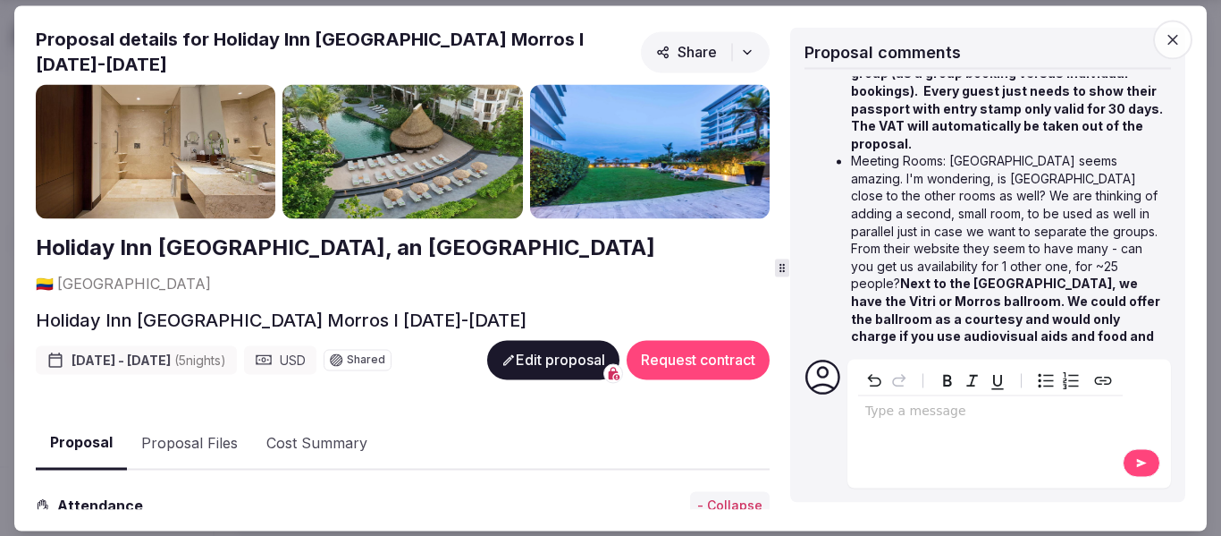
scroll to position [1401, 0]
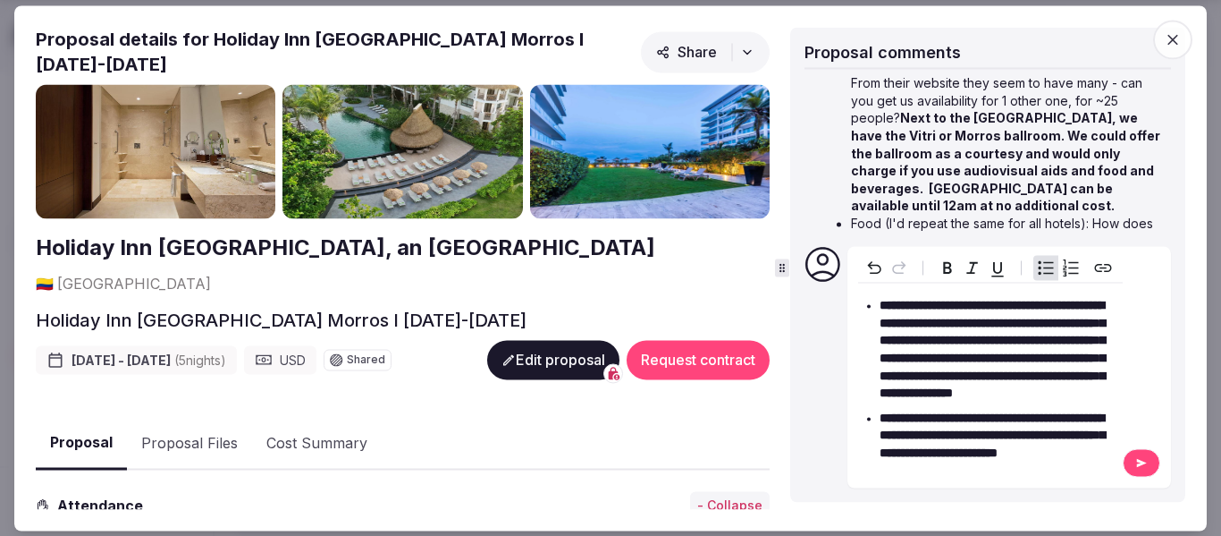
click at [1153, 461] on button at bounding box center [1142, 462] width 38 height 29
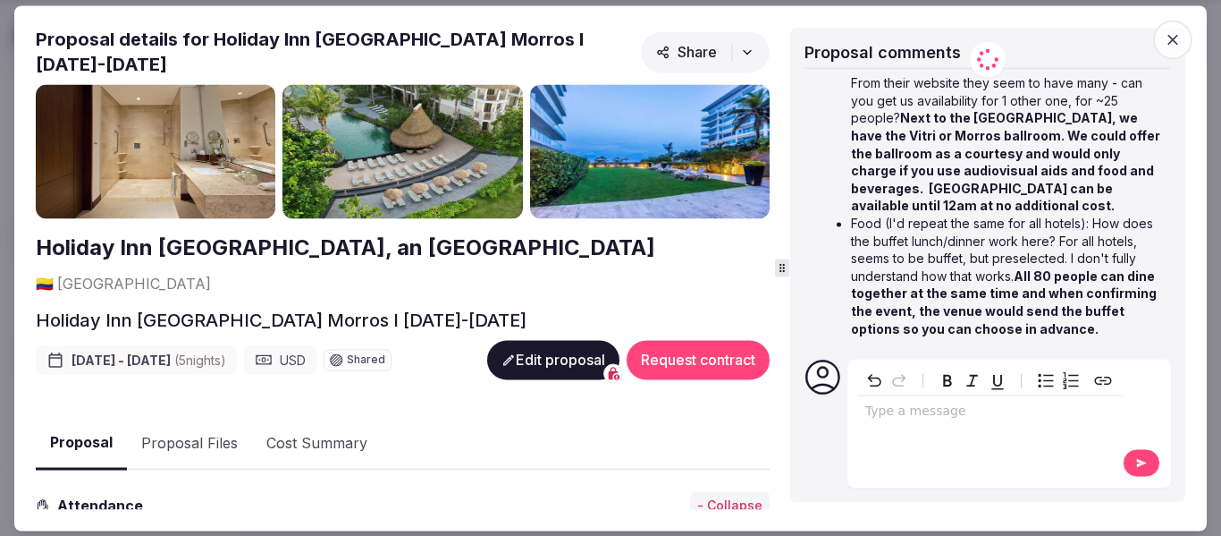
scroll to position [1480, 0]
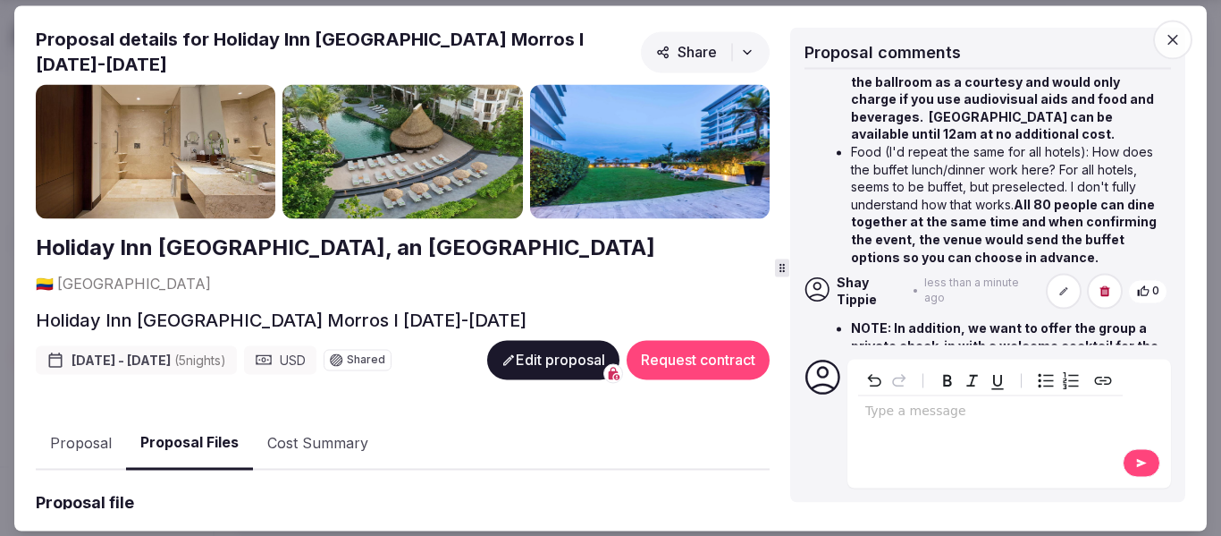
click at [212, 418] on button "Proposal Files" at bounding box center [189, 444] width 127 height 53
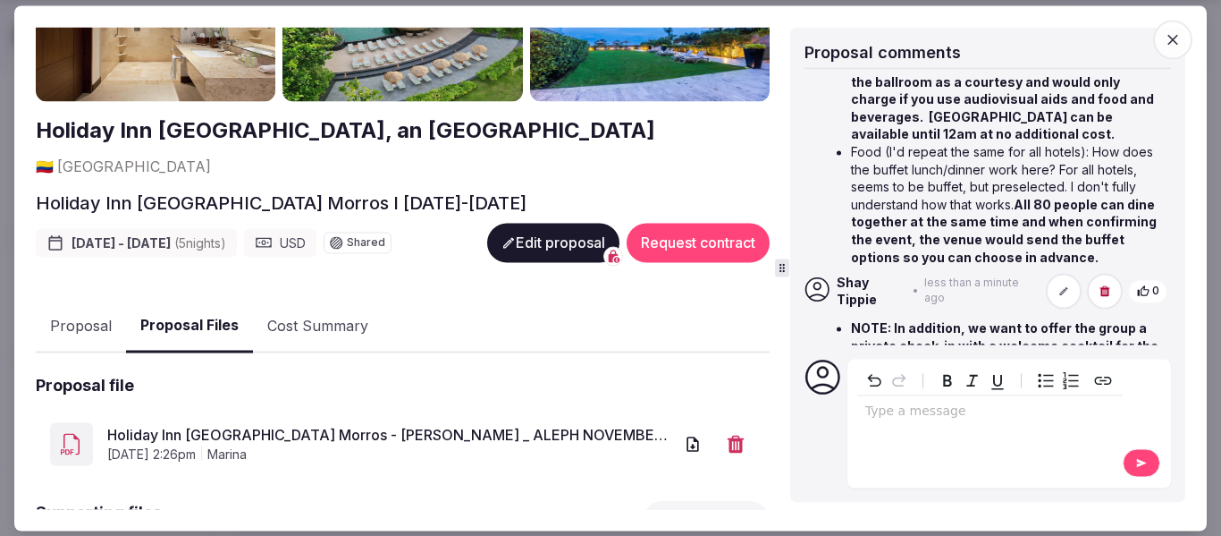
scroll to position [237, 0]
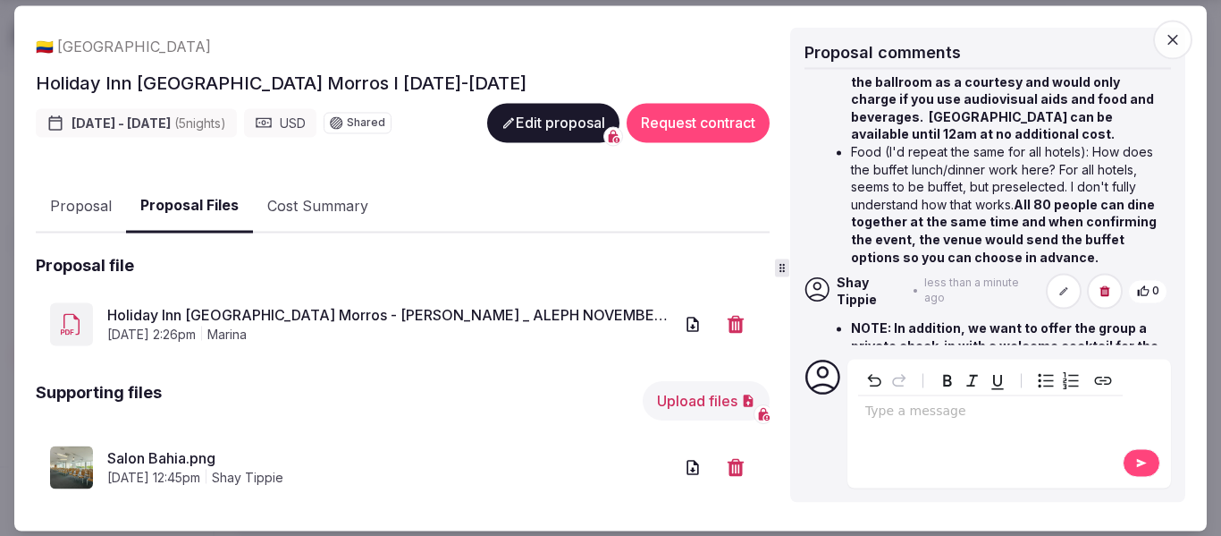
click at [185, 447] on link "Salon Bahia.png" at bounding box center [390, 457] width 566 height 21
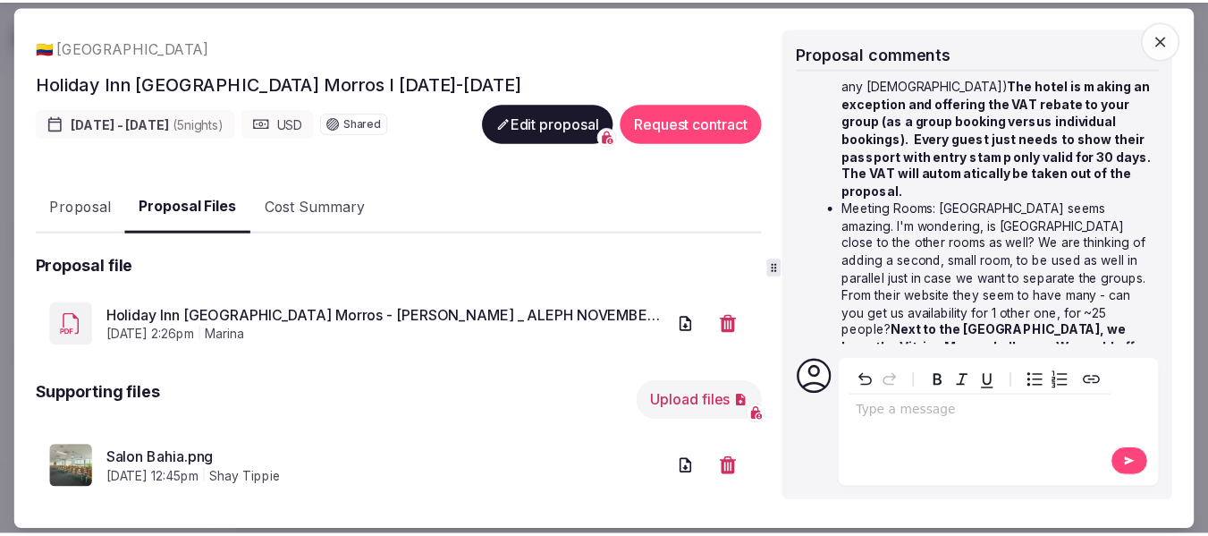
scroll to position [1122, 0]
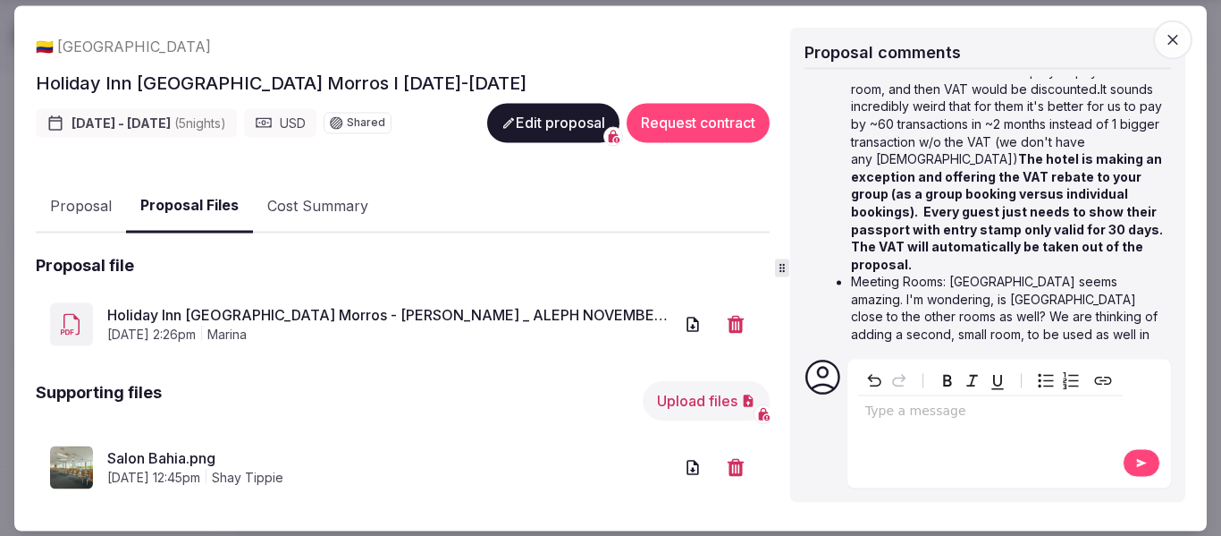
click at [1170, 44] on icon "button" at bounding box center [1173, 39] width 18 height 18
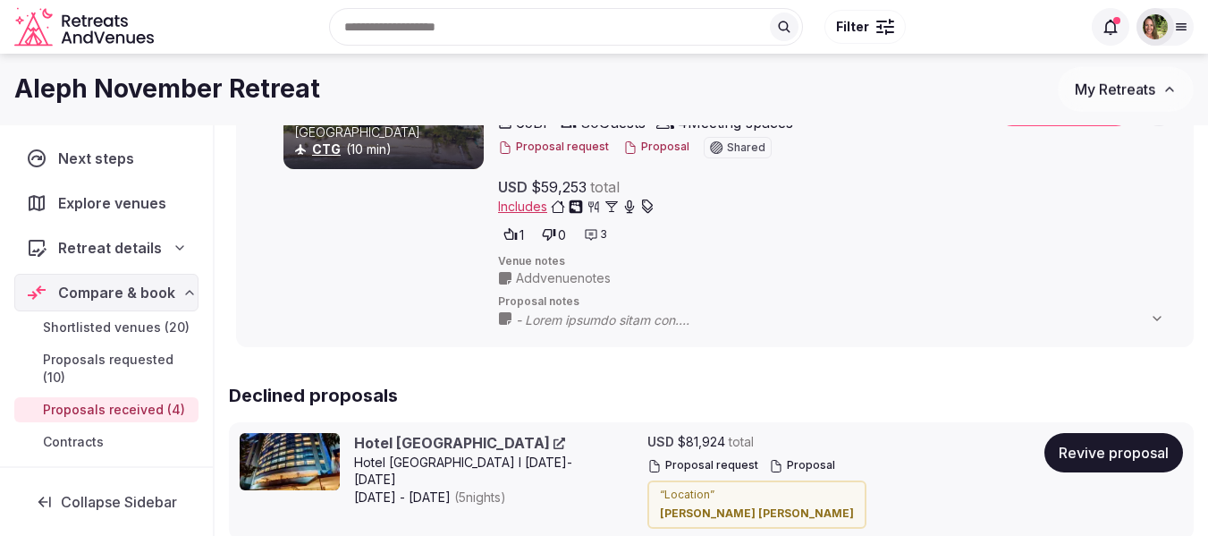
scroll to position [1162, 0]
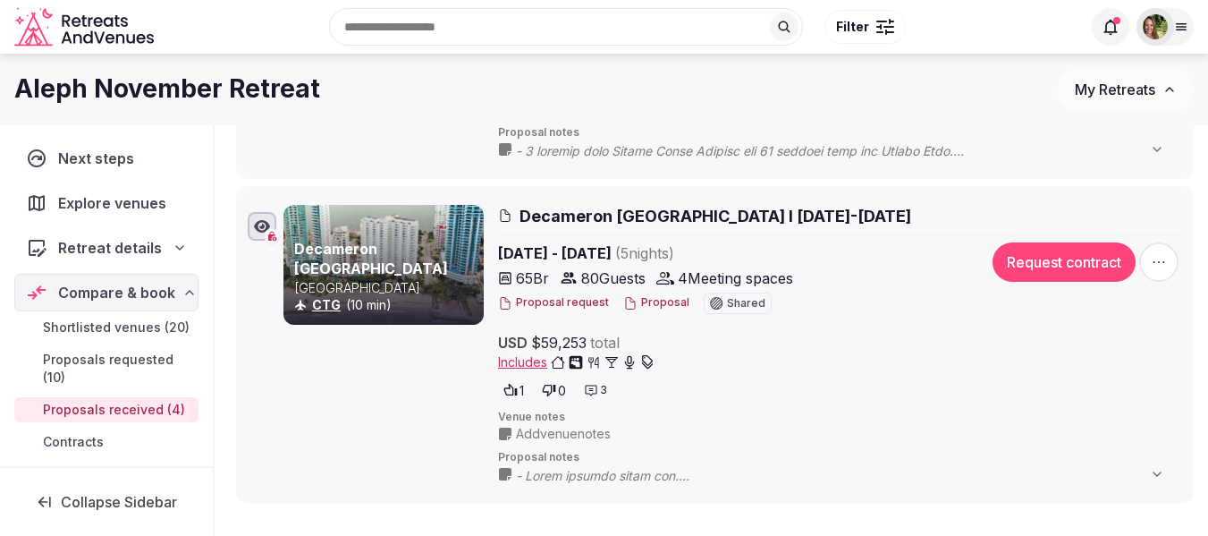
click at [1172, 264] on span "button" at bounding box center [1158, 261] width 39 height 39
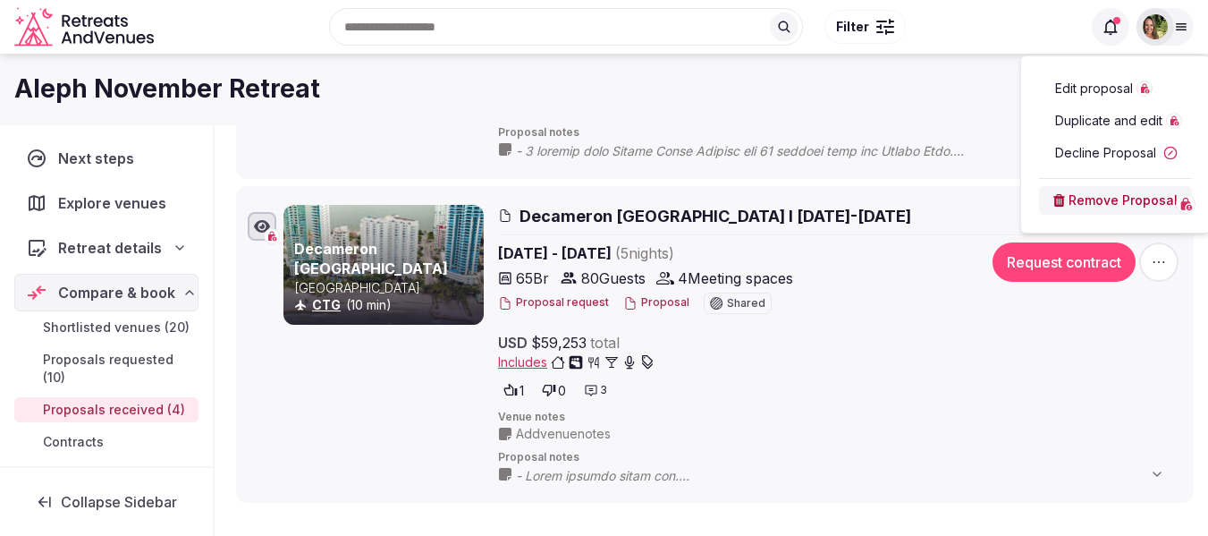
click at [1120, 173] on div "Edit proposal Duplicate and edit Decline Proposal Remove Proposal" at bounding box center [1115, 145] width 160 height 148
click at [1119, 156] on button "Decline Proposal" at bounding box center [1115, 153] width 153 height 29
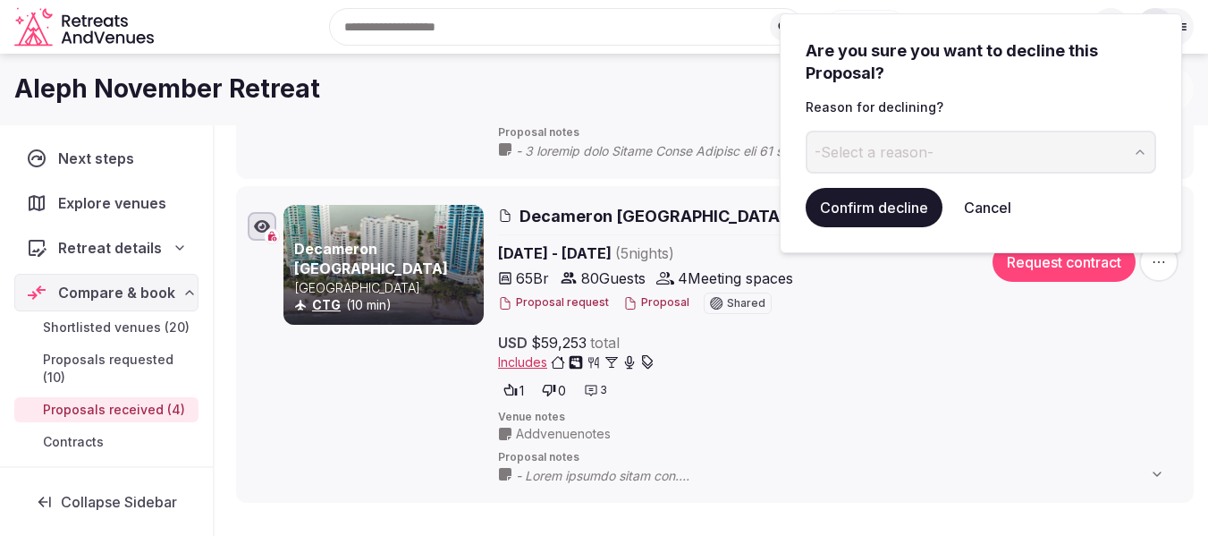
click at [892, 197] on button "Confirm decline" at bounding box center [874, 207] width 137 height 39
click at [930, 154] on span "-Select a reason-" at bounding box center [873, 152] width 119 height 20
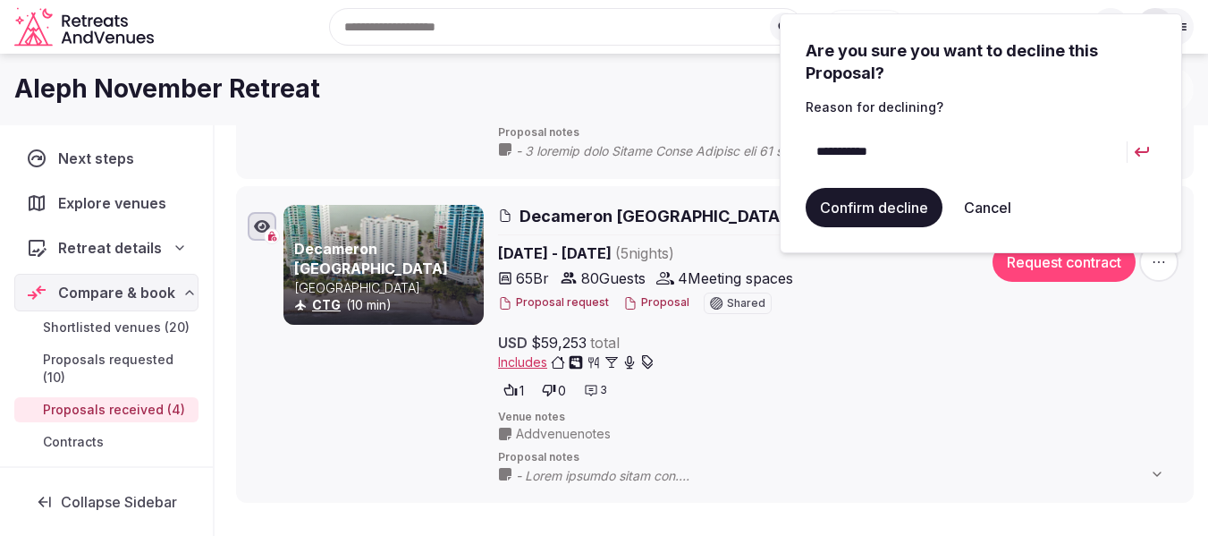
type input "**********"
click at [873, 220] on button "Confirm decline" at bounding box center [874, 207] width 137 height 39
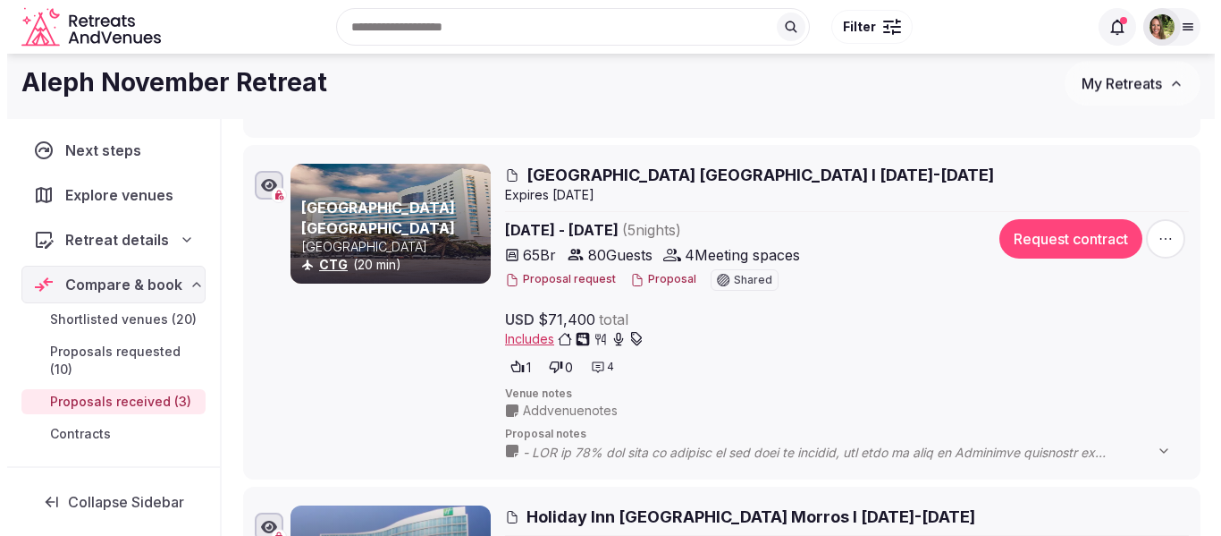
scroll to position [536, 0]
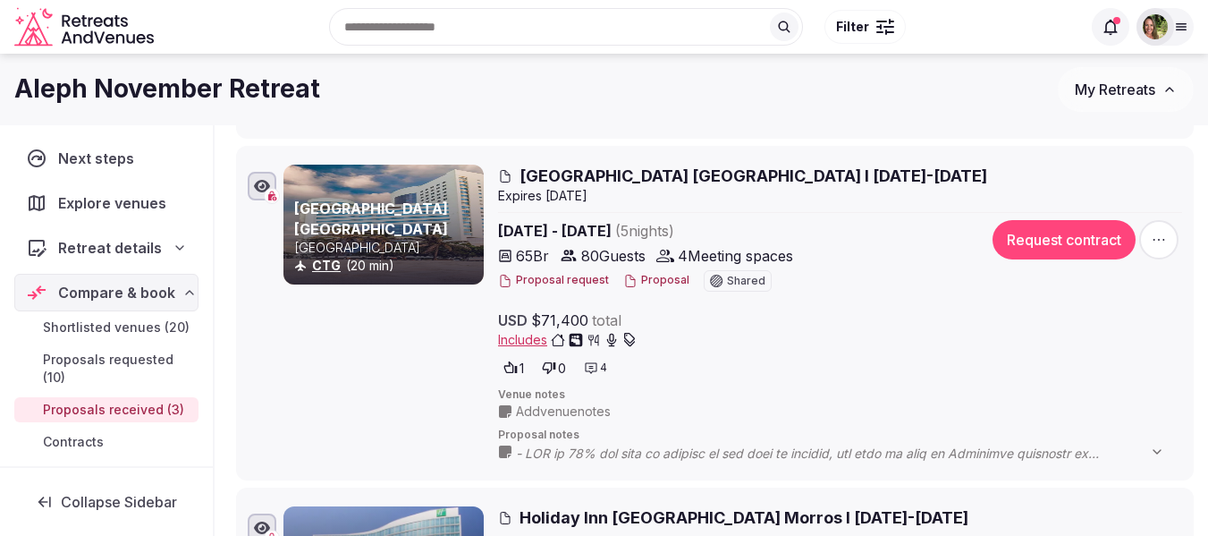
click at [662, 281] on button "Proposal" at bounding box center [656, 280] width 66 height 15
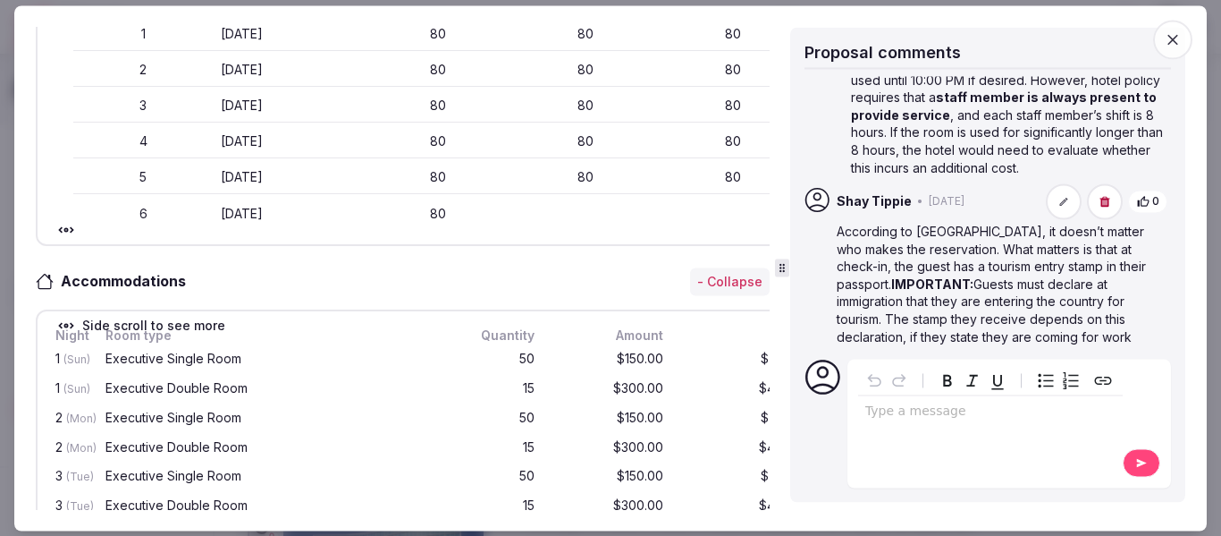
scroll to position [89, 0]
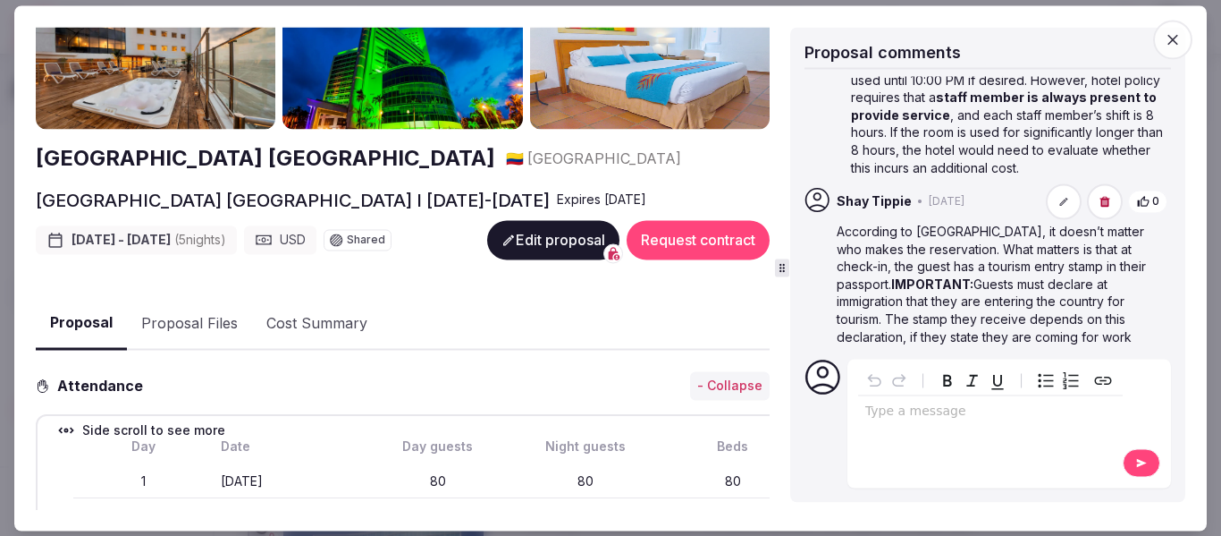
click at [186, 303] on button "Proposal Files" at bounding box center [189, 324] width 125 height 52
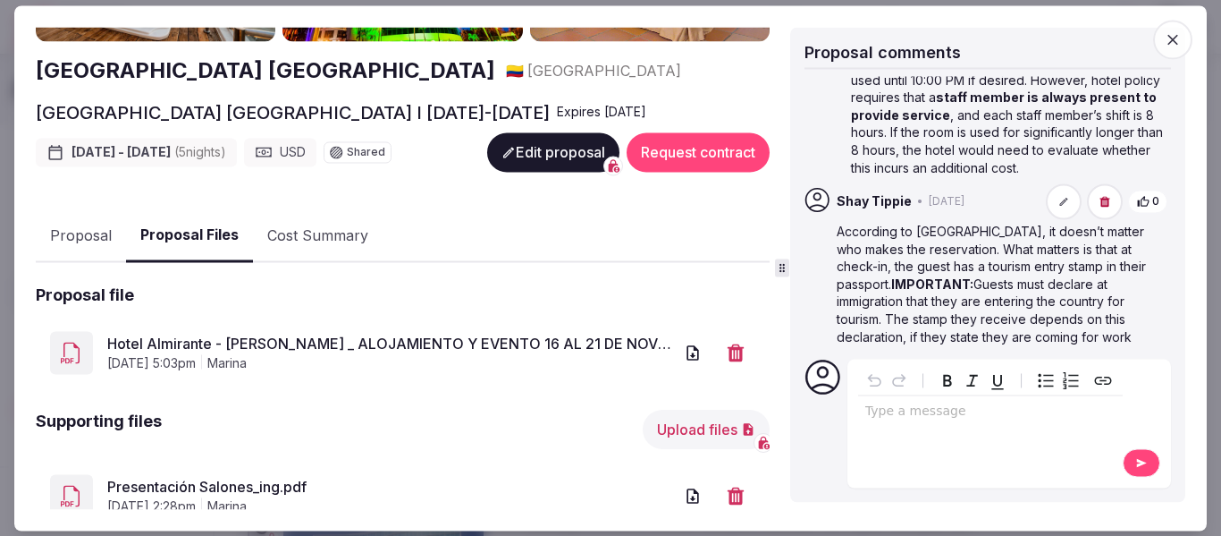
scroll to position [237, 0]
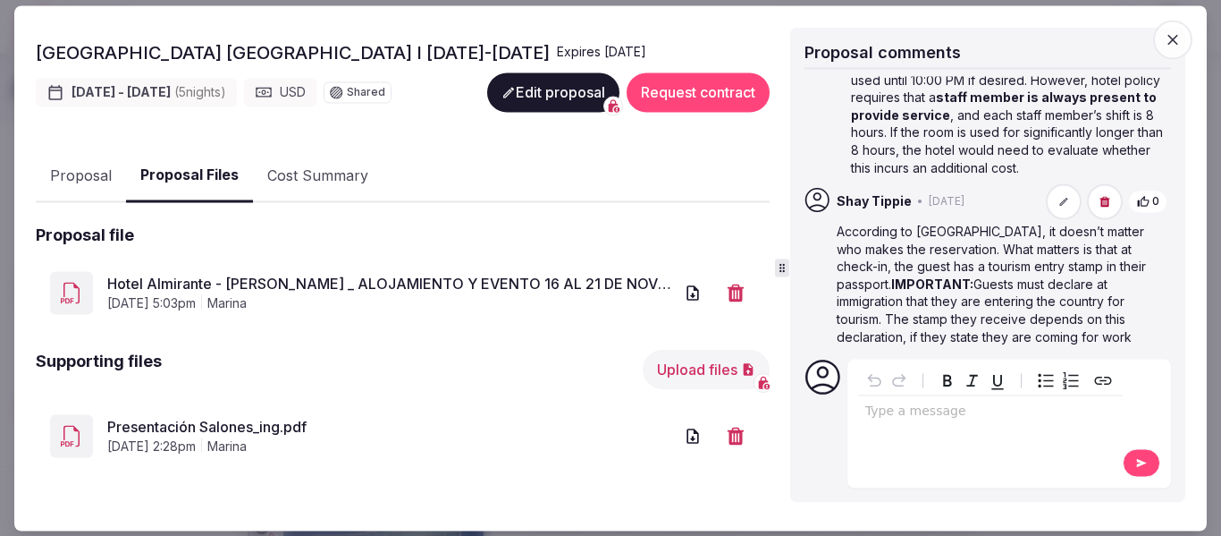
click at [219, 418] on link "Presentación Salones_ing.pdf" at bounding box center [390, 427] width 566 height 21
click at [464, 274] on link "Hotel Almirante - [PERSON_NAME] _ ALOJAMIENTO Y EVENTO 16 AL 21 DE NOVIEMBRE 20…" at bounding box center [390, 284] width 566 height 21
click at [97, 164] on button "Proposal" at bounding box center [81, 176] width 90 height 52
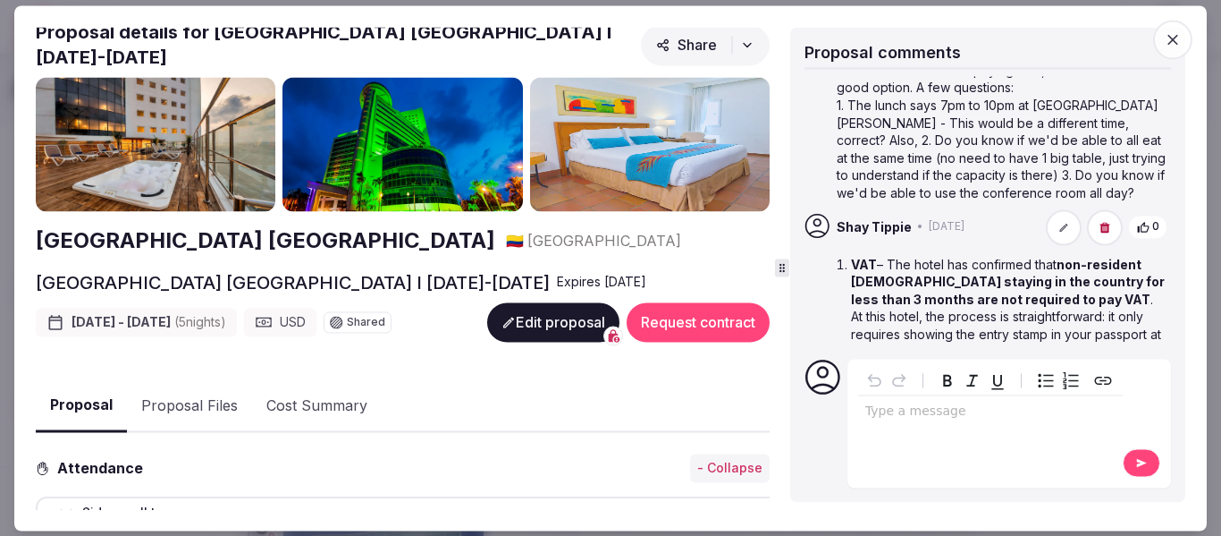
scroll to position [0, 0]
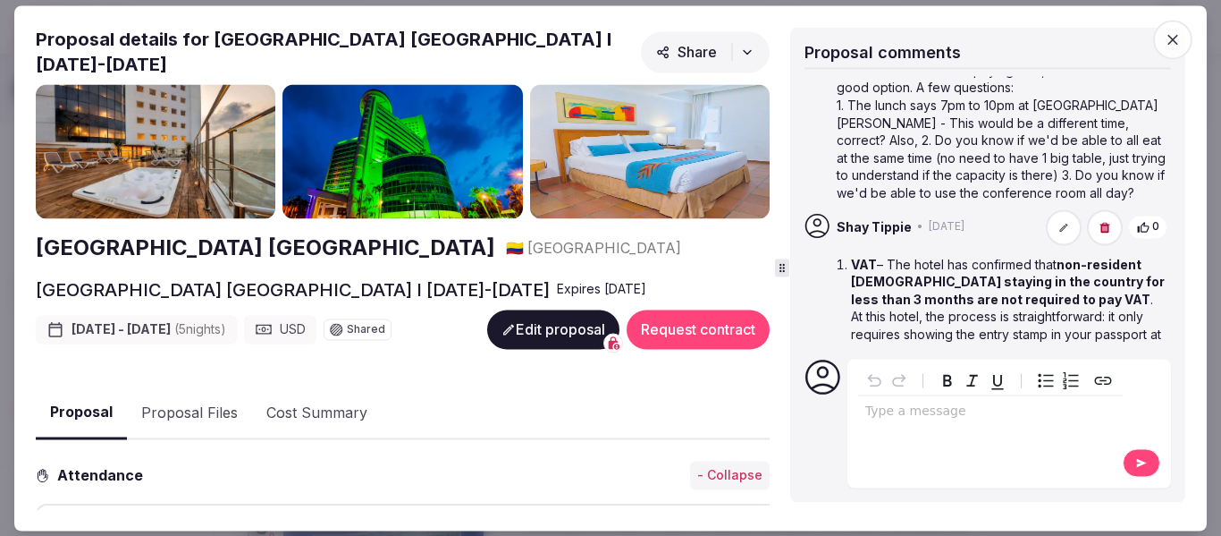
click at [164, 395] on button "Proposal Files" at bounding box center [189, 413] width 125 height 52
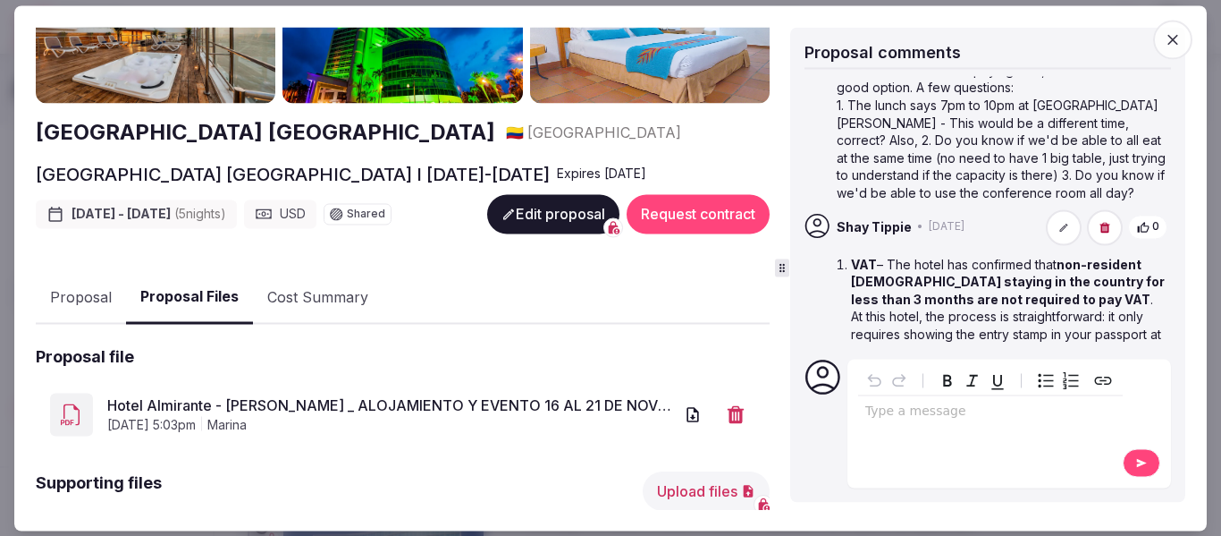
scroll to position [237, 0]
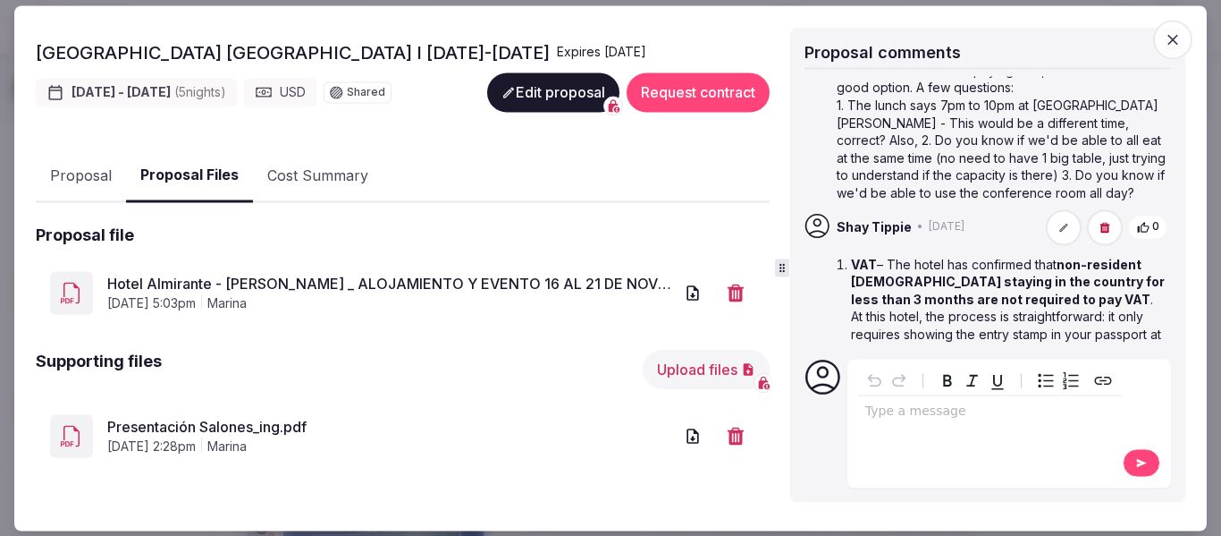
click at [257, 417] on link "Presentación Salones_ing.pdf" at bounding box center [390, 427] width 566 height 21
click at [80, 151] on button "Proposal" at bounding box center [81, 176] width 90 height 52
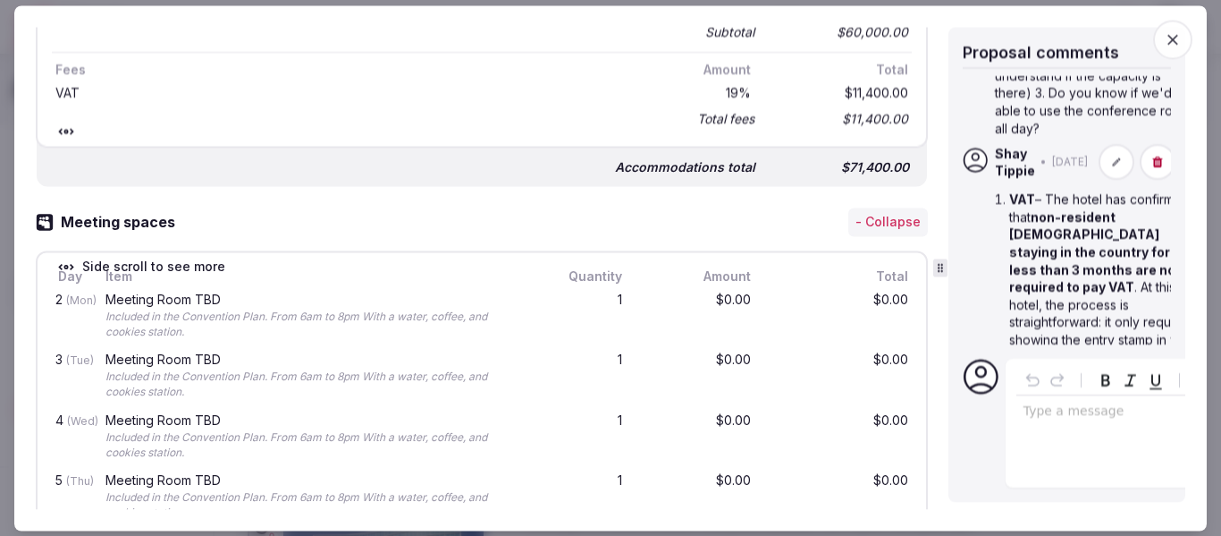
scroll to position [353, 0]
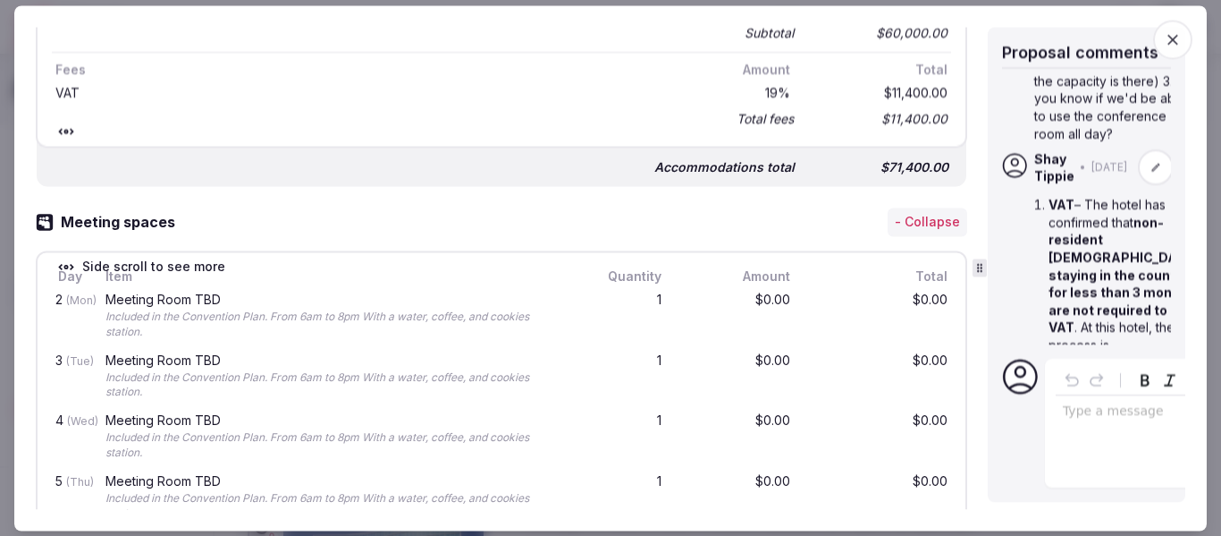
click at [982, 261] on icon at bounding box center [980, 267] width 13 height 13
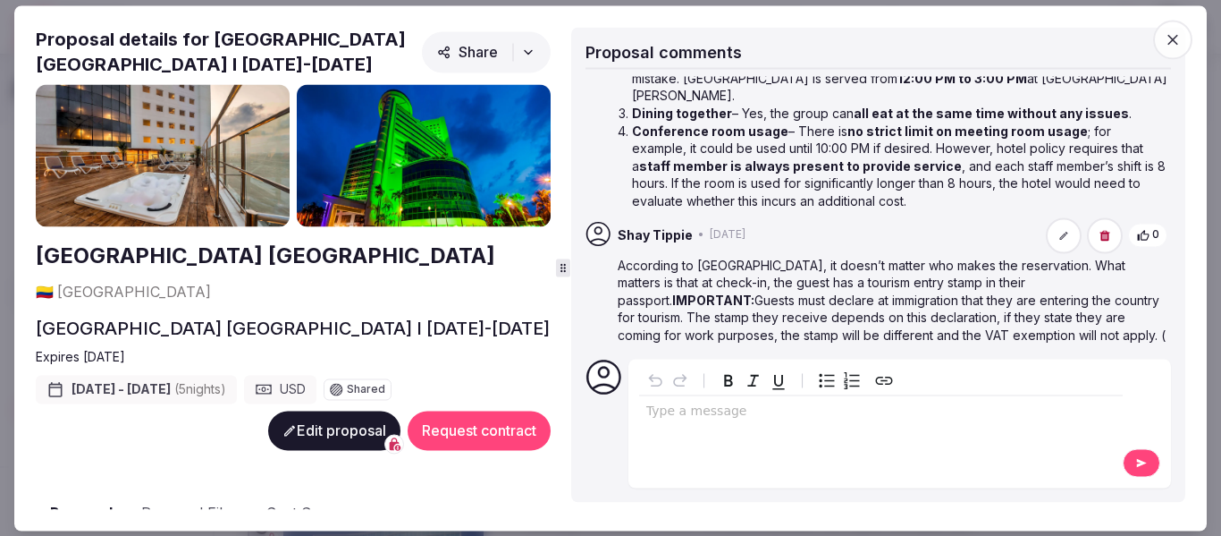
scroll to position [304, 0]
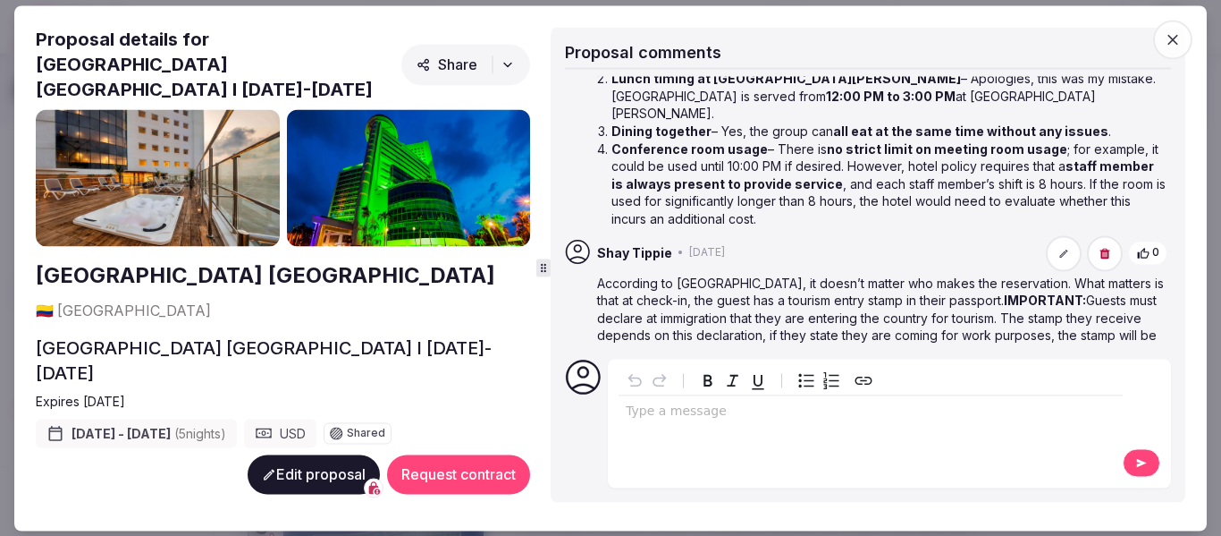
click at [535, 244] on div "Proposal details for [GEOGRAPHIC_DATA] [GEOGRAPHIC_DATA] I [DATE]-[DATE] [GEOGR…" at bounding box center [611, 268] width 1150 height 482
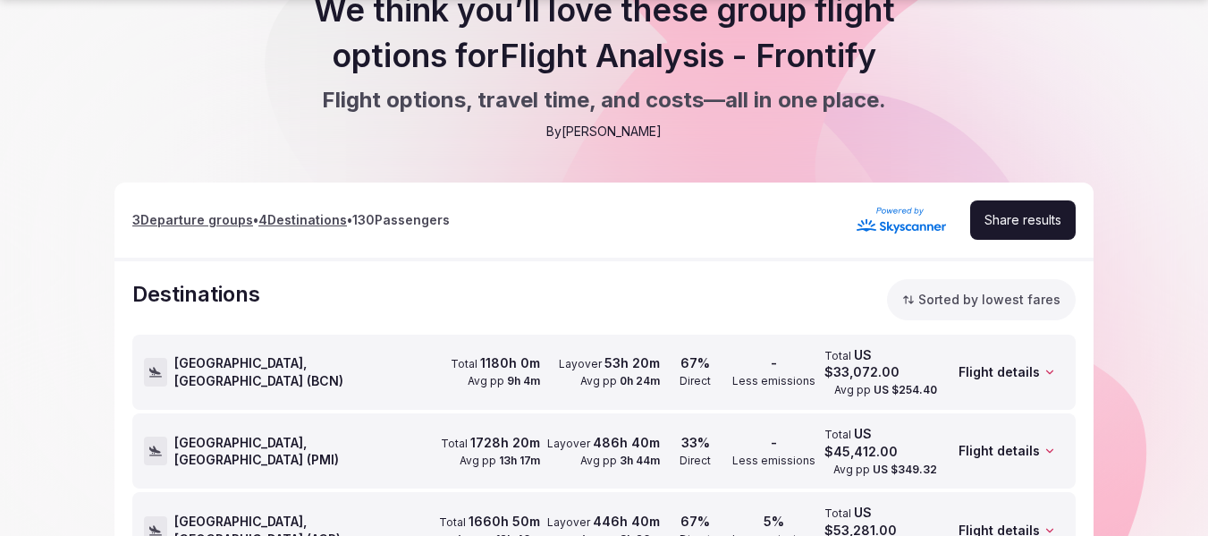
scroll to position [268, 0]
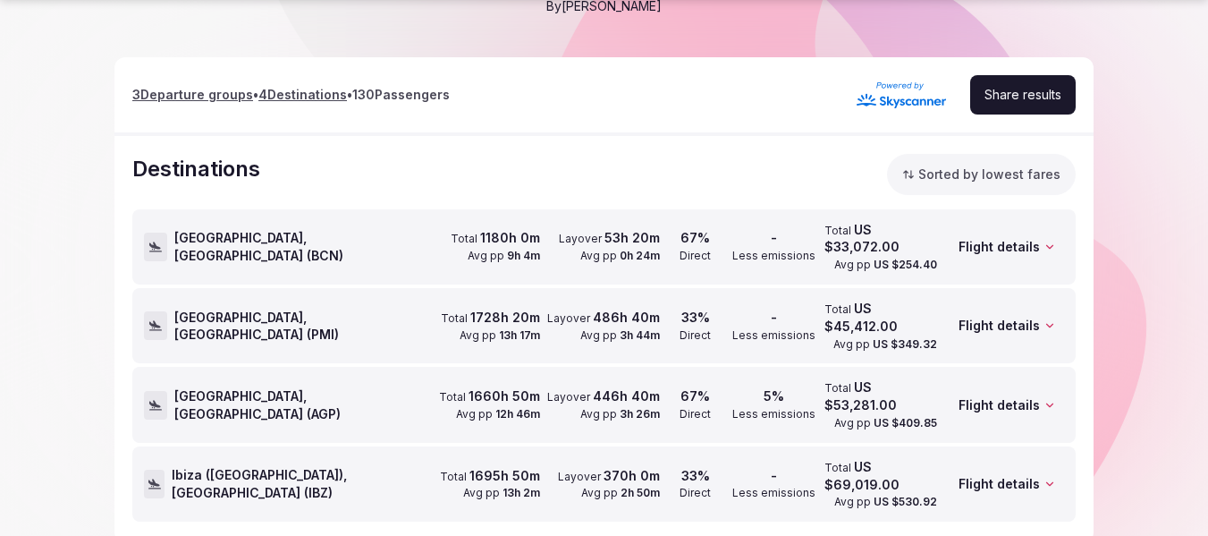
click at [212, 244] on span "Barcelona, Spain ( BCN )" at bounding box center [297, 246] width 246 height 35
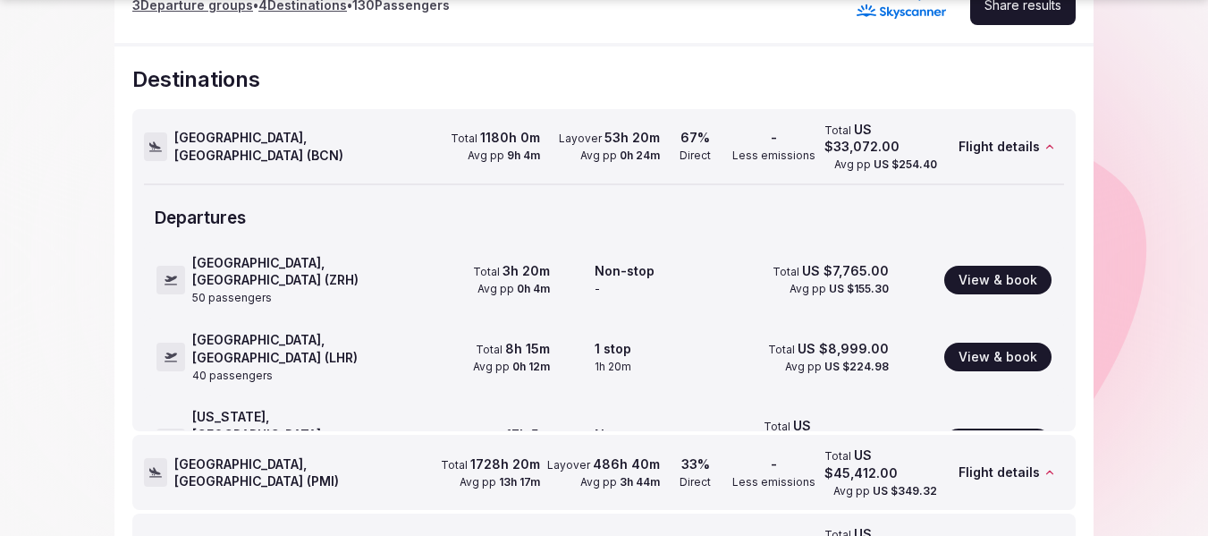
scroll to position [447, 0]
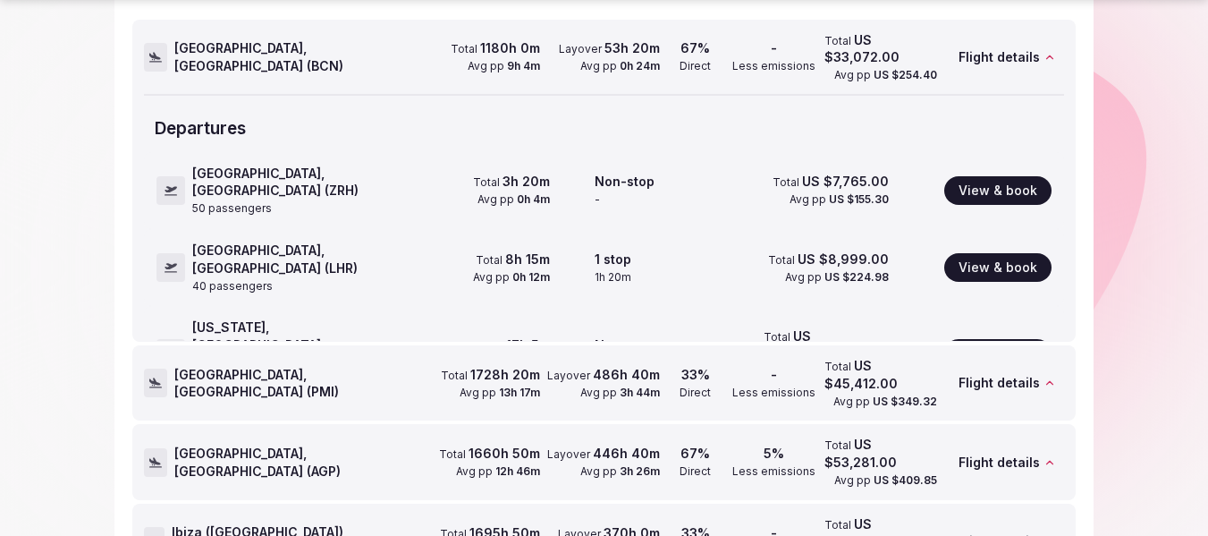
click at [247, 383] on span "Palma de Mallorca, Spain ( PMI )" at bounding box center [297, 383] width 246 height 35
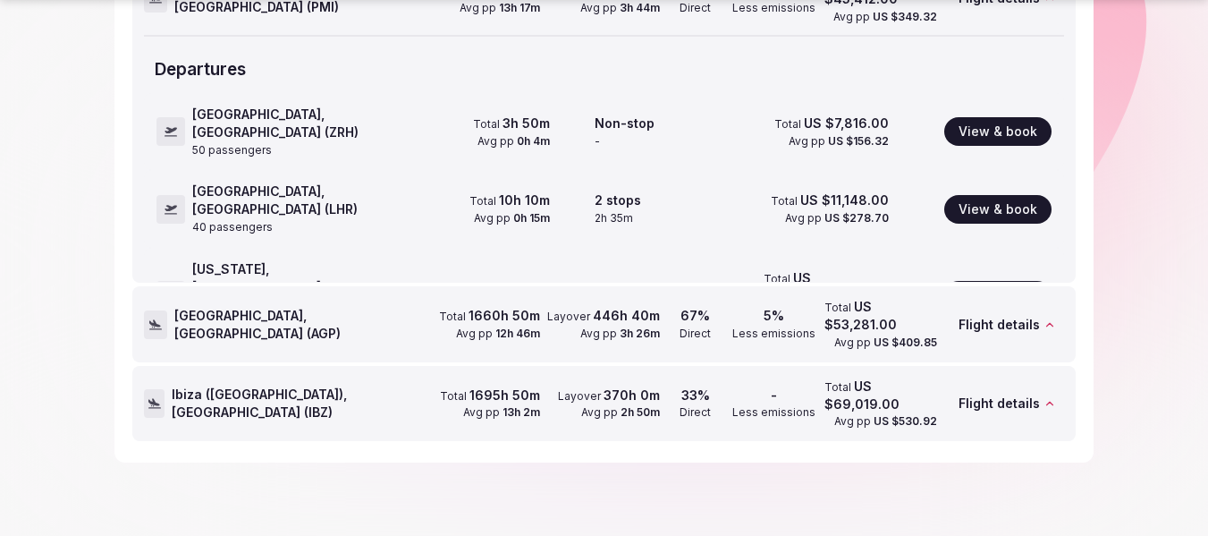
scroll to position [590, 0]
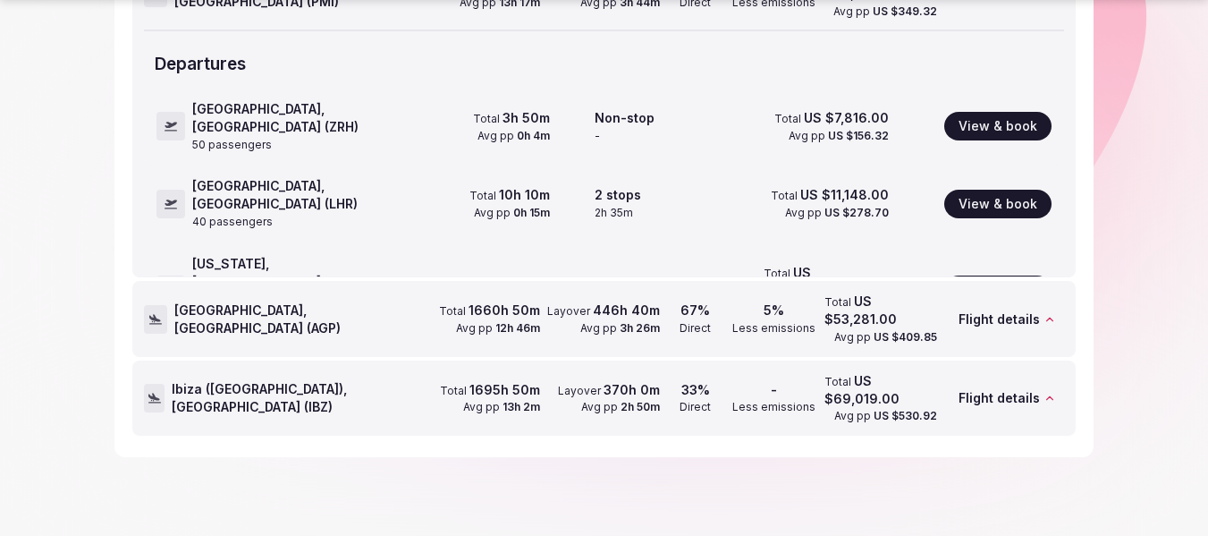
click at [243, 319] on span "Málaga, Spain ( AGP )" at bounding box center [297, 318] width 246 height 35
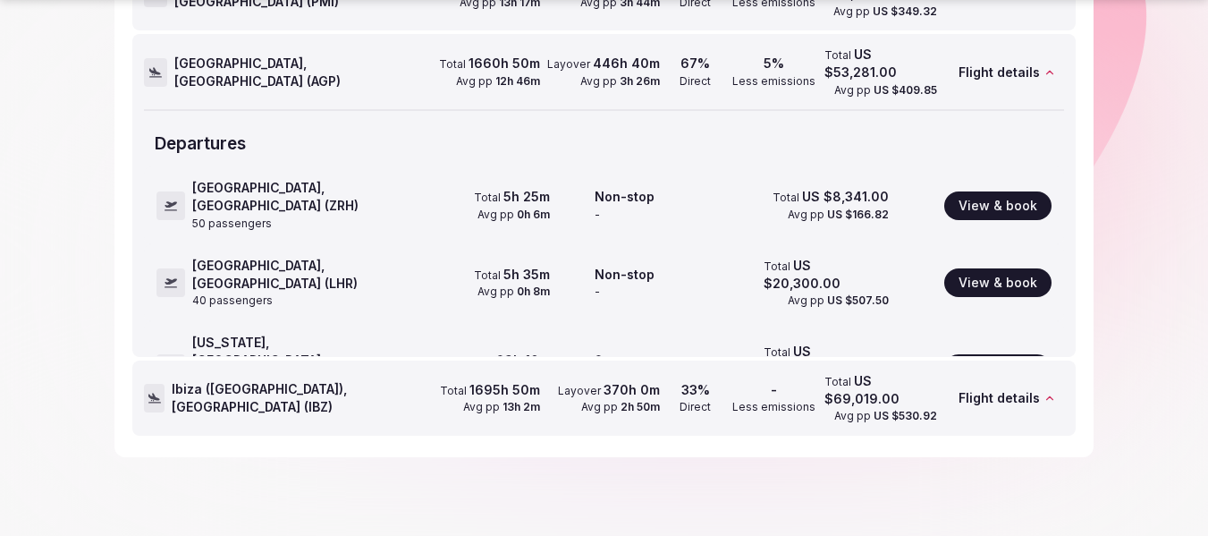
click at [246, 396] on span "Ibiza (Eivissa), Spain ( IBZ )" at bounding box center [296, 397] width 248 height 35
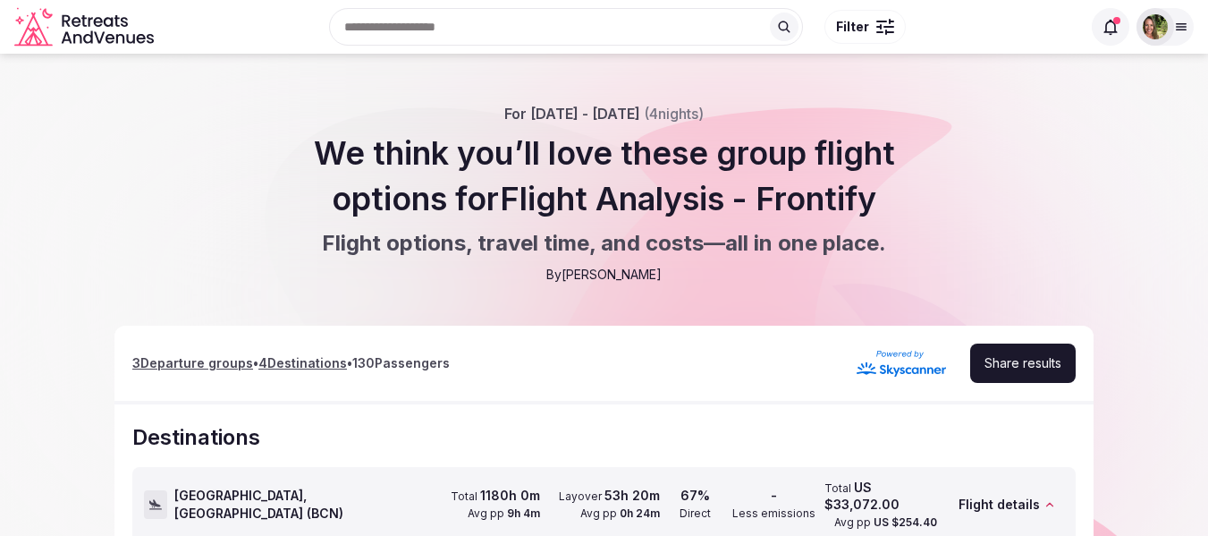
scroll to position [89, 0]
